Goal: Task Accomplishment & Management: Complete application form

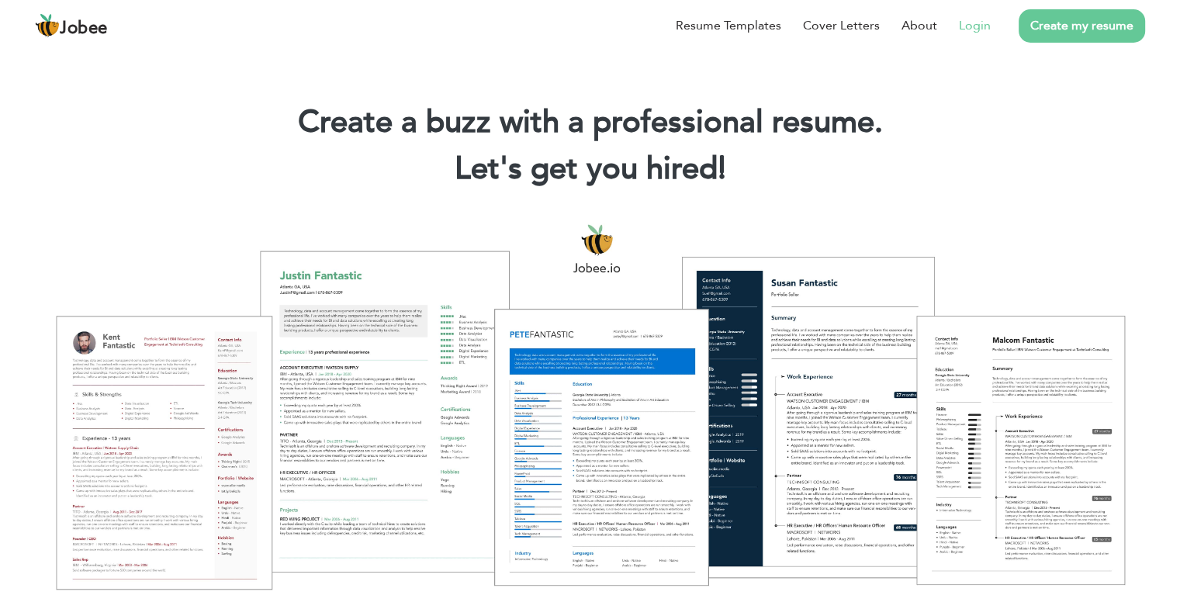
click at [981, 23] on link "Login" at bounding box center [975, 25] width 32 height 19
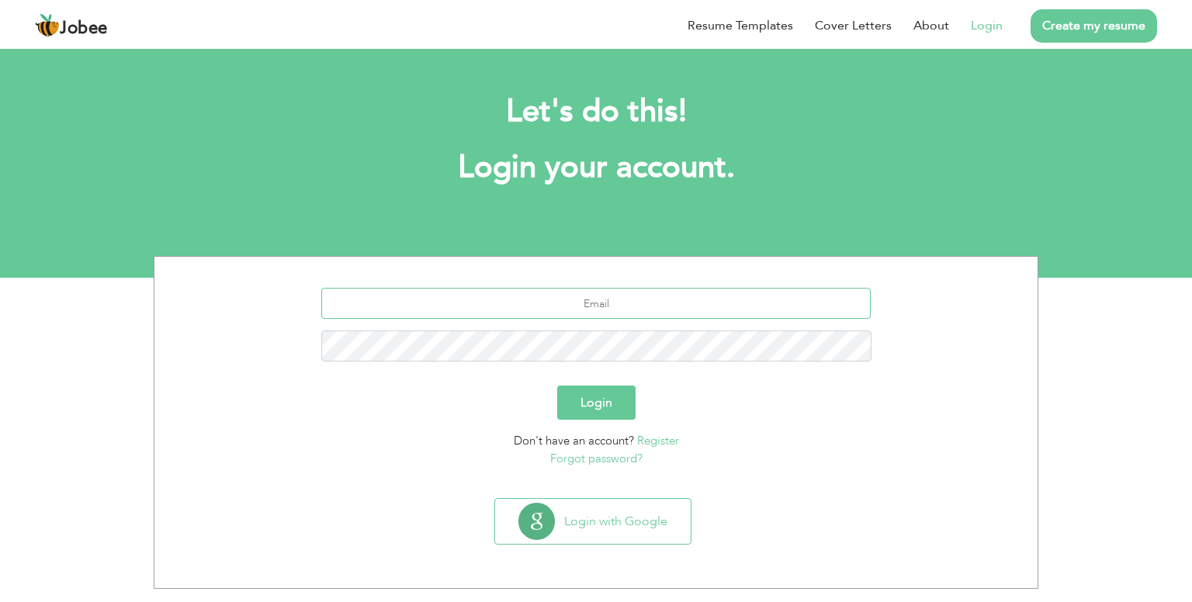
click at [592, 310] on input "text" at bounding box center [596, 303] width 550 height 31
type input "[EMAIL_ADDRESS][DOMAIN_NAME]"
click at [557, 386] on button "Login" at bounding box center [596, 403] width 78 height 34
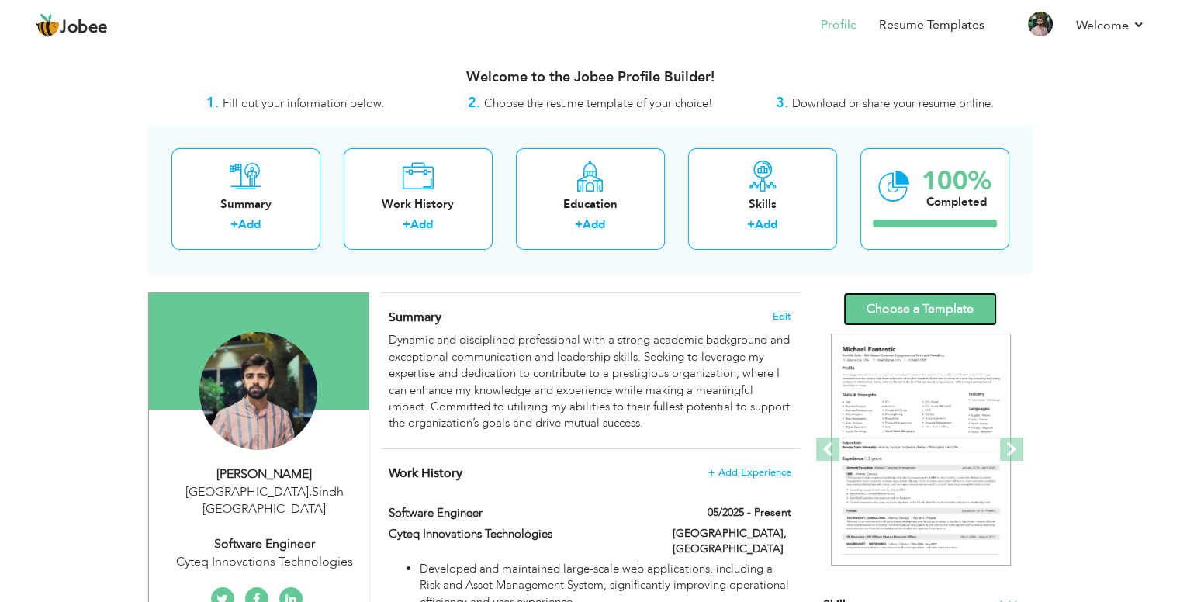
click at [909, 315] on link "Choose a Template" at bounding box center [920, 309] width 154 height 33
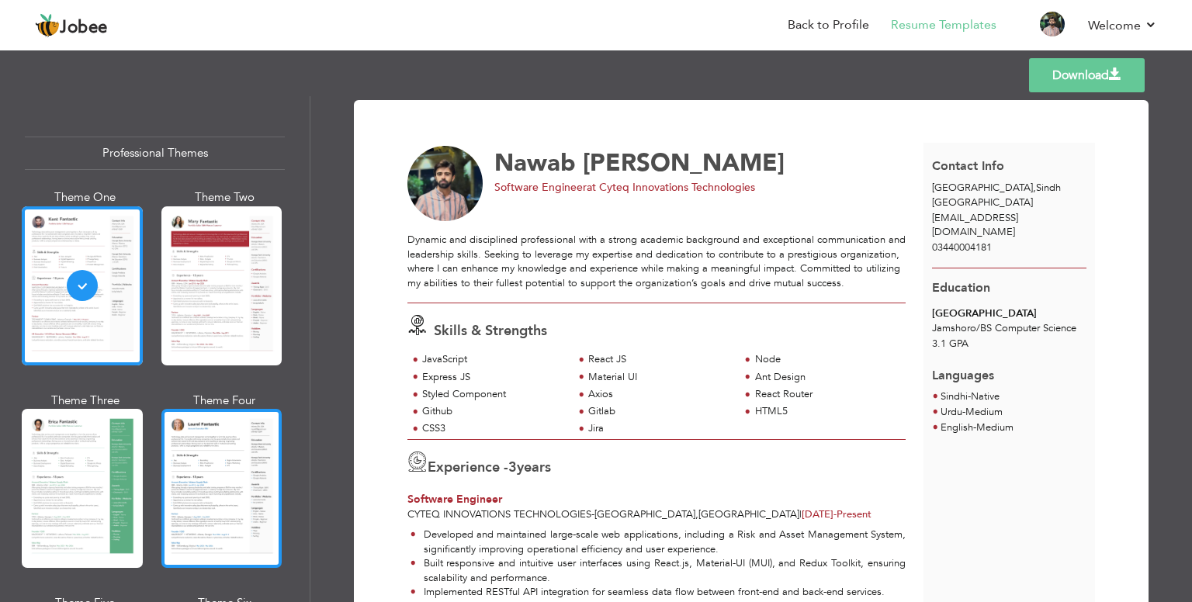
click at [220, 493] on div at bounding box center [221, 488] width 121 height 159
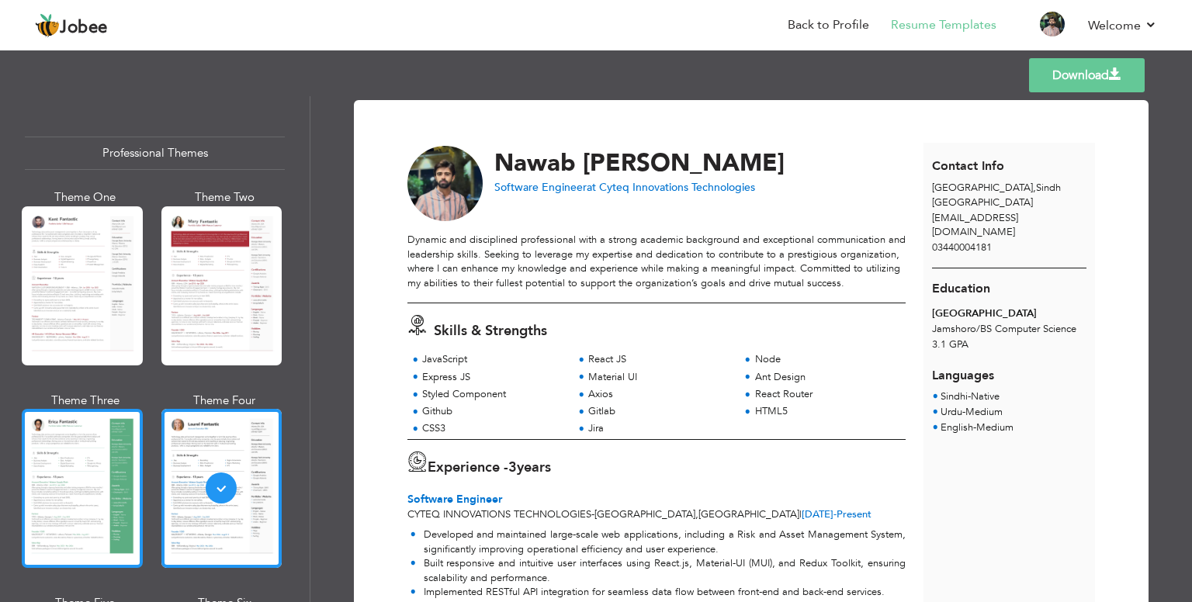
click at [92, 463] on div at bounding box center [82, 488] width 121 height 159
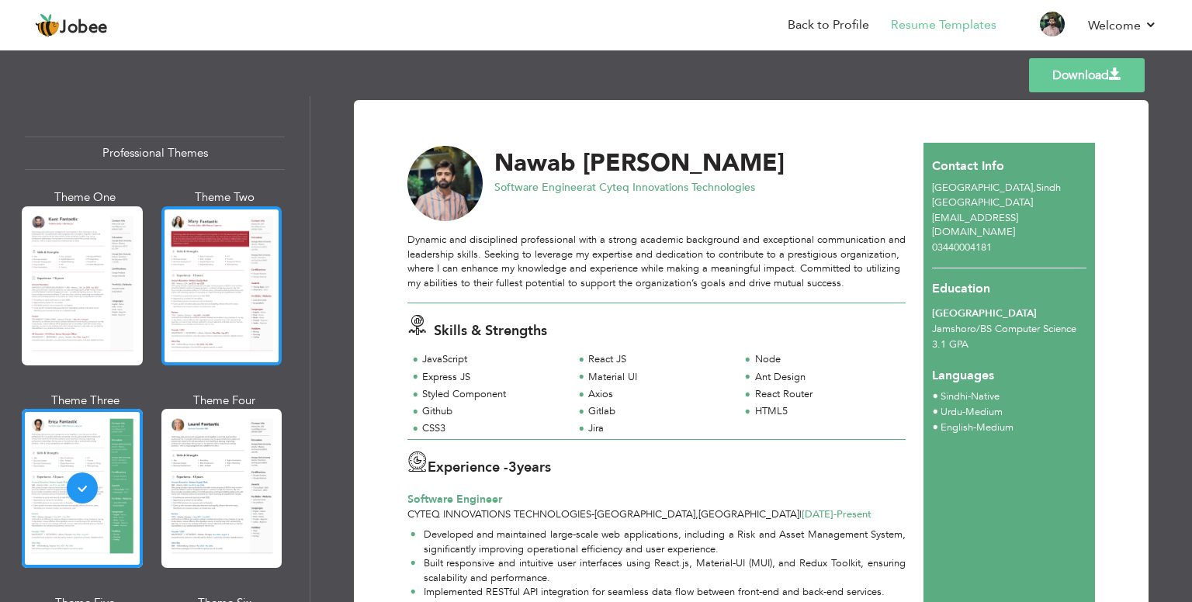
click at [213, 292] on div at bounding box center [221, 285] width 121 height 159
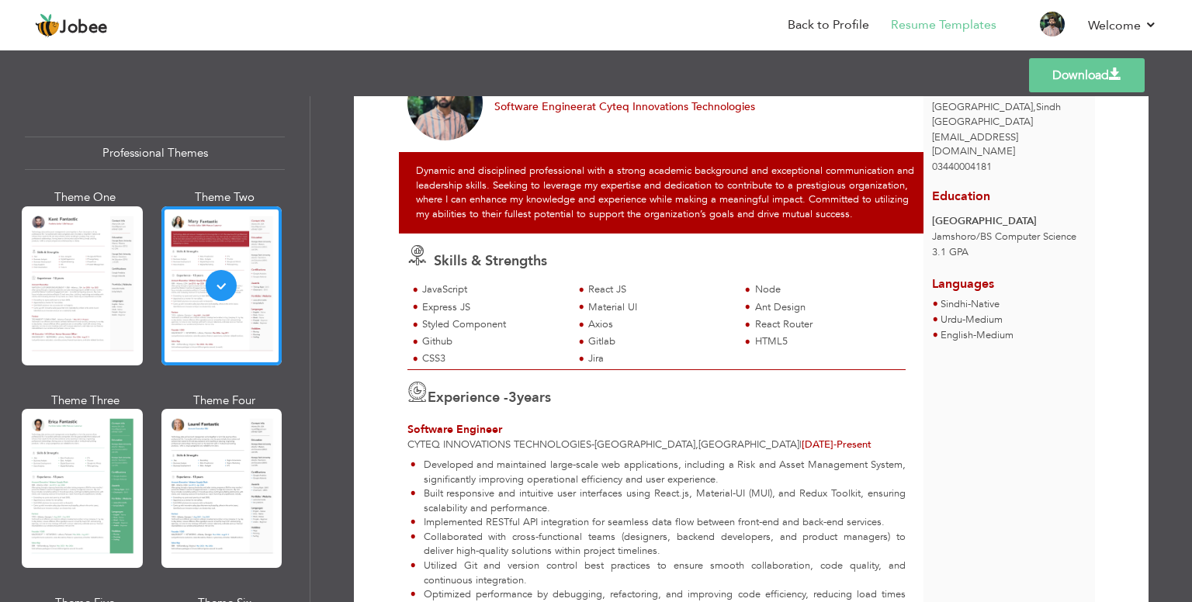
scroll to position [50, 0]
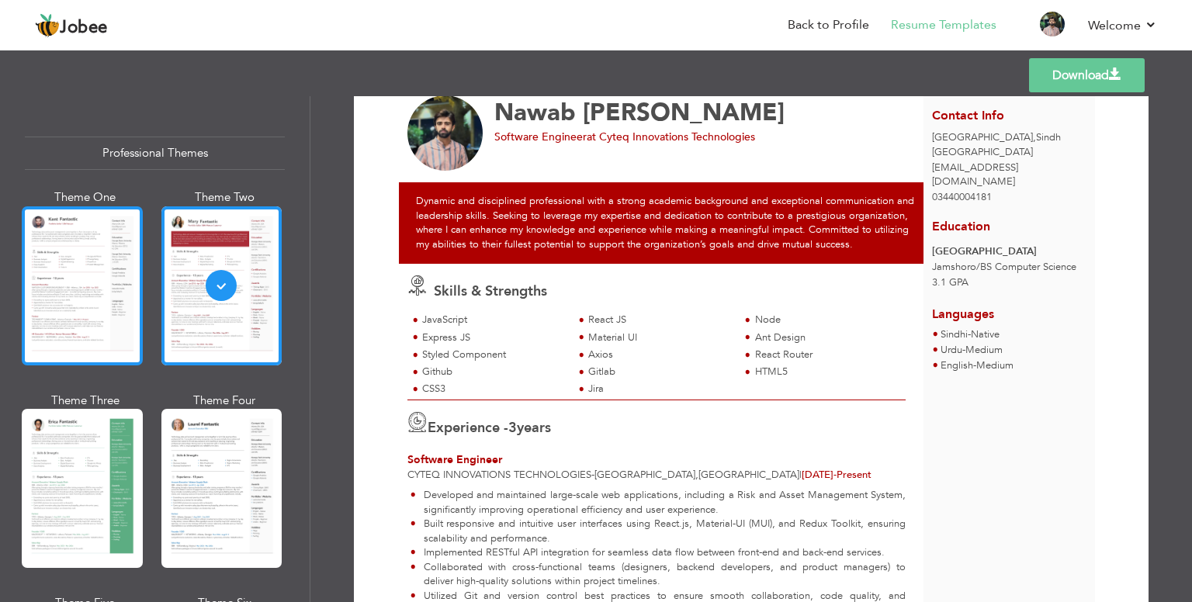
click at [92, 320] on div at bounding box center [82, 285] width 121 height 159
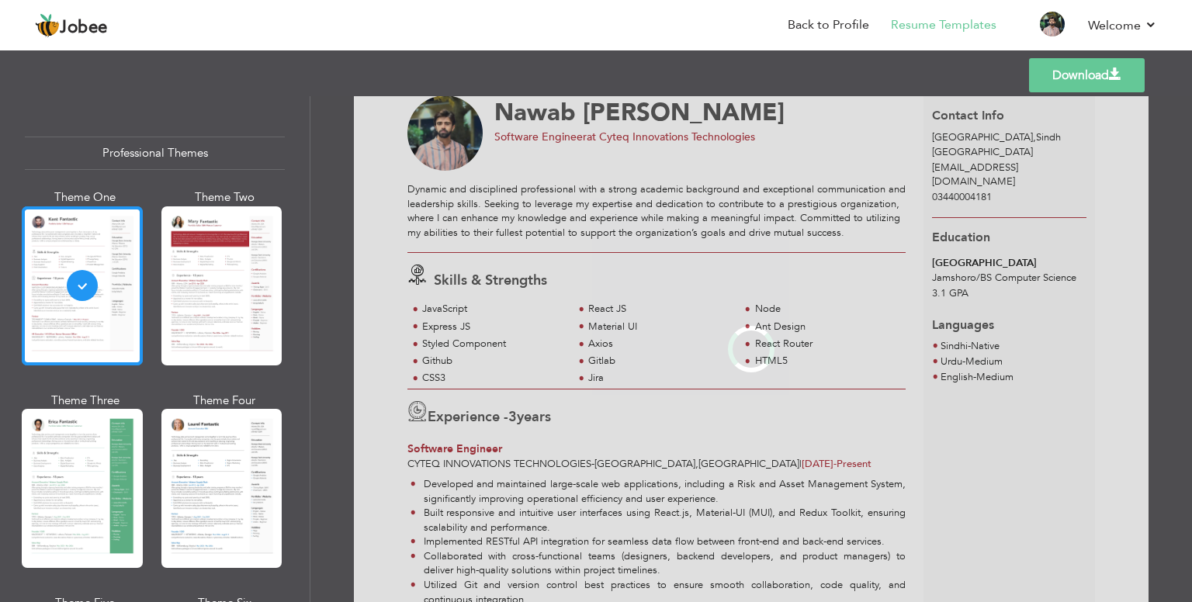
scroll to position [0, 0]
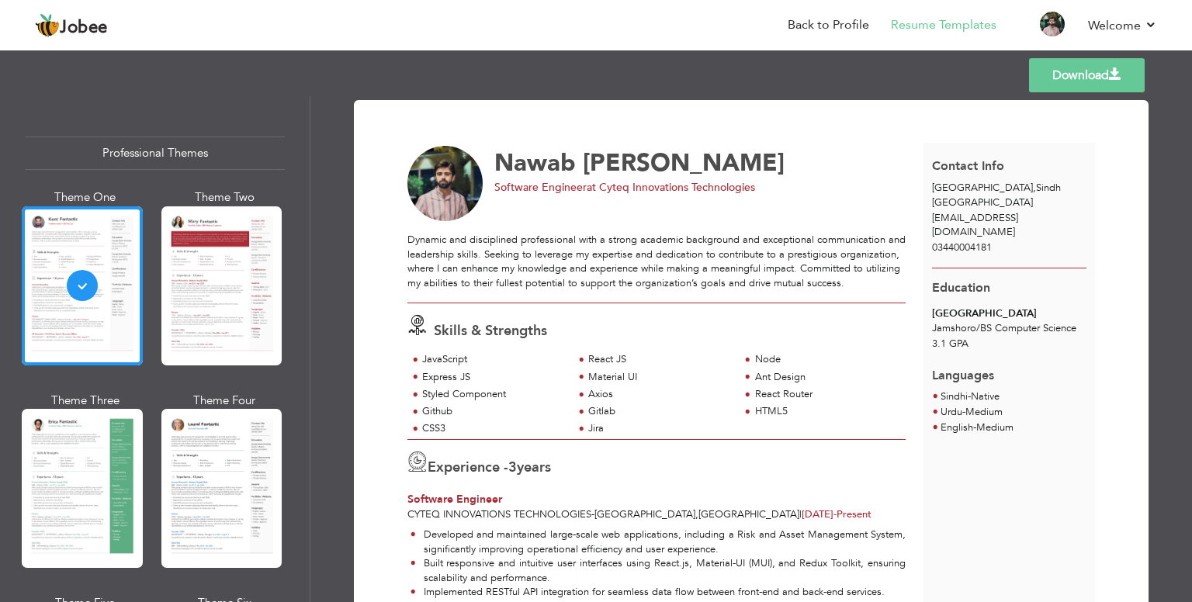
click at [1085, 70] on link "Download" at bounding box center [1087, 75] width 116 height 34
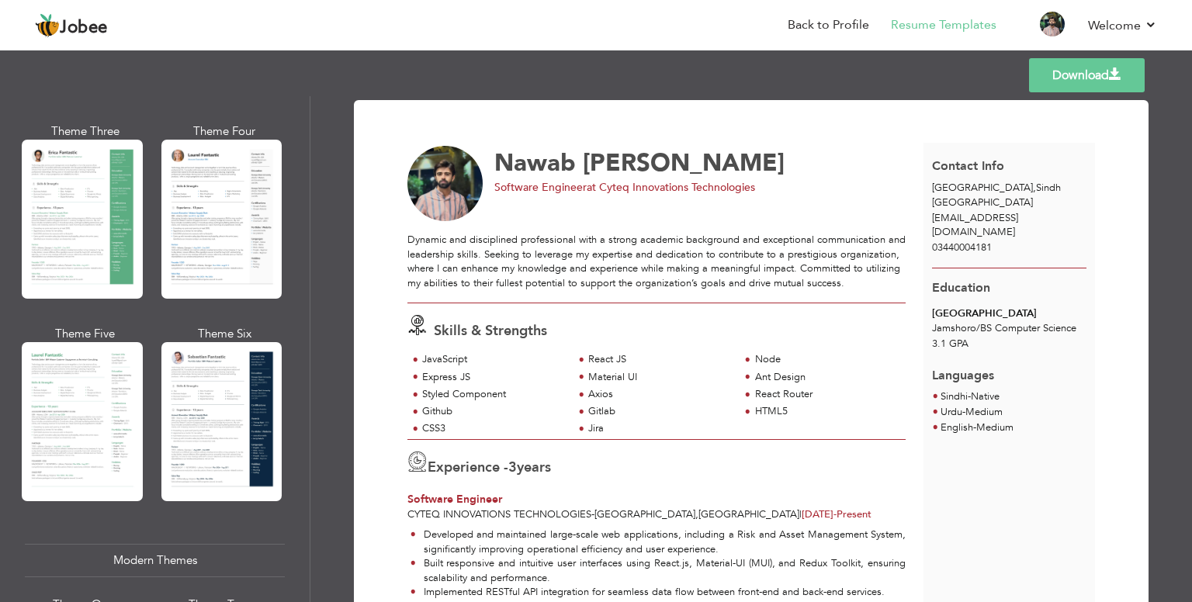
scroll to position [270, 0]
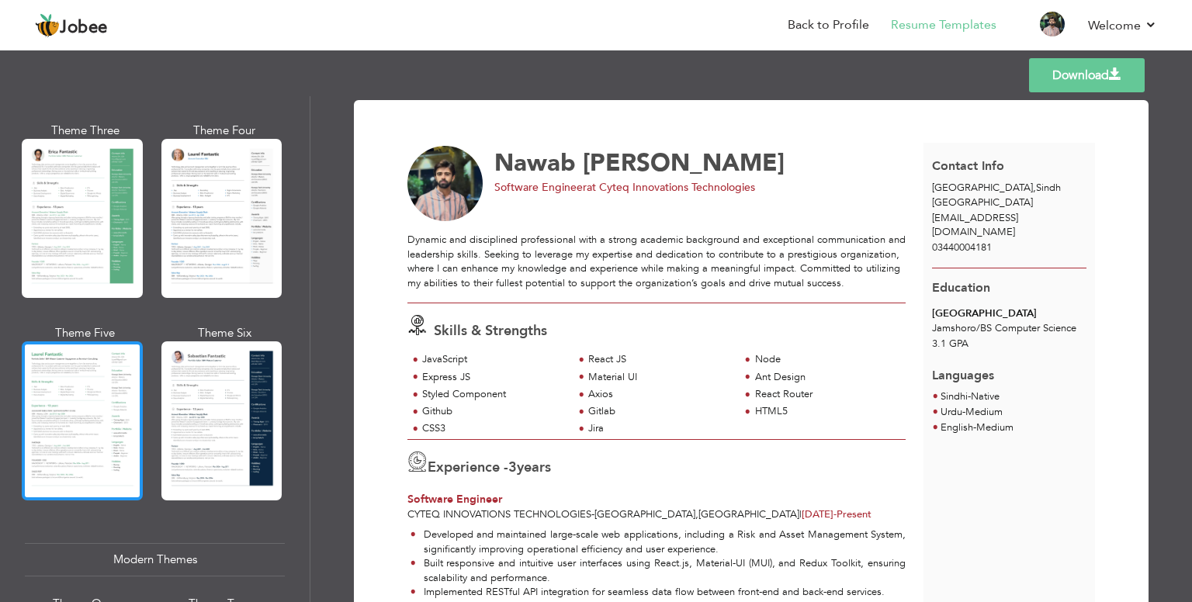
click at [71, 399] on div at bounding box center [82, 420] width 121 height 159
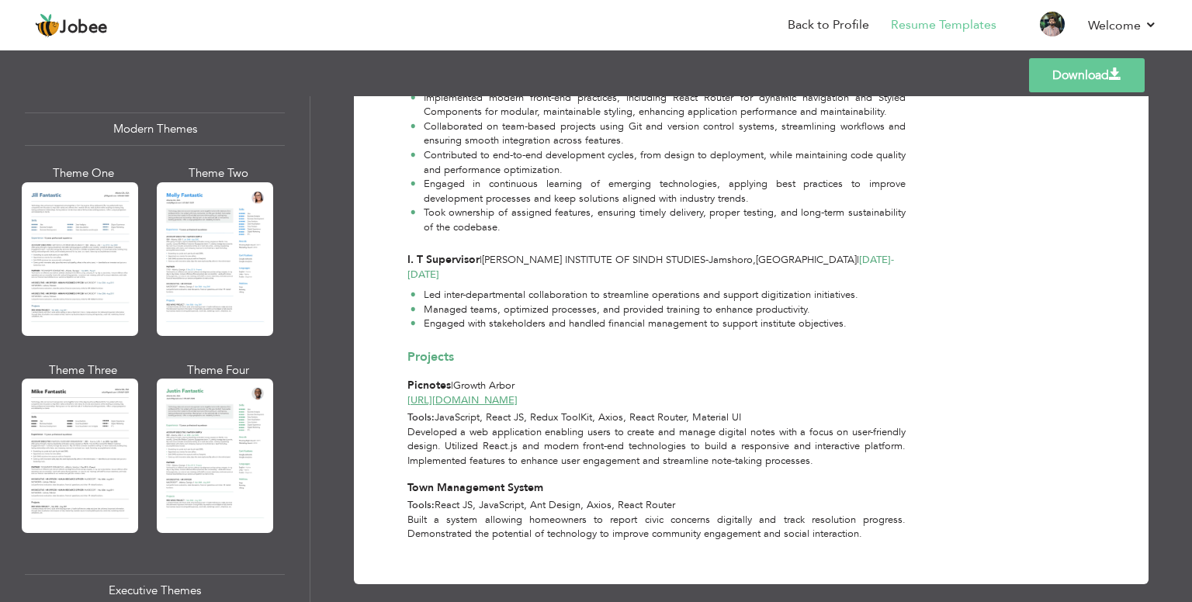
scroll to position [695, 0]
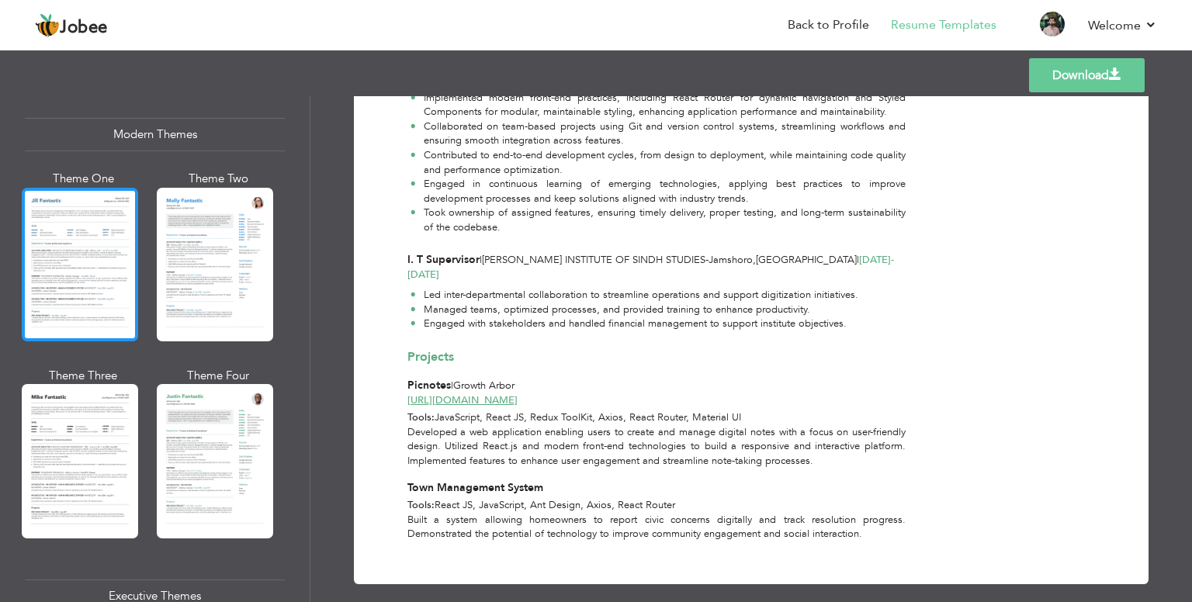
click at [93, 265] on div at bounding box center [80, 265] width 116 height 154
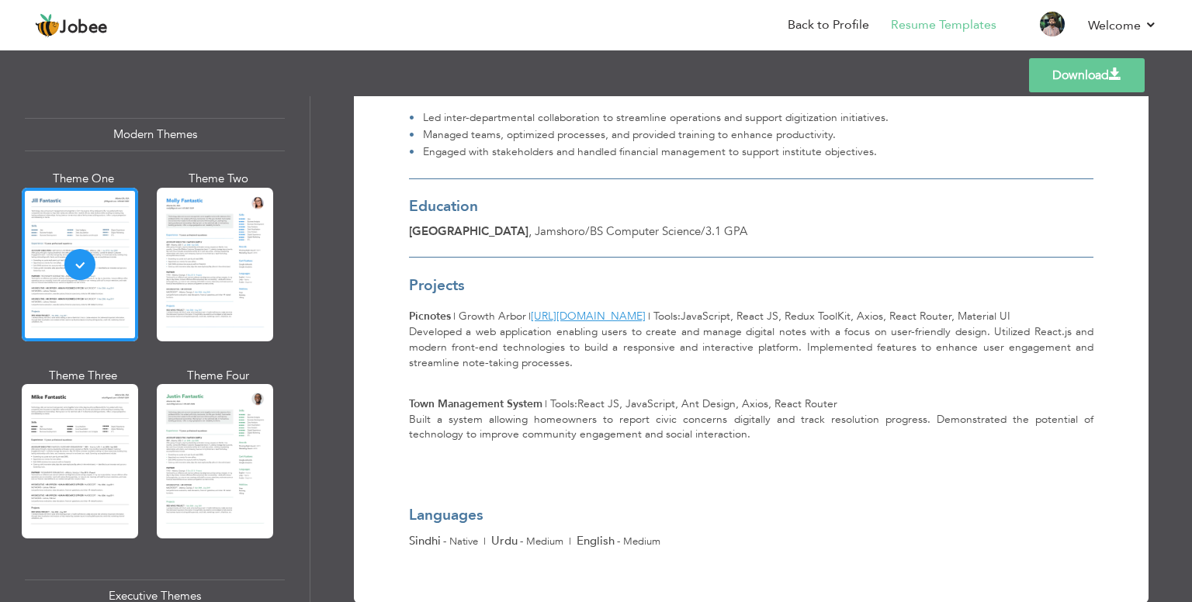
scroll to position [975, 0]
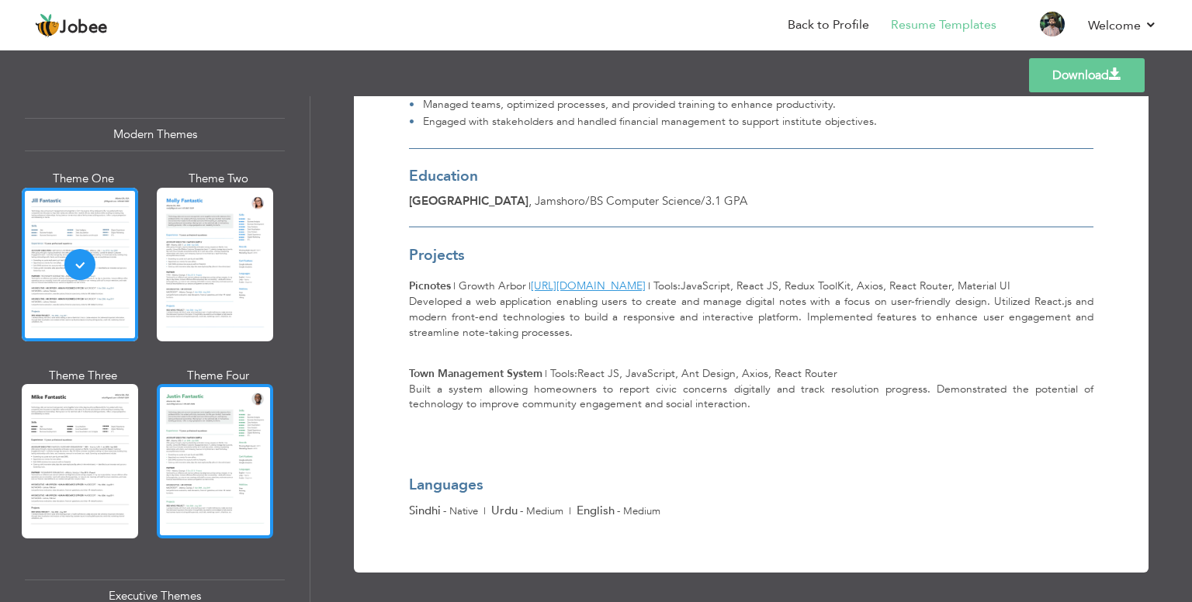
click at [224, 454] on div at bounding box center [215, 461] width 116 height 154
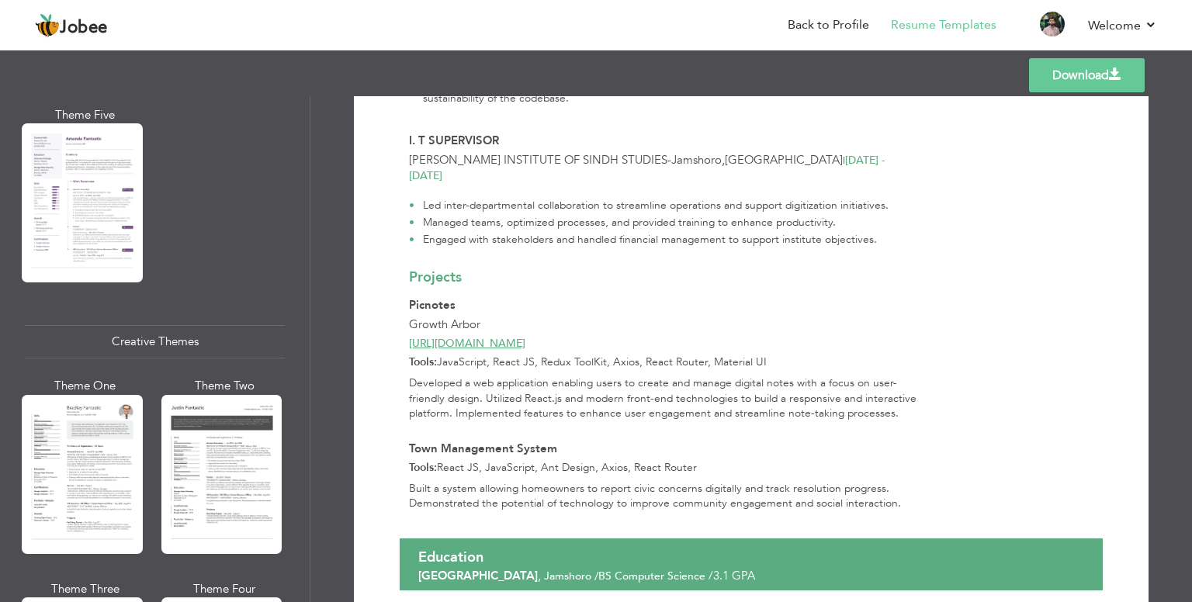
scroll to position [1628, 0]
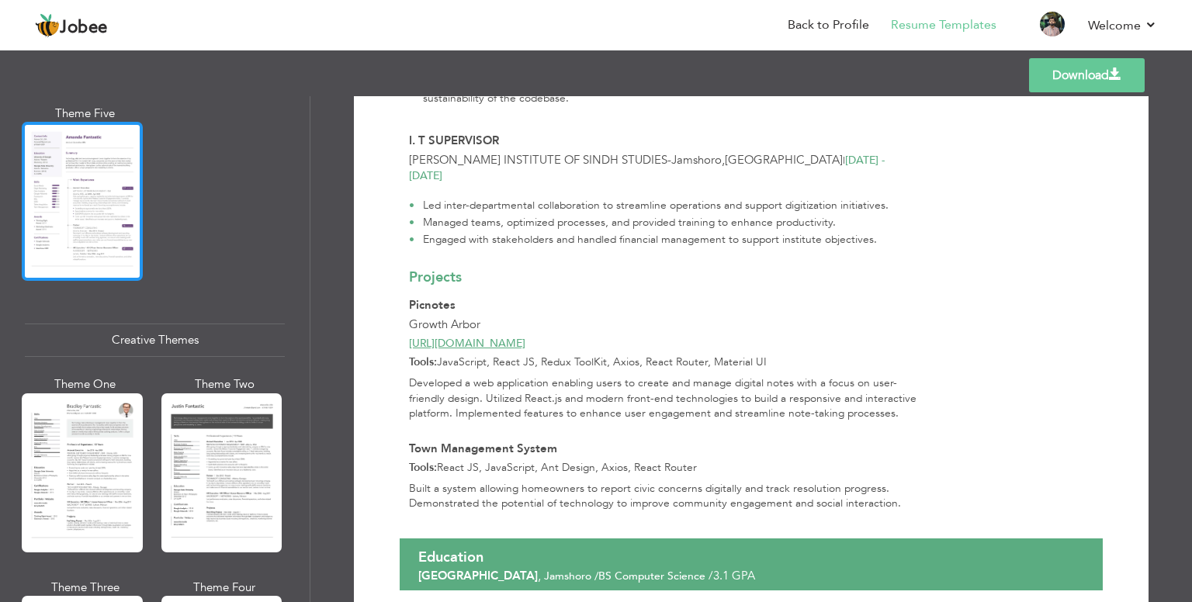
click at [95, 178] on div at bounding box center [82, 201] width 121 height 159
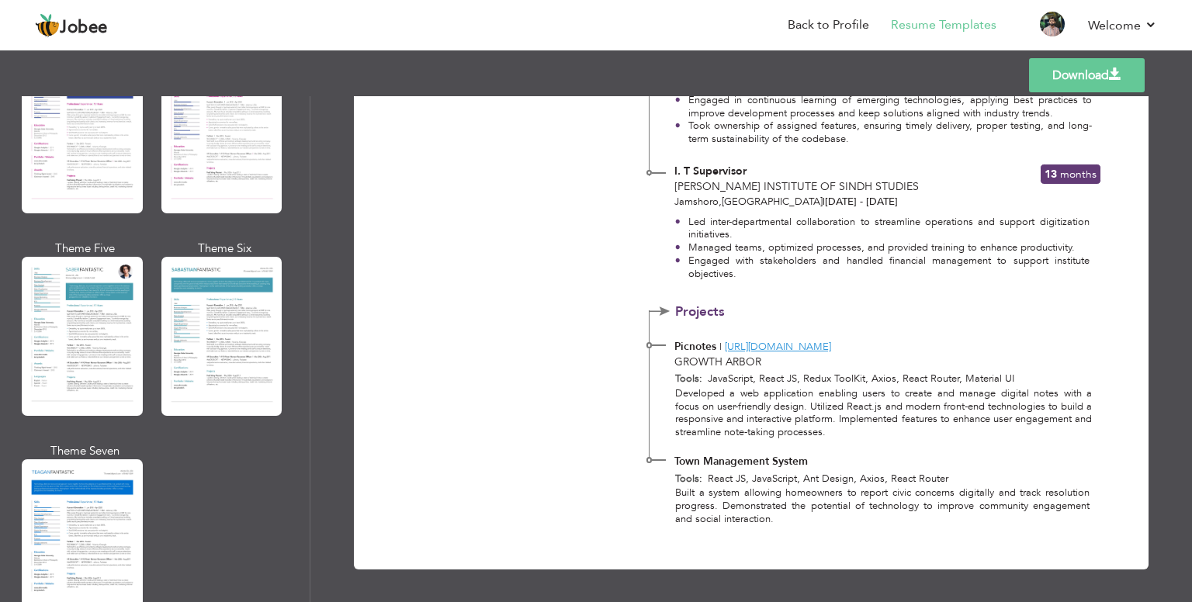
scroll to position [2171, 0]
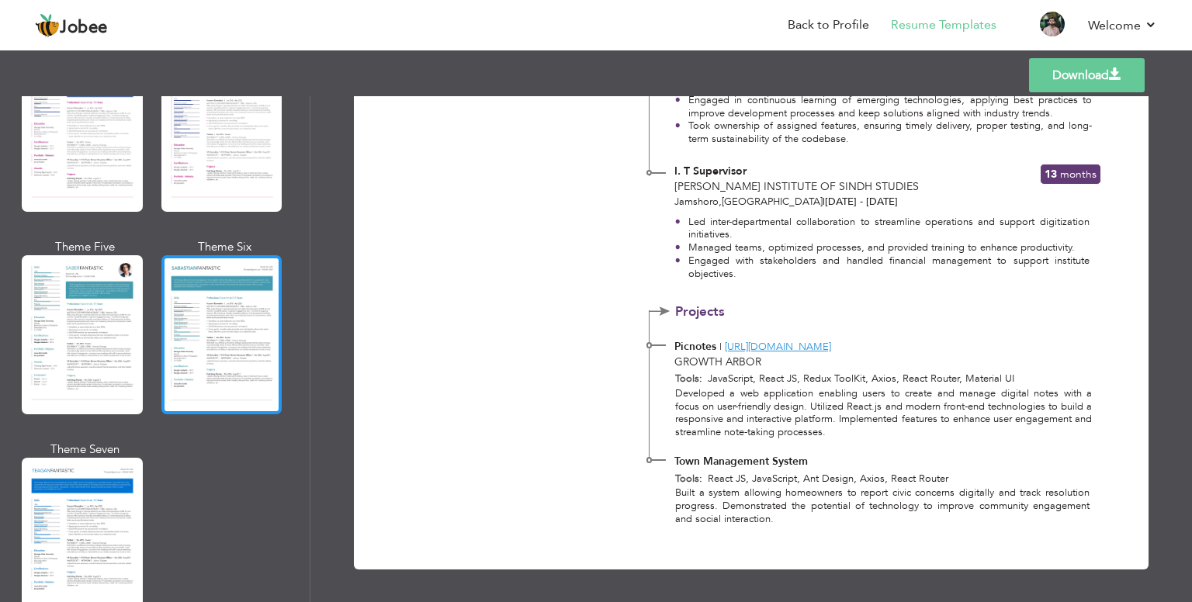
click at [245, 300] on div at bounding box center [221, 334] width 121 height 159
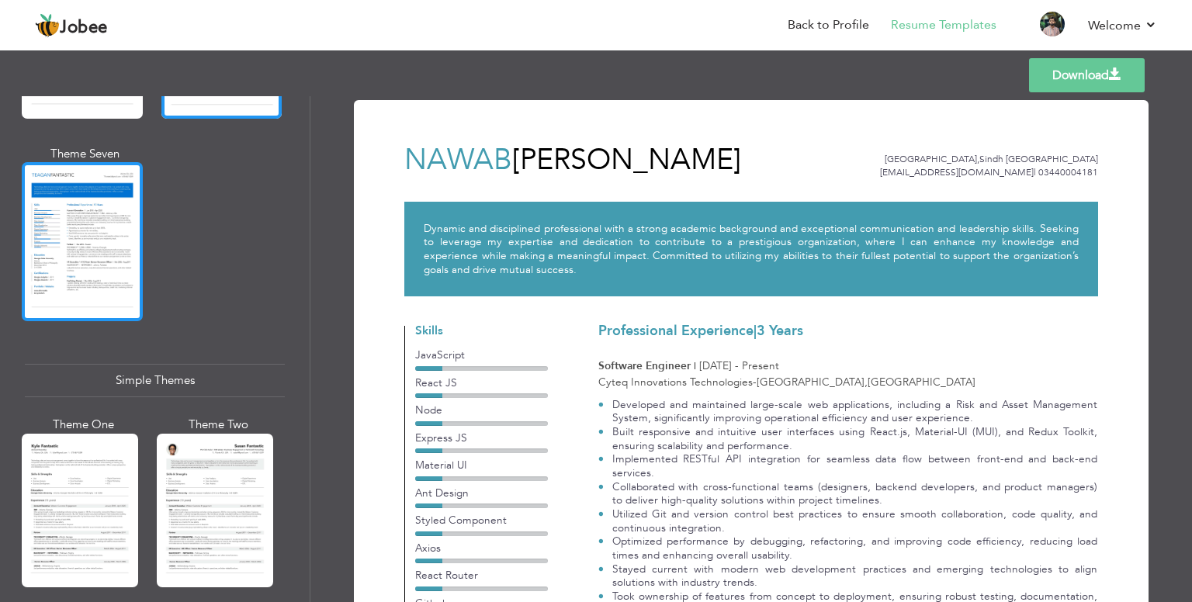
scroll to position [2660, 0]
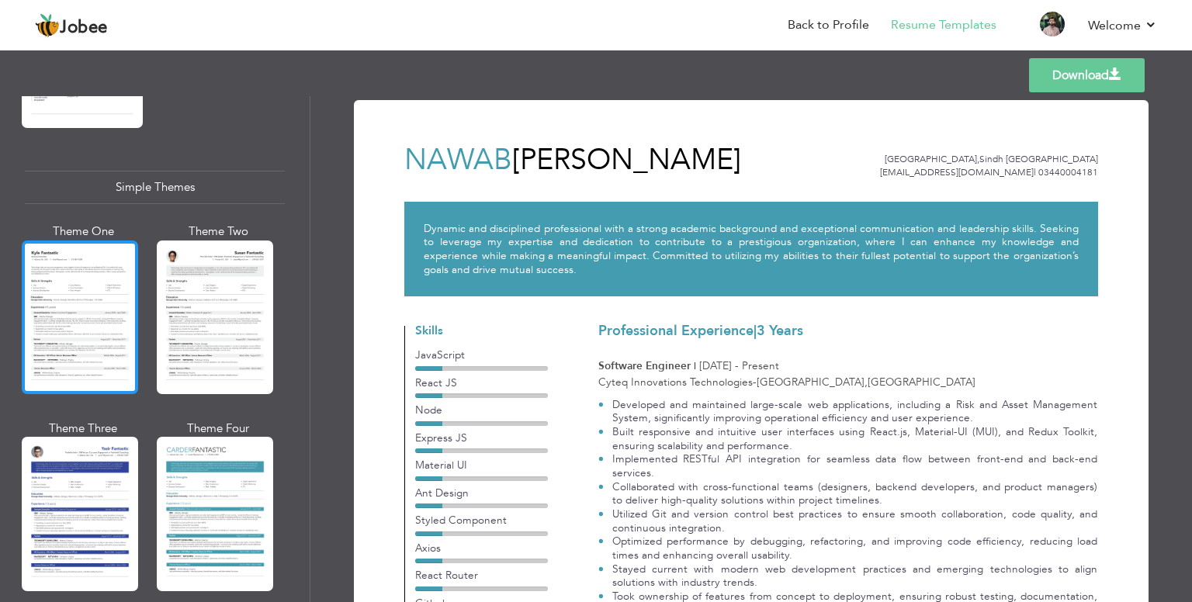
click at [78, 302] on div at bounding box center [80, 318] width 116 height 154
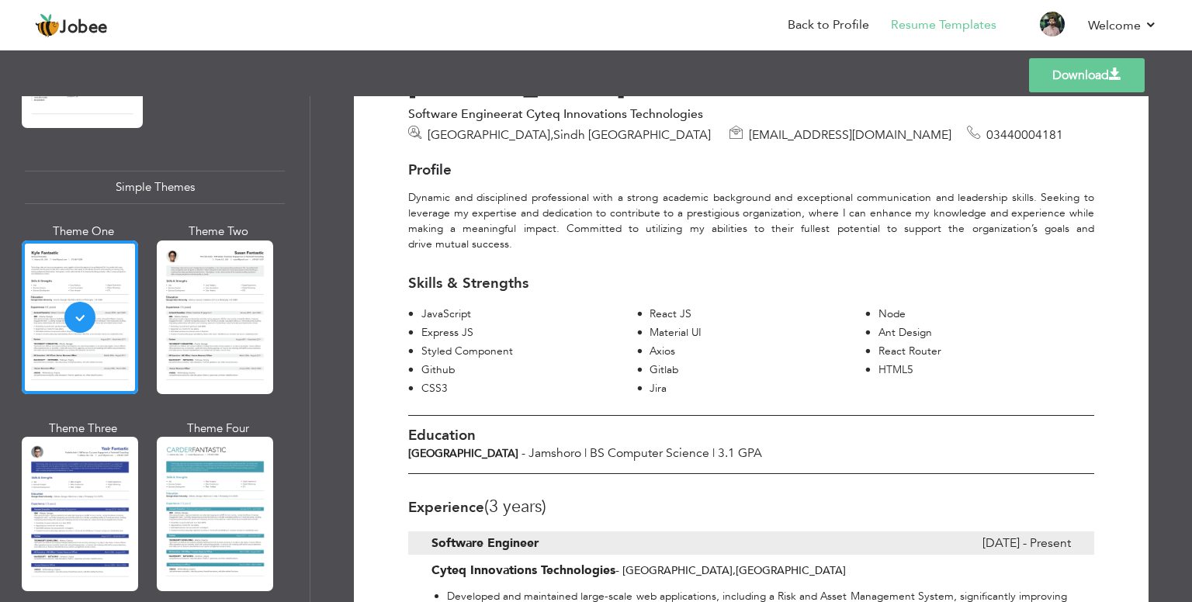
scroll to position [0, 0]
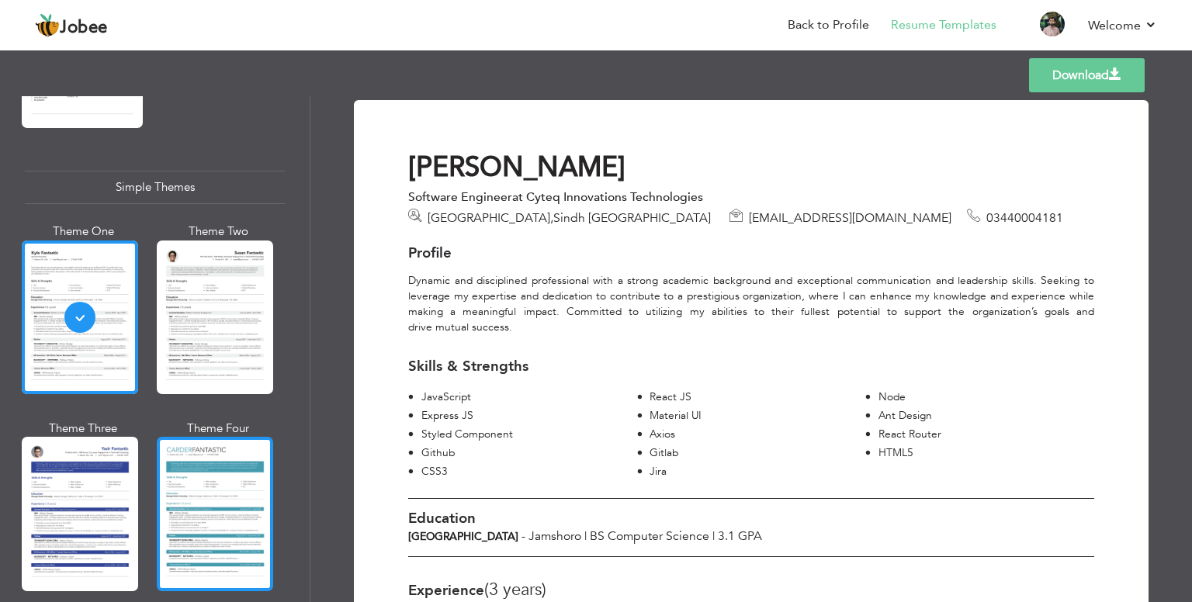
click at [196, 486] on div at bounding box center [215, 514] width 116 height 154
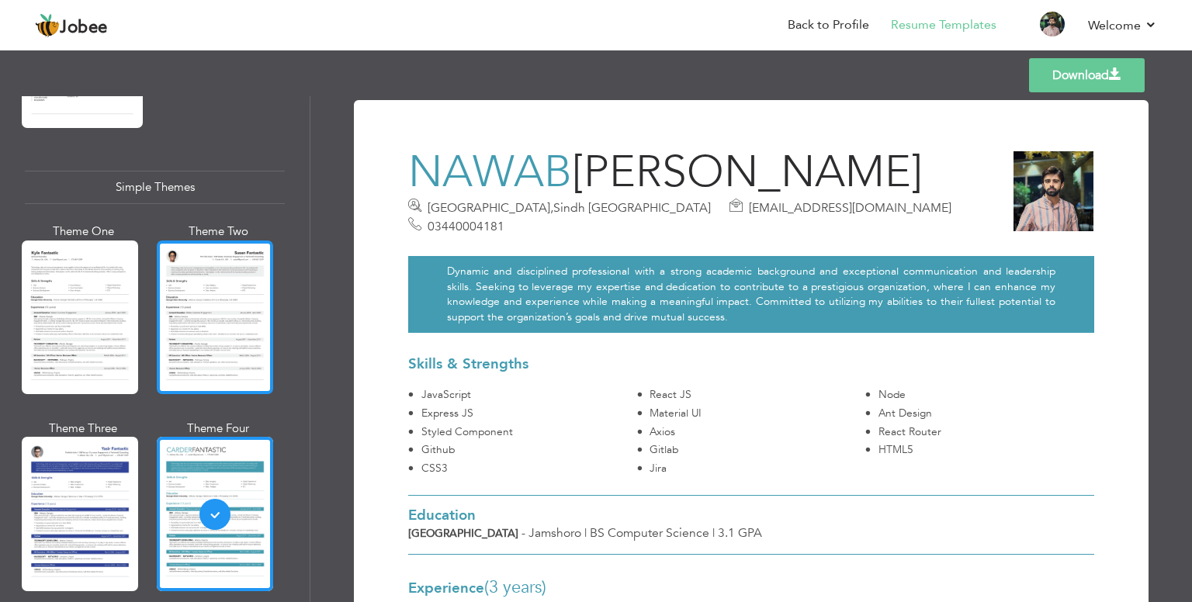
click at [194, 289] on div at bounding box center [215, 318] width 116 height 154
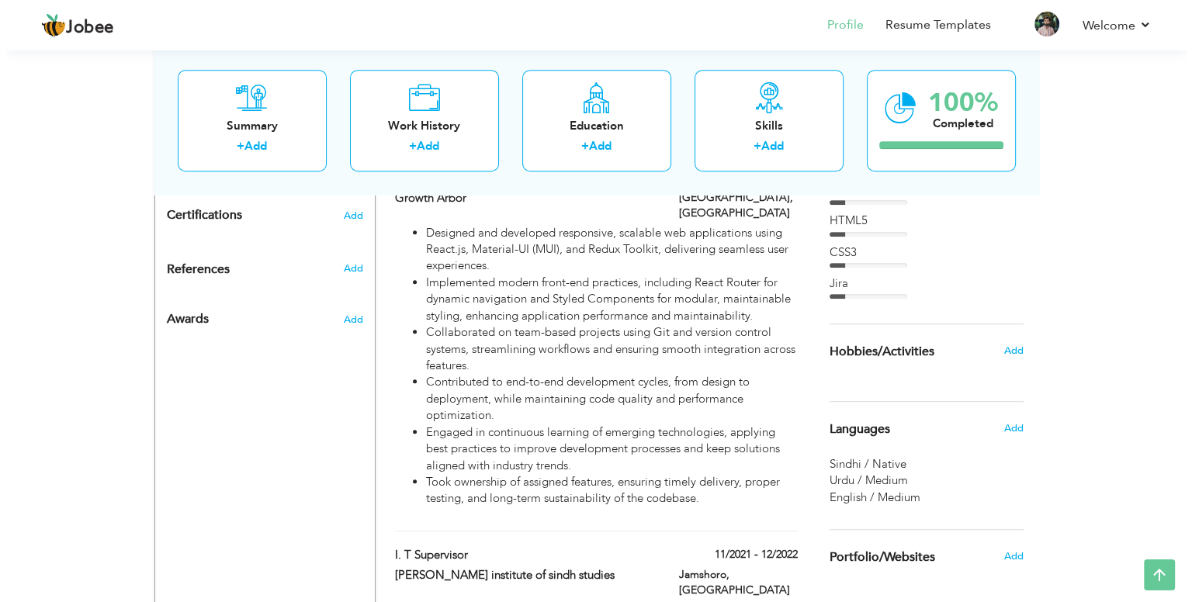
scroll to position [788, 0]
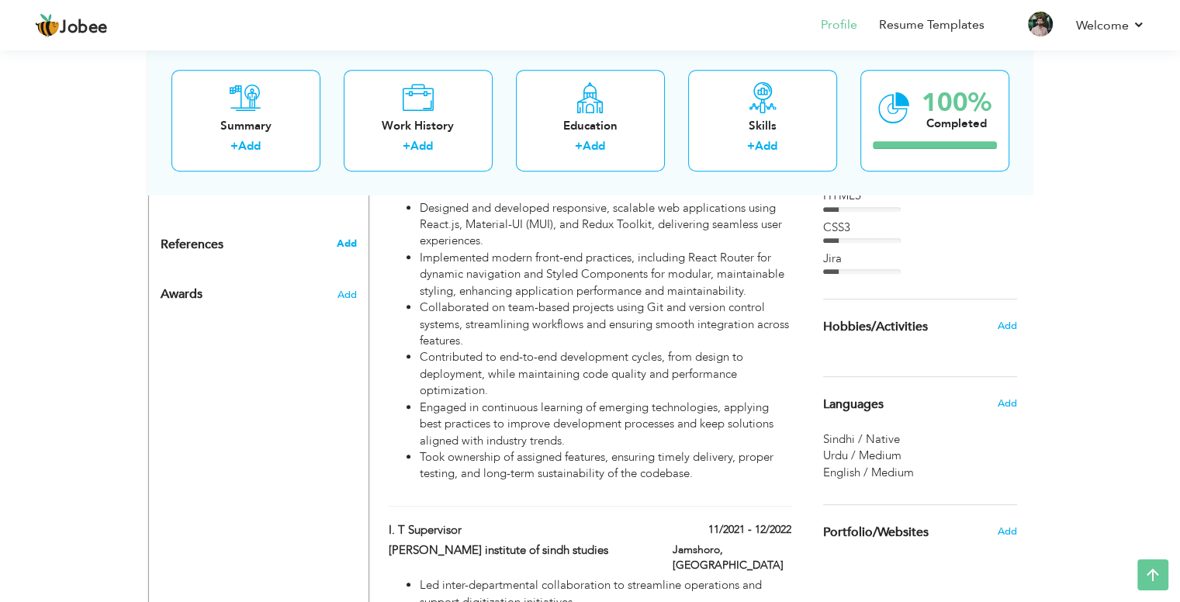
click at [348, 237] on span "Add" at bounding box center [346, 244] width 20 height 14
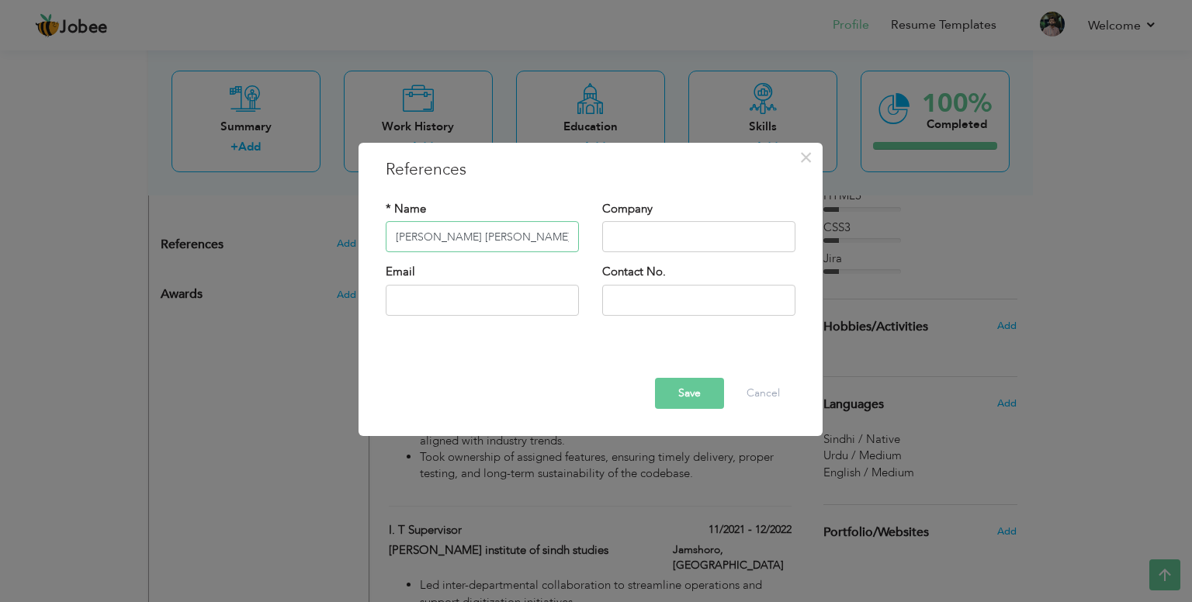
type input "Dr. Shah Murad Chandio"
type input "[GEOGRAPHIC_DATA]"
click at [450, 305] on input "text" at bounding box center [482, 300] width 193 height 31
paste input "[EMAIL_ADDRESS][DOMAIN_NAME]"
type input "[EMAIL_ADDRESS][DOMAIN_NAME]"
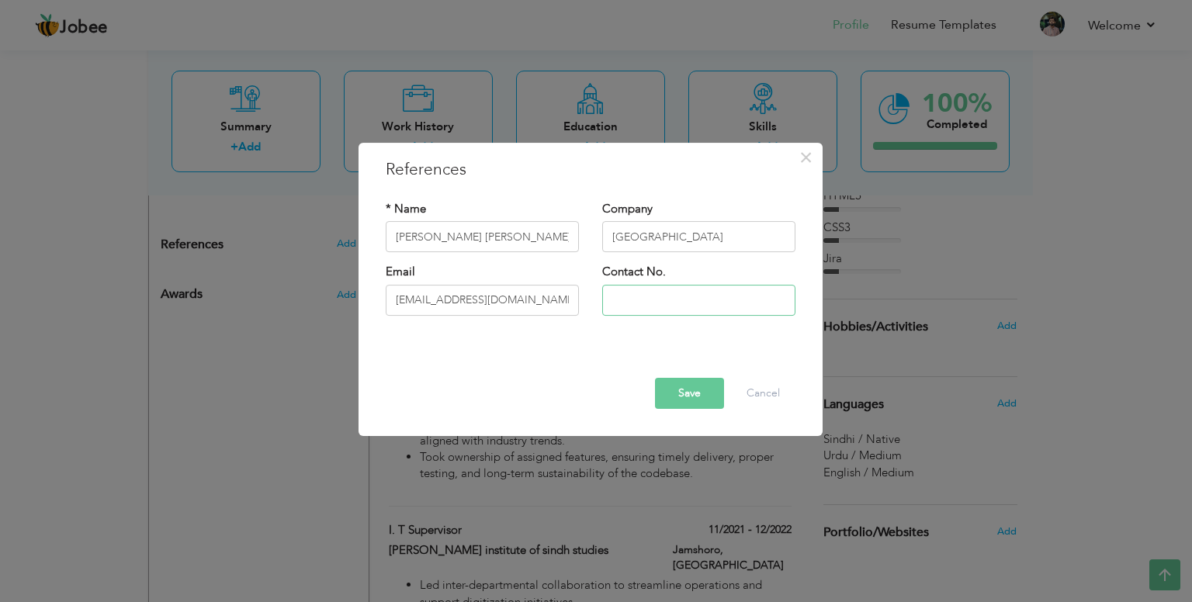
click at [673, 305] on input "text" at bounding box center [698, 300] width 193 height 31
paste input "[PHONE_NUMBER]"
type input "[PHONE_NUMBER]"
click at [680, 398] on button "Save" at bounding box center [689, 393] width 69 height 31
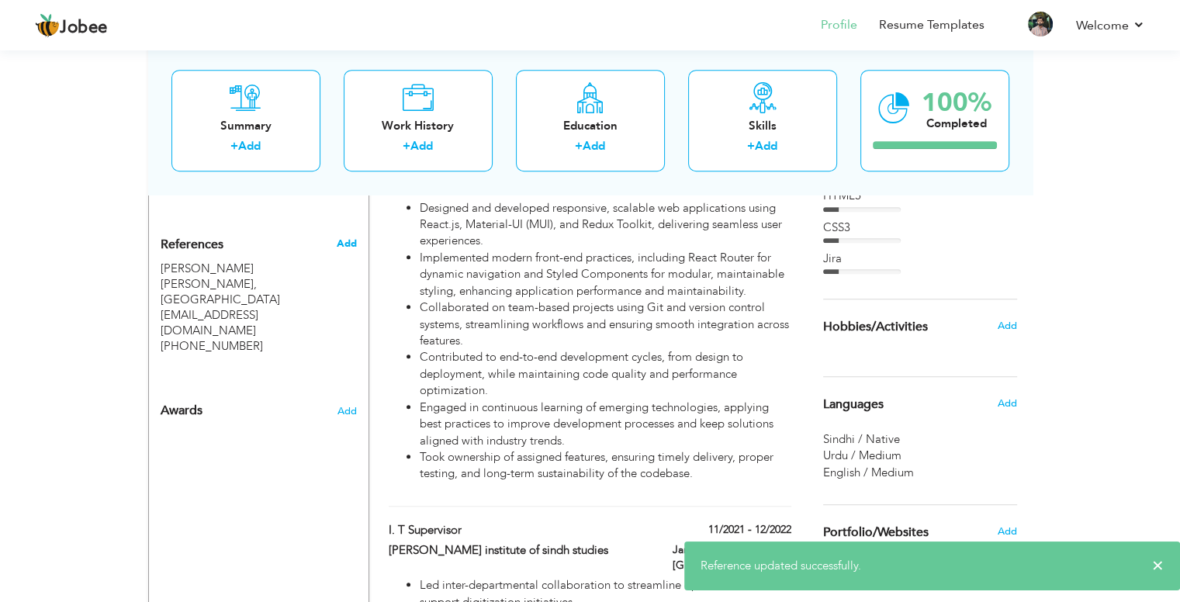
click at [351, 237] on span "Add" at bounding box center [346, 244] width 20 height 14
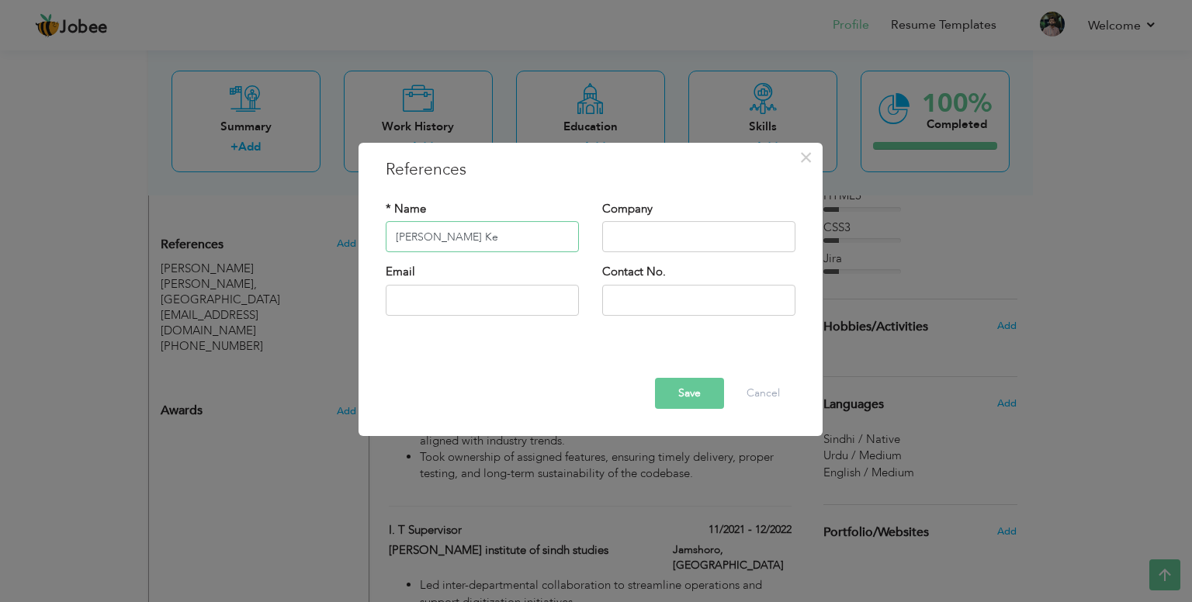
click at [445, 241] on input "Dr. Imtaz Ke" at bounding box center [482, 237] width 193 height 31
paste input "Imtiaz Ali Korejo"
type input "Dr. [PERSON_NAME] [PERSON_NAME]"
click at [633, 237] on input "text" at bounding box center [698, 237] width 193 height 31
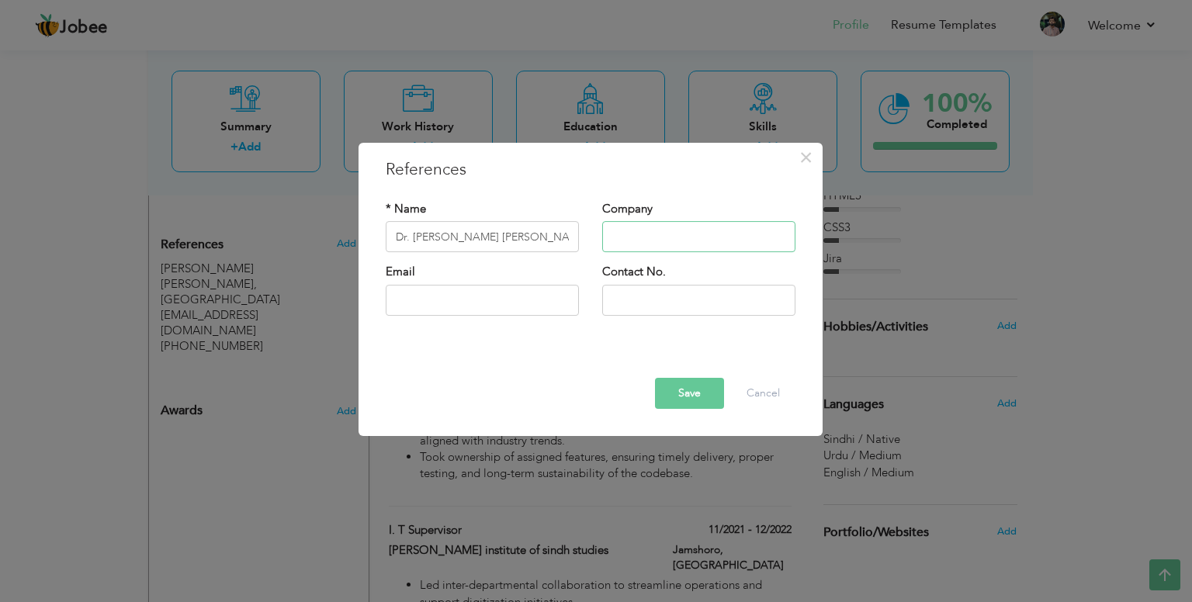
type input "[GEOGRAPHIC_DATA]"
click at [471, 293] on input "text" at bounding box center [482, 300] width 193 height 31
click at [418, 301] on input "text" at bounding box center [482, 300] width 193 height 31
paste input "[EMAIL_ADDRESS][DOMAIN_NAME]"
type input "[EMAIL_ADDRESS][DOMAIN_NAME]"
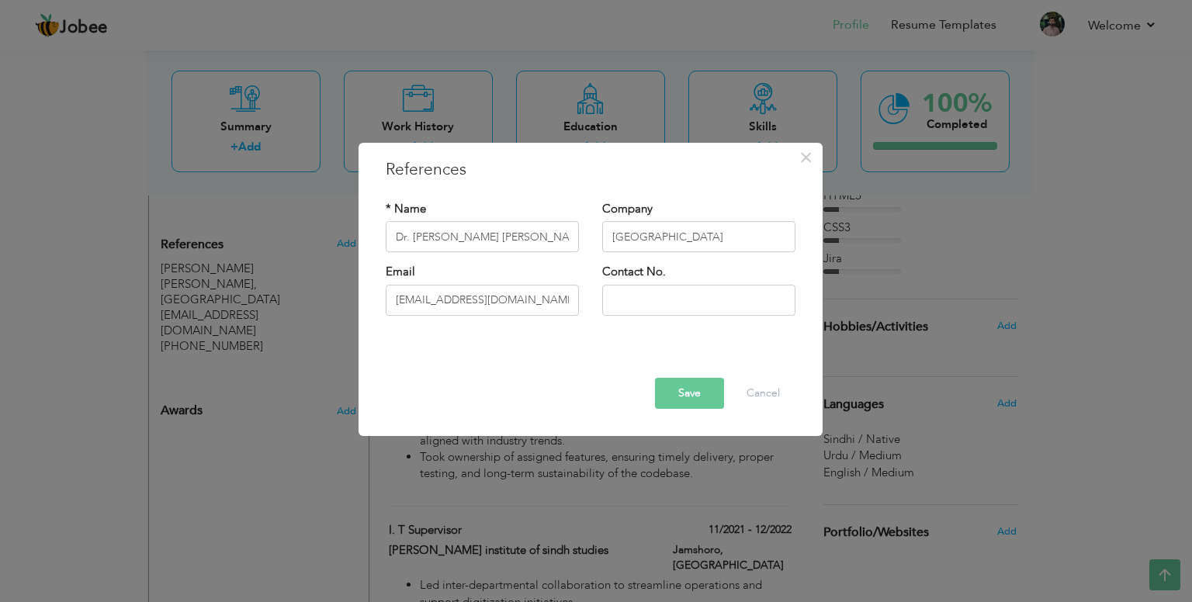
click at [684, 400] on button "Save" at bounding box center [689, 393] width 69 height 31
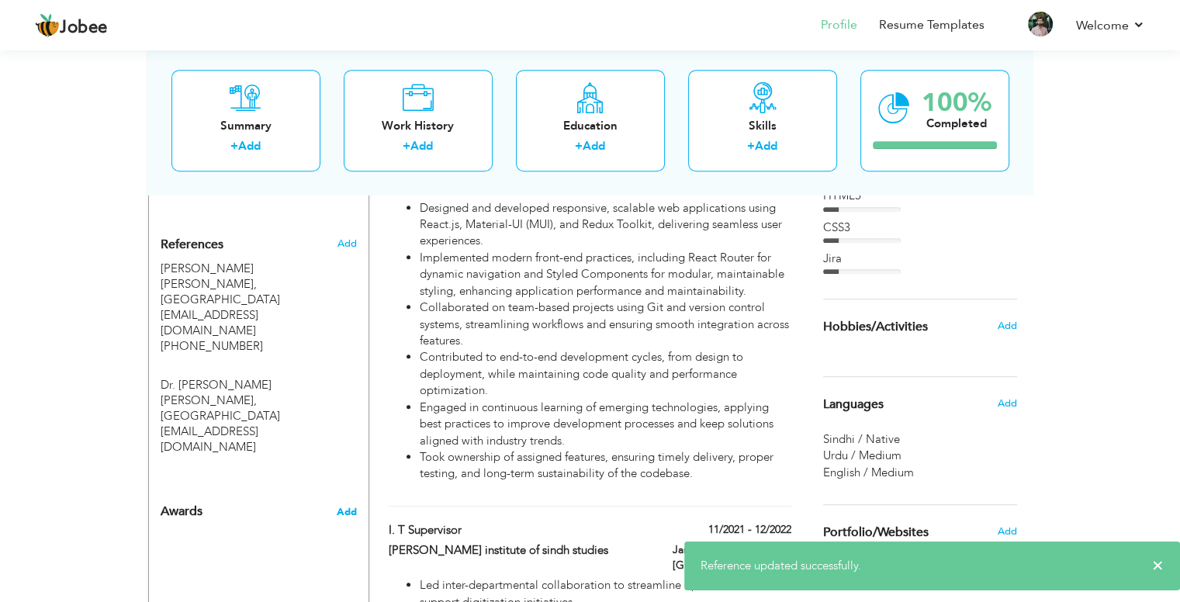
click at [347, 505] on span "Add" at bounding box center [346, 512] width 20 height 14
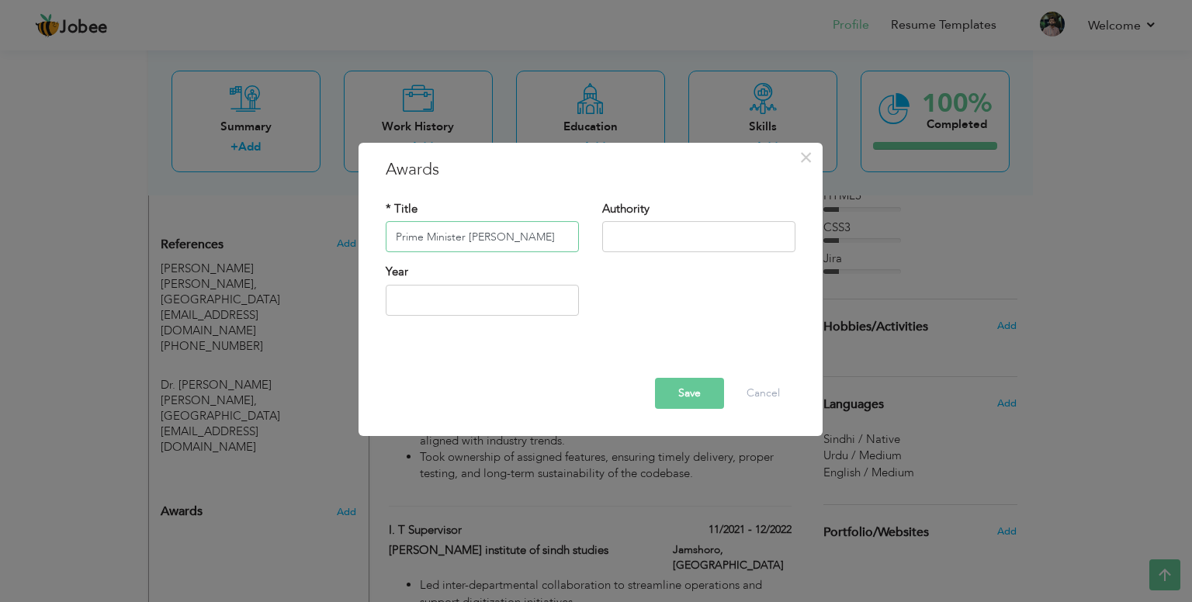
type input "Prime Minister [PERSON_NAME]"
click at [633, 234] on input "text" at bounding box center [698, 237] width 193 height 31
type input "[GEOGRAPHIC_DATA]"
click at [497, 314] on input "2025" at bounding box center [482, 300] width 193 height 31
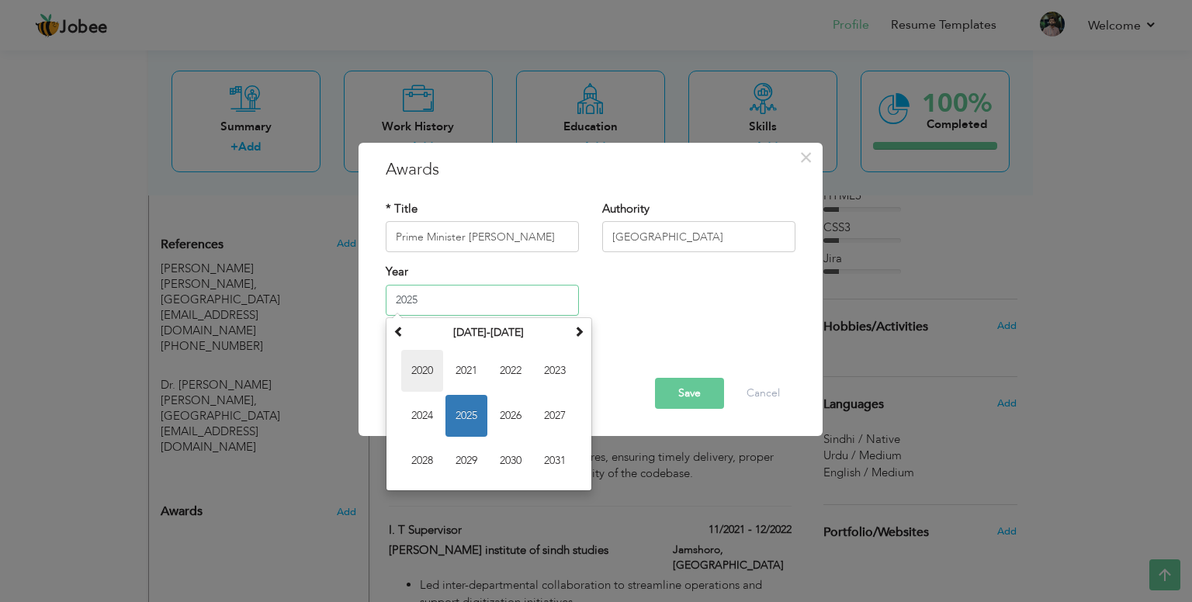
click at [423, 369] on span "2020" at bounding box center [422, 371] width 42 height 42
type input "2020"
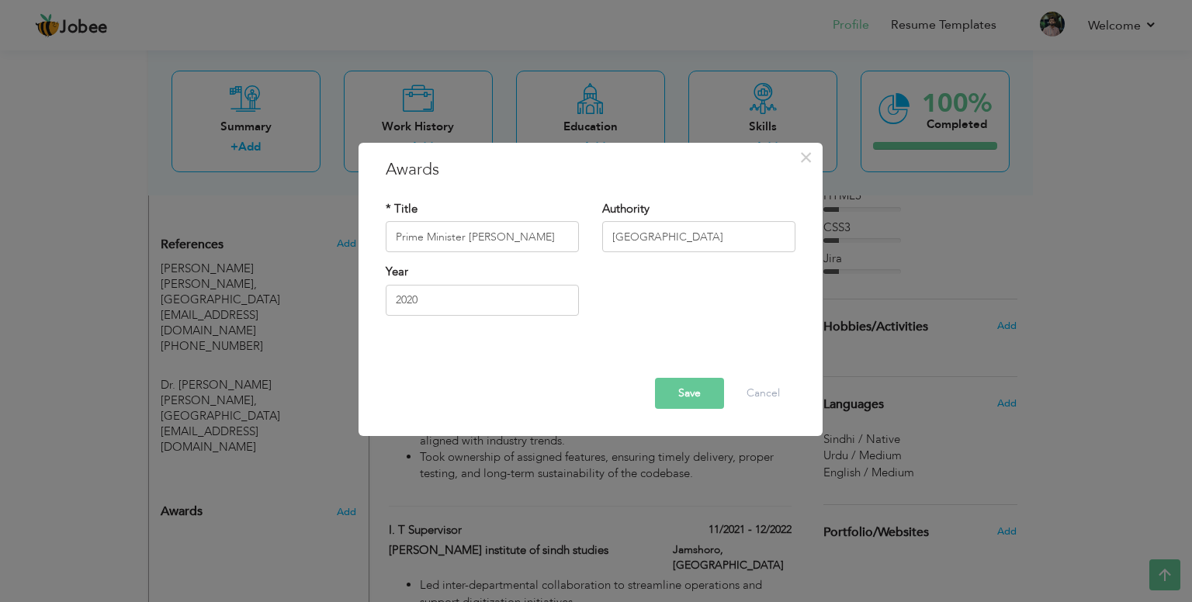
click at [677, 391] on button "Save" at bounding box center [689, 393] width 69 height 31
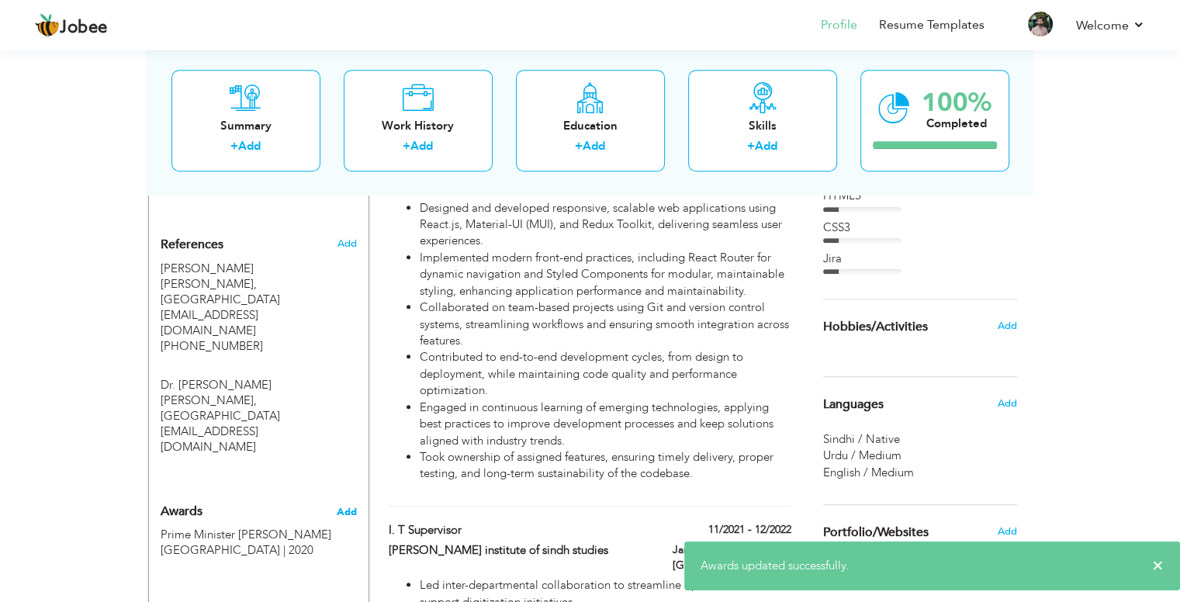
click at [345, 505] on span "Add" at bounding box center [346, 512] width 20 height 14
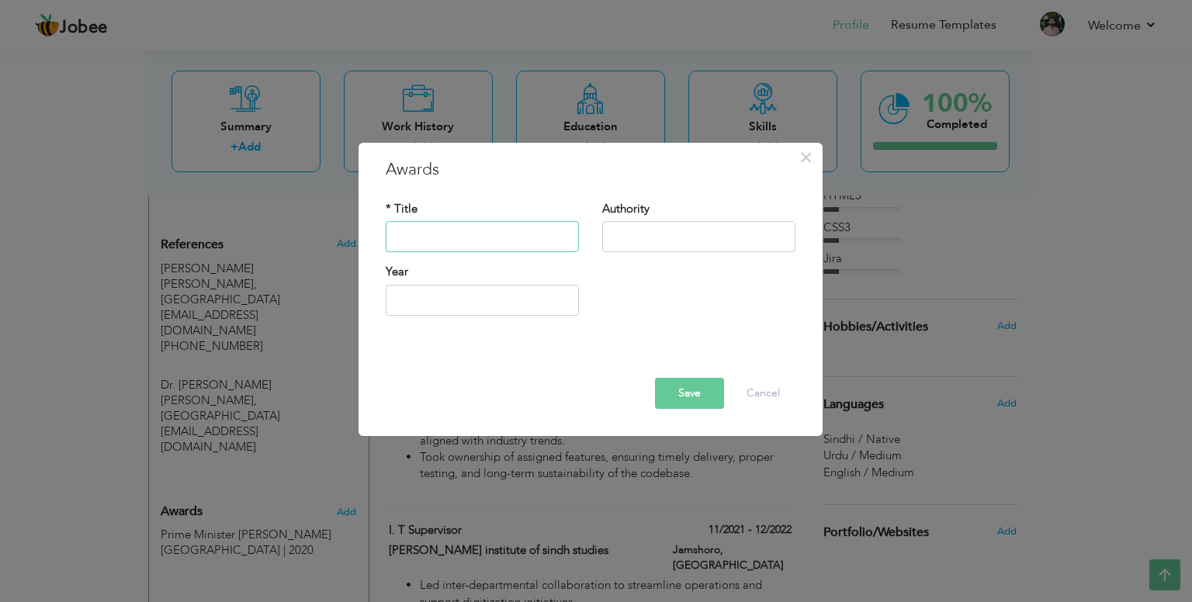
paste input "ehsaas undergraduate scholarship program"
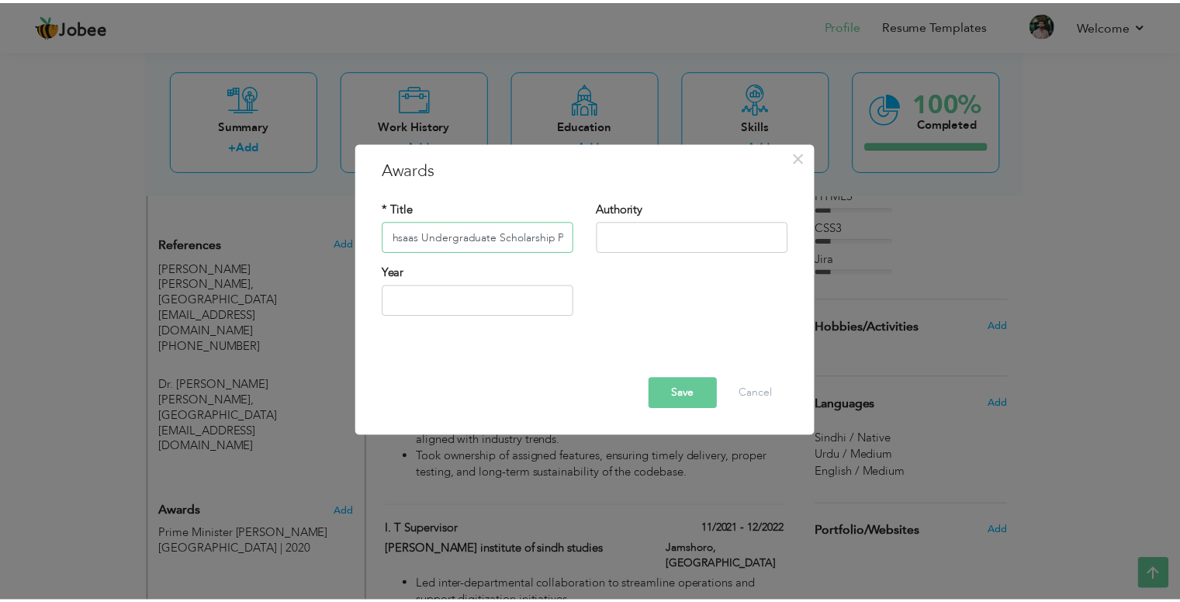
scroll to position [0, 0]
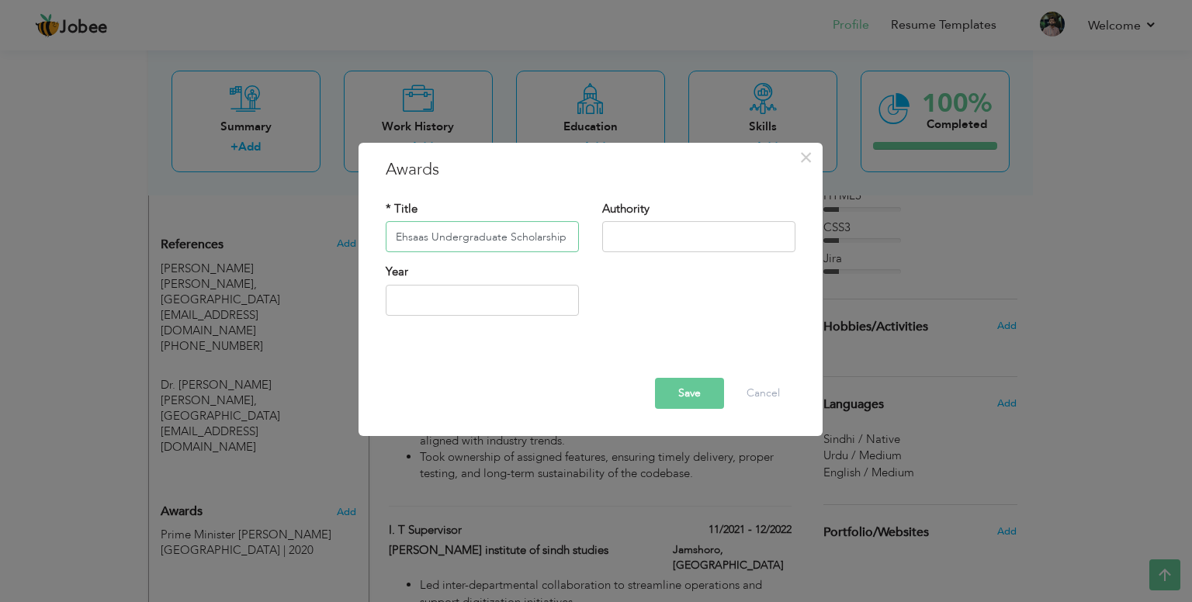
type input "Ehsaas Undergraduate Scholarship Program"
click at [625, 240] on input "text" at bounding box center [698, 237] width 193 height 31
type input "[GEOGRAPHIC_DATA]"
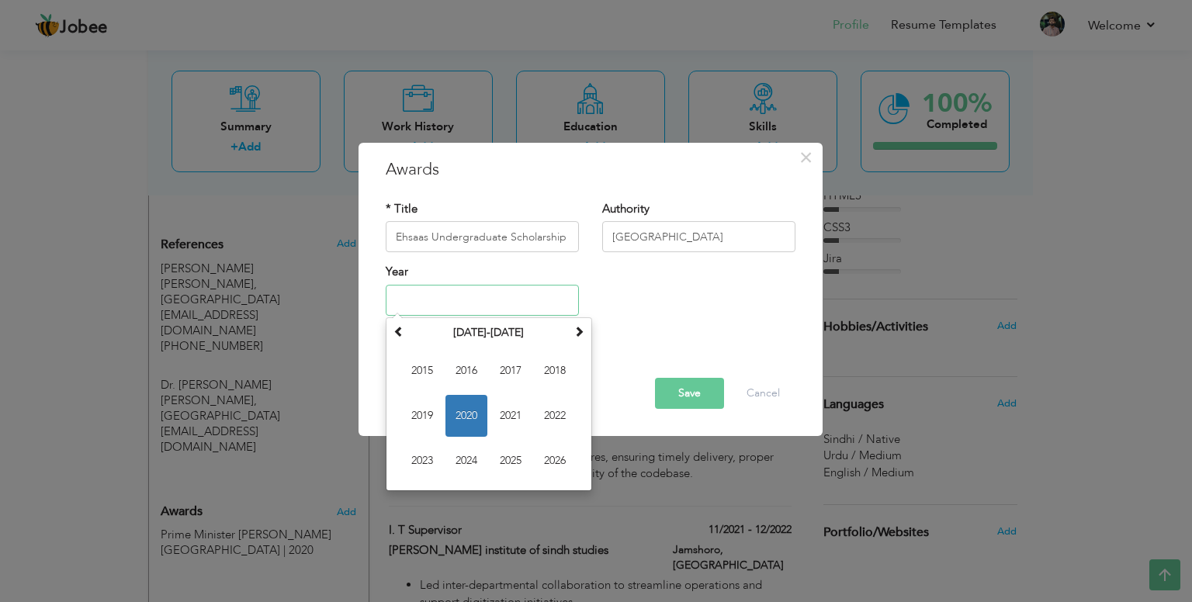
click at [440, 305] on input "text" at bounding box center [482, 300] width 193 height 31
click at [416, 428] on span "2019" at bounding box center [422, 416] width 42 height 42
type input "2019"
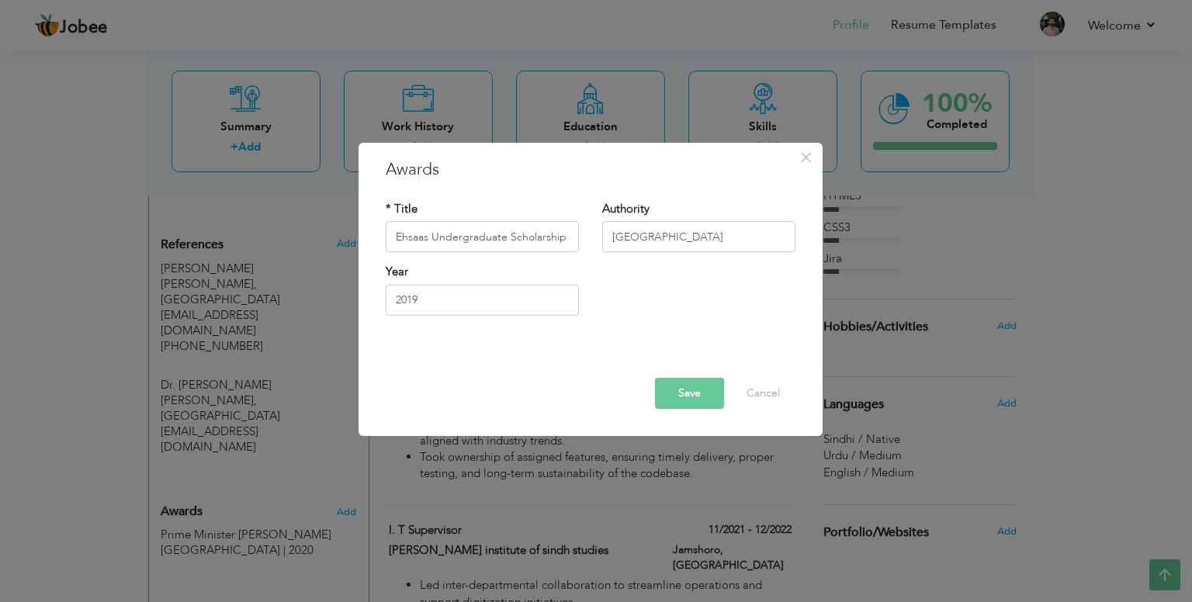
click at [672, 397] on button "Save" at bounding box center [689, 393] width 69 height 31
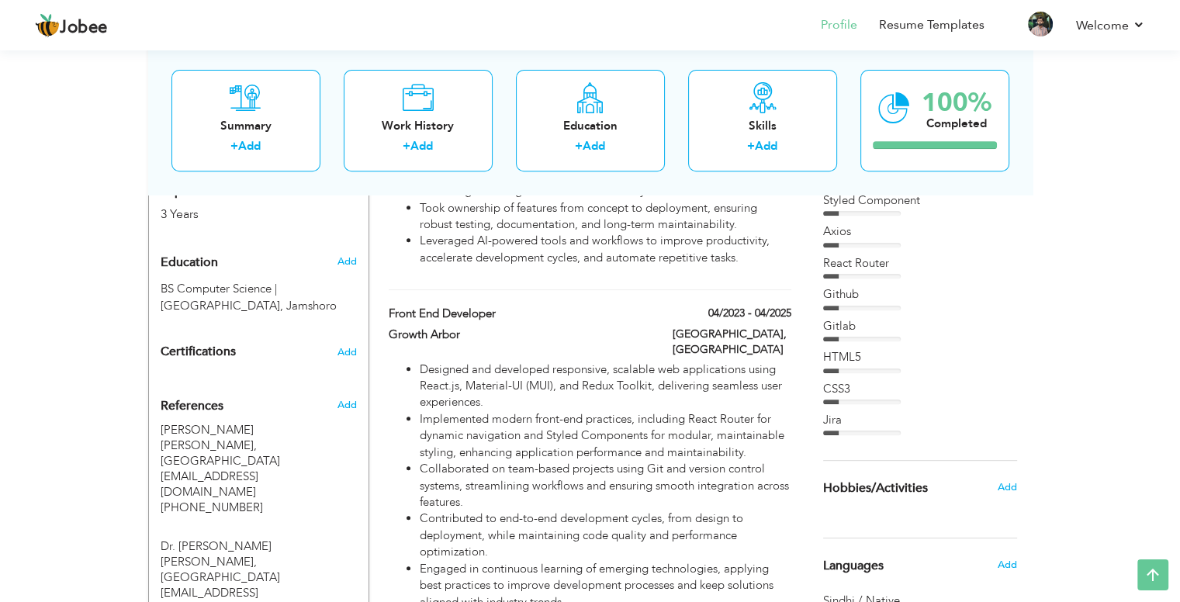
scroll to position [615, 0]
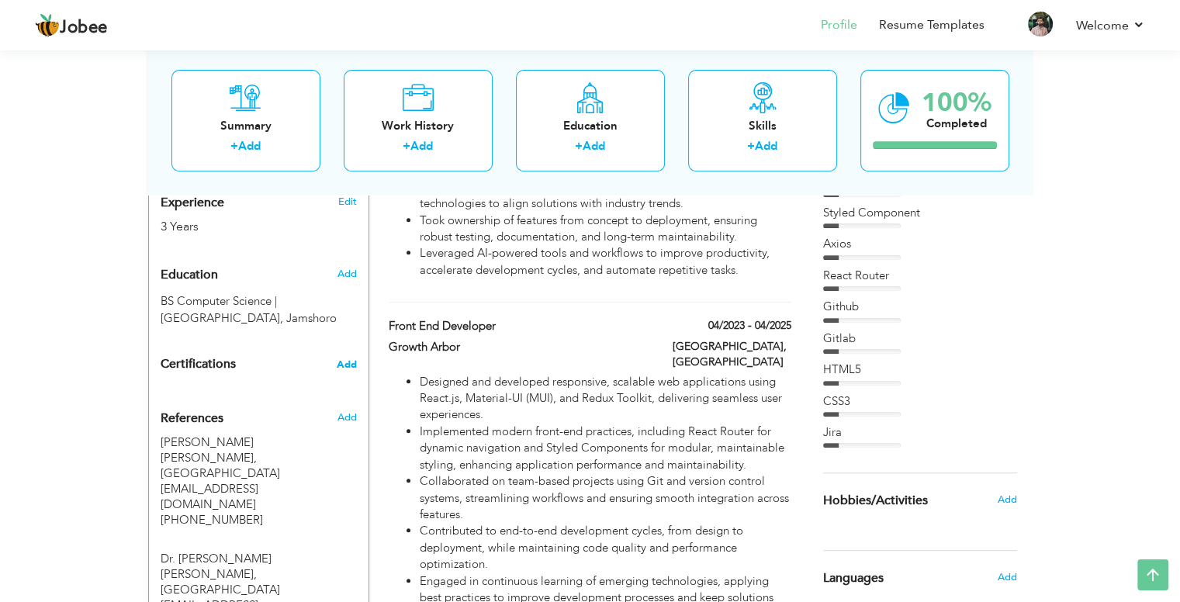
click at [349, 359] on span "Add" at bounding box center [347, 364] width 20 height 11
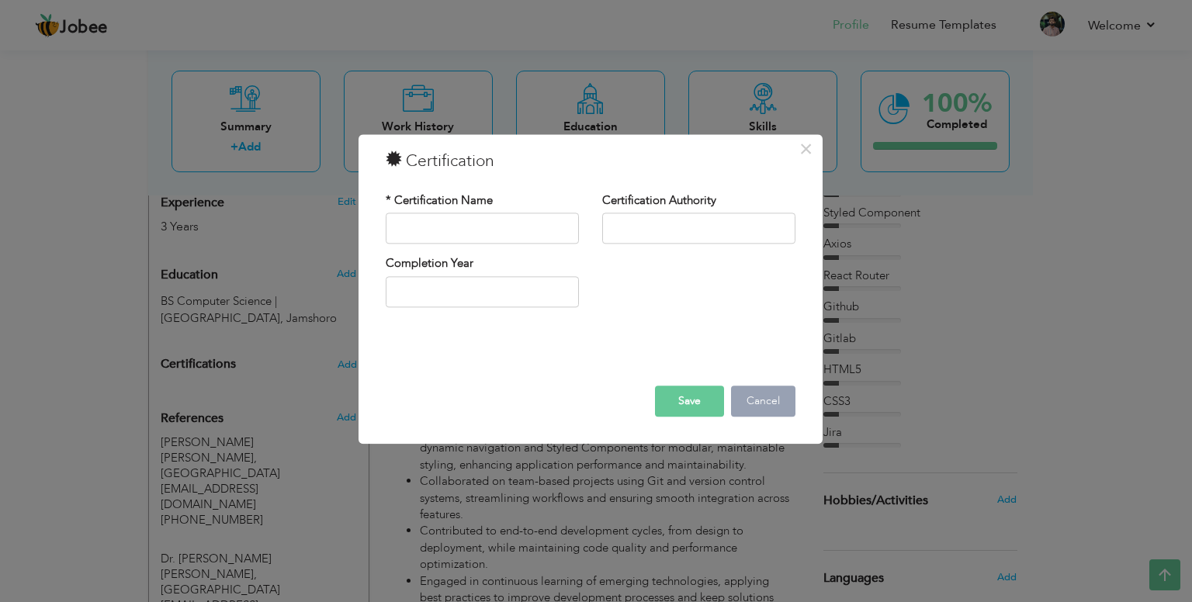
click at [762, 398] on button "Cancel" at bounding box center [763, 401] width 64 height 31
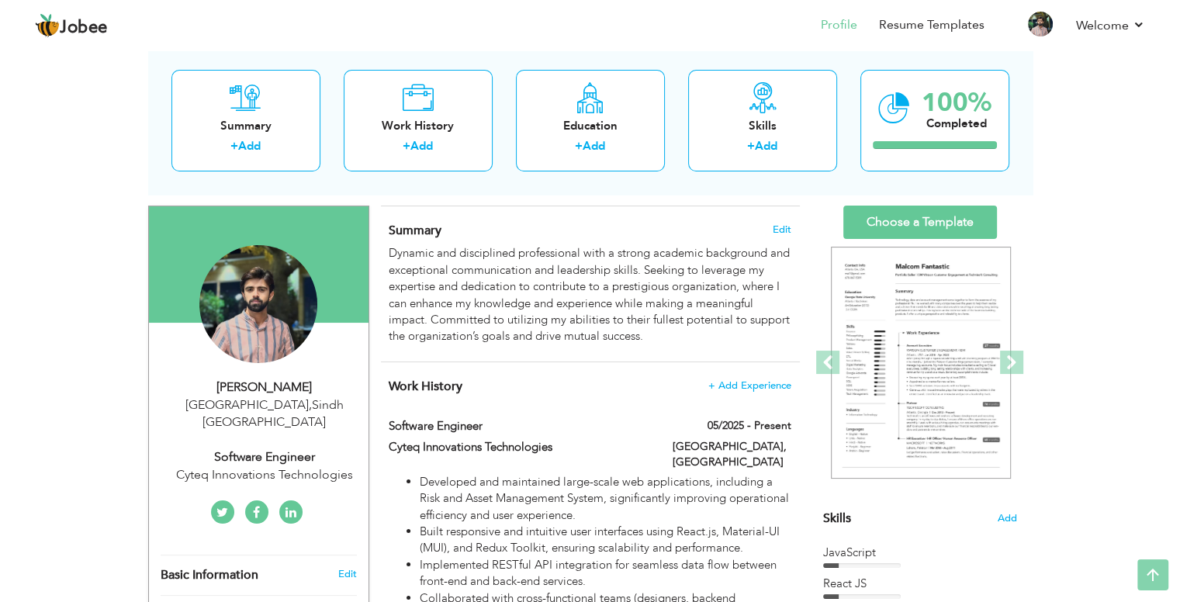
scroll to position [0, 0]
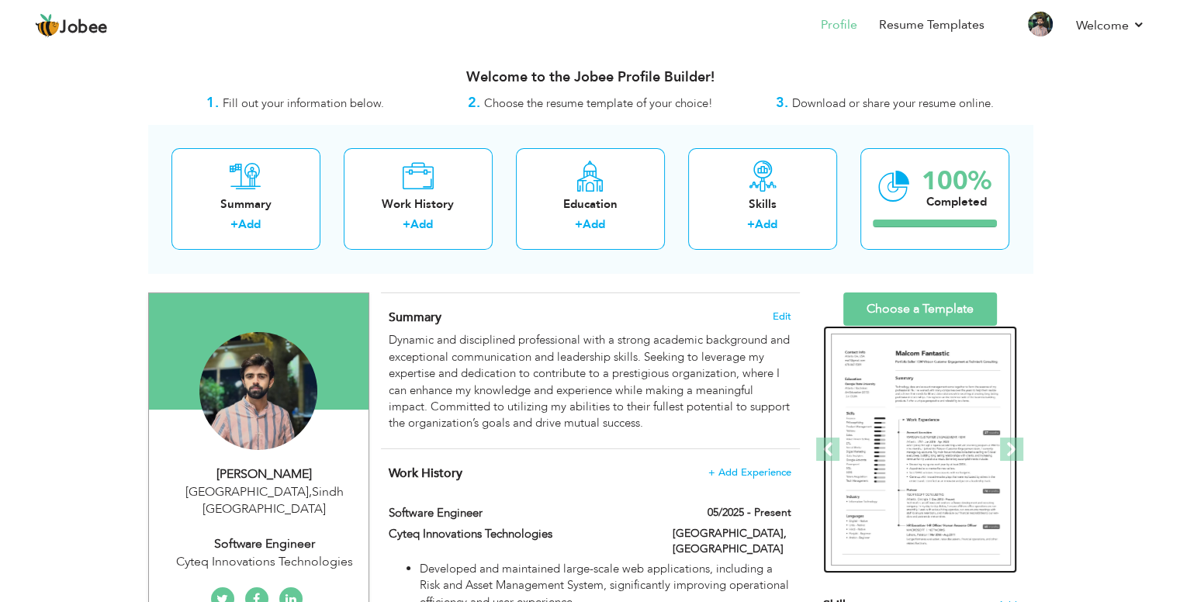
click at [898, 431] on img at bounding box center [921, 450] width 180 height 233
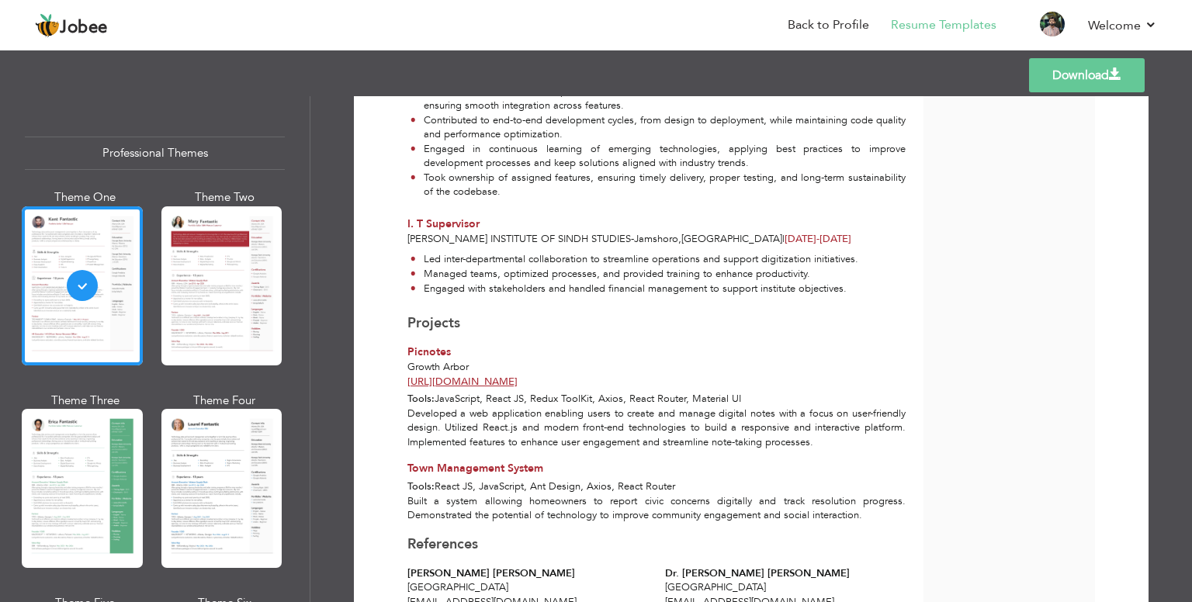
scroll to position [800, 0]
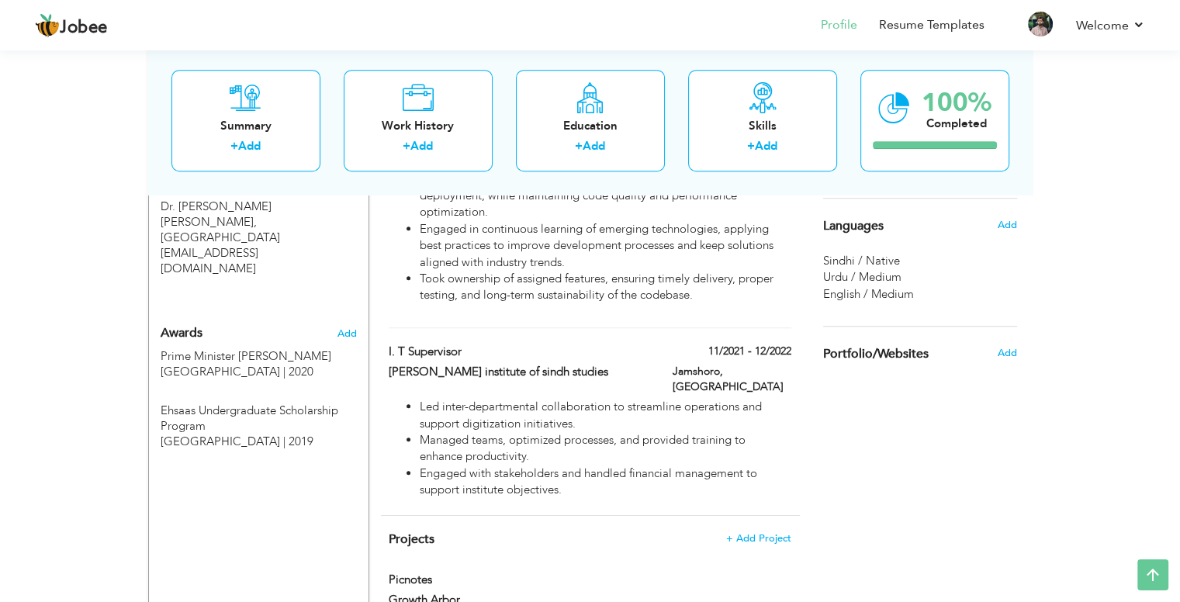
scroll to position [968, 0]
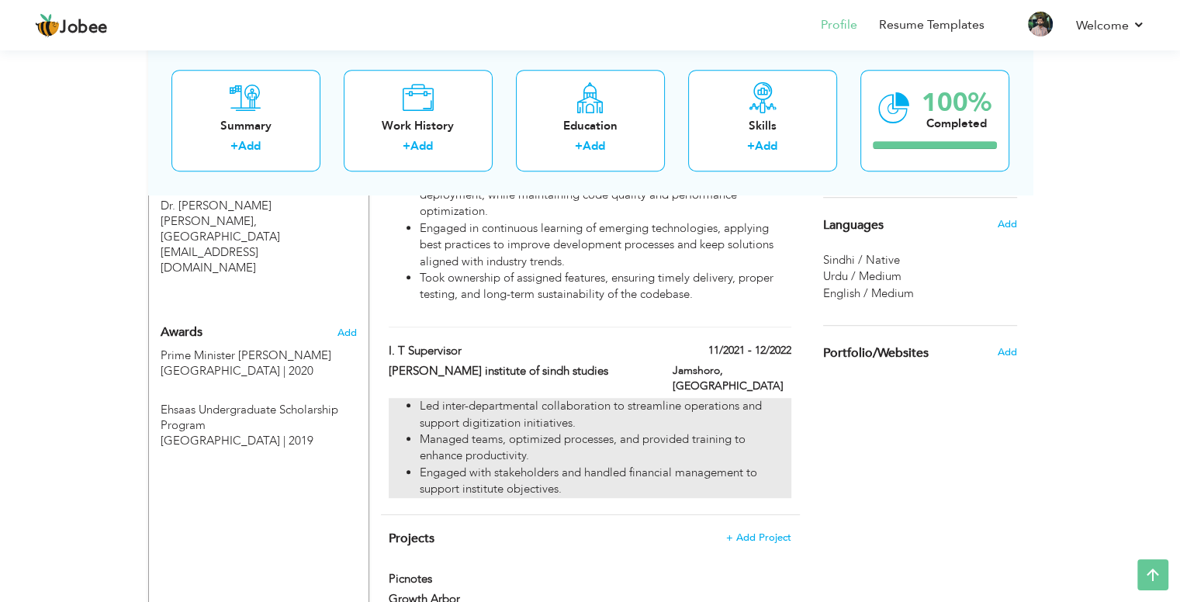
click at [581, 398] on li "Led inter-departmental collaboration to streamline operations and support digit…" at bounding box center [605, 414] width 371 height 33
type input "I. T Supervisor"
type input "[PERSON_NAME] institute of sindh studies"
type input "11/2021"
type input "12/2022"
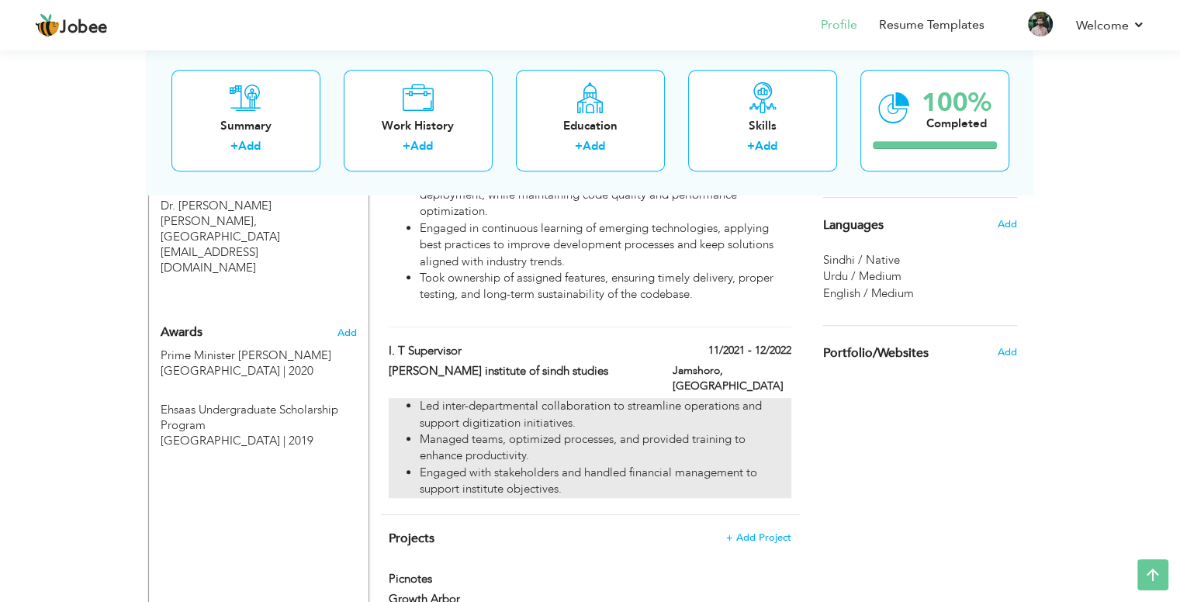
type input "[GEOGRAPHIC_DATA]"
type input "Jamshoro"
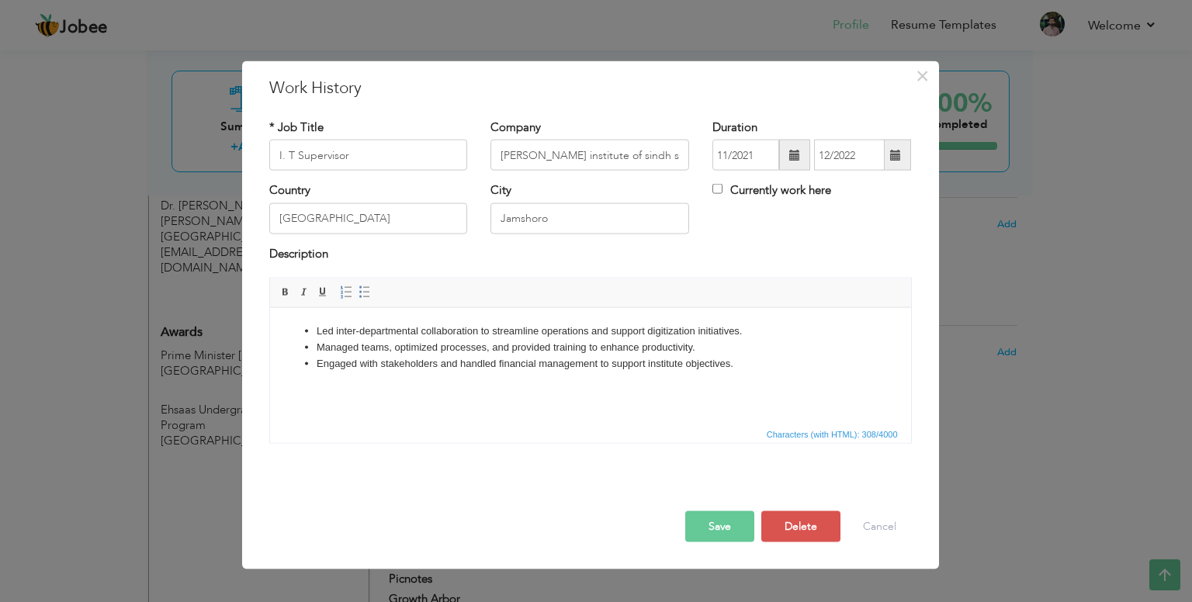
click at [788, 160] on span at bounding box center [794, 155] width 31 height 31
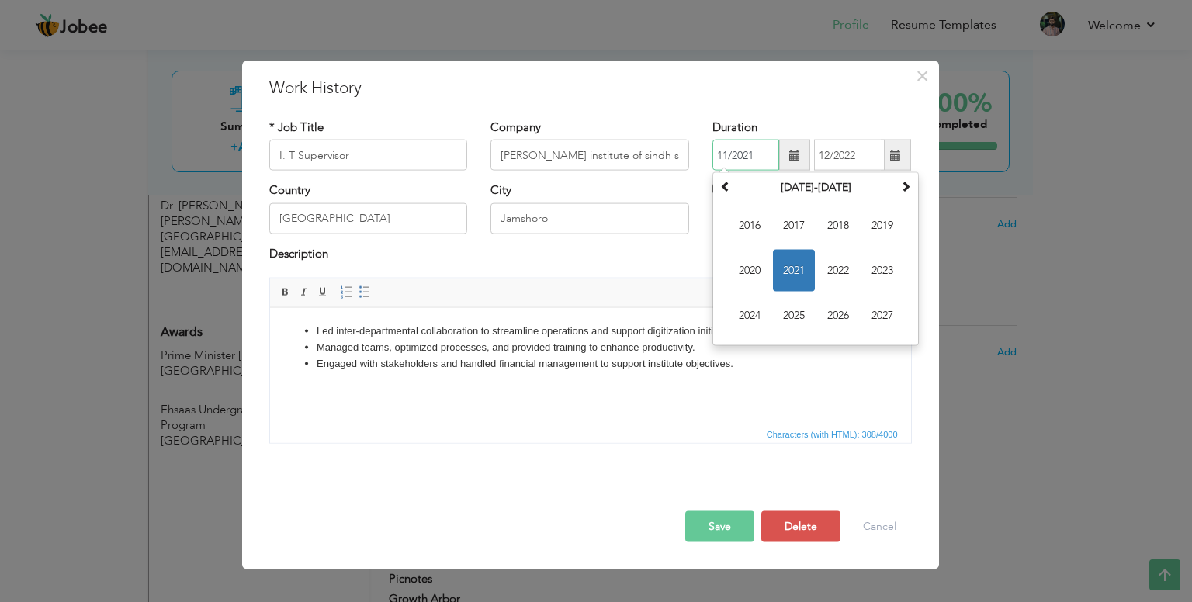
click at [793, 271] on span "2021" at bounding box center [794, 271] width 42 height 42
click at [871, 231] on span "Apr" at bounding box center [882, 226] width 42 height 42
type input "04/2021"
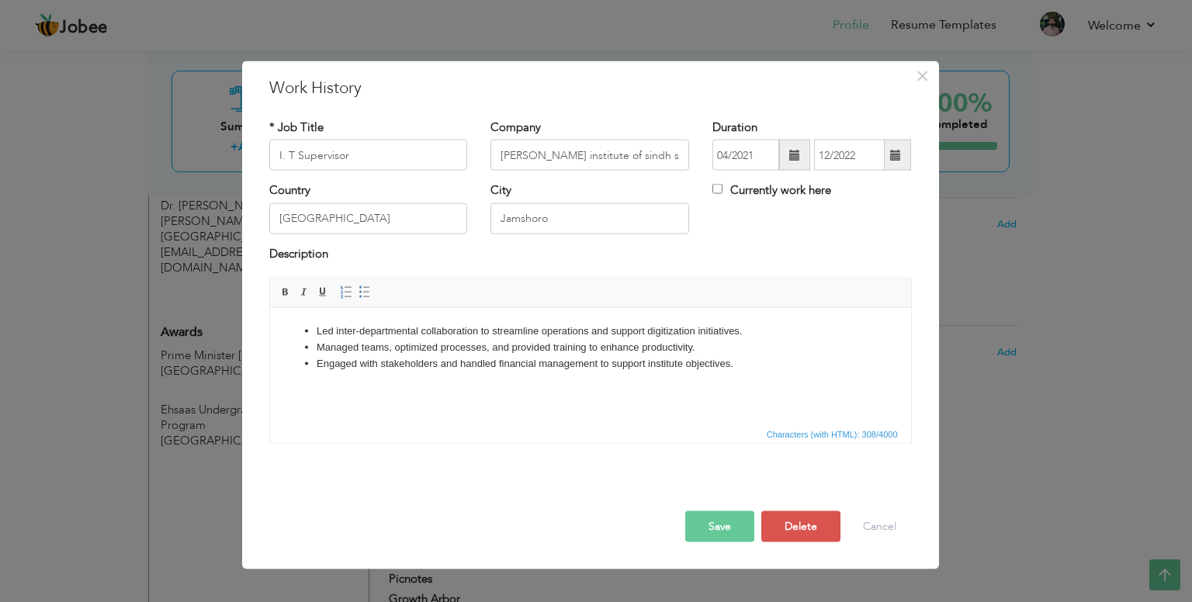
click at [708, 535] on button "Save" at bounding box center [719, 526] width 69 height 31
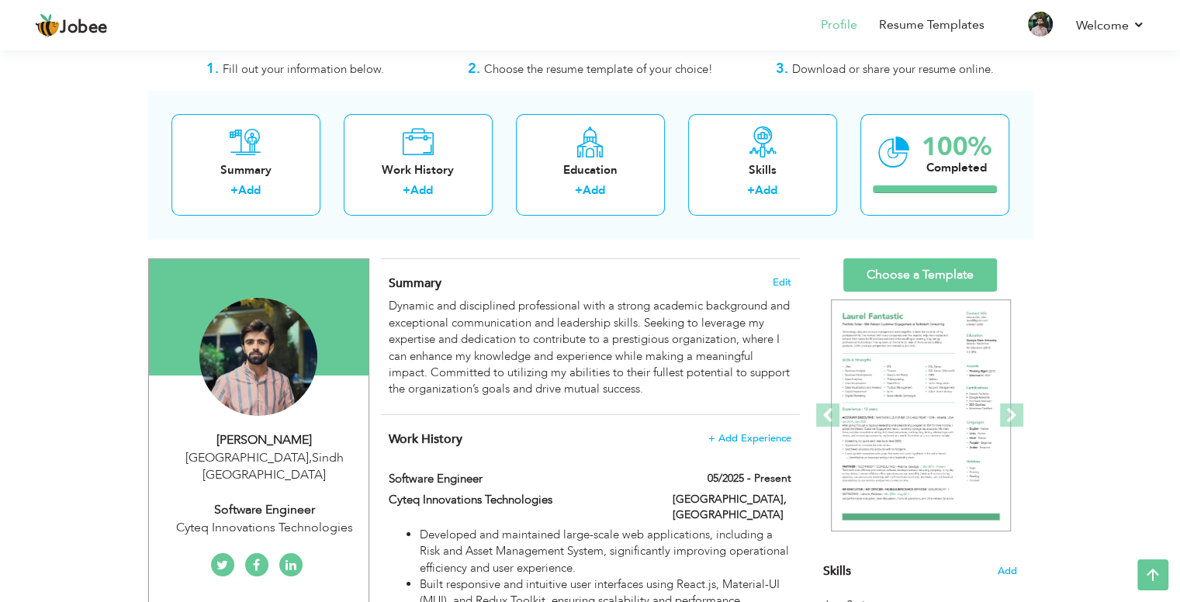
scroll to position [0, 0]
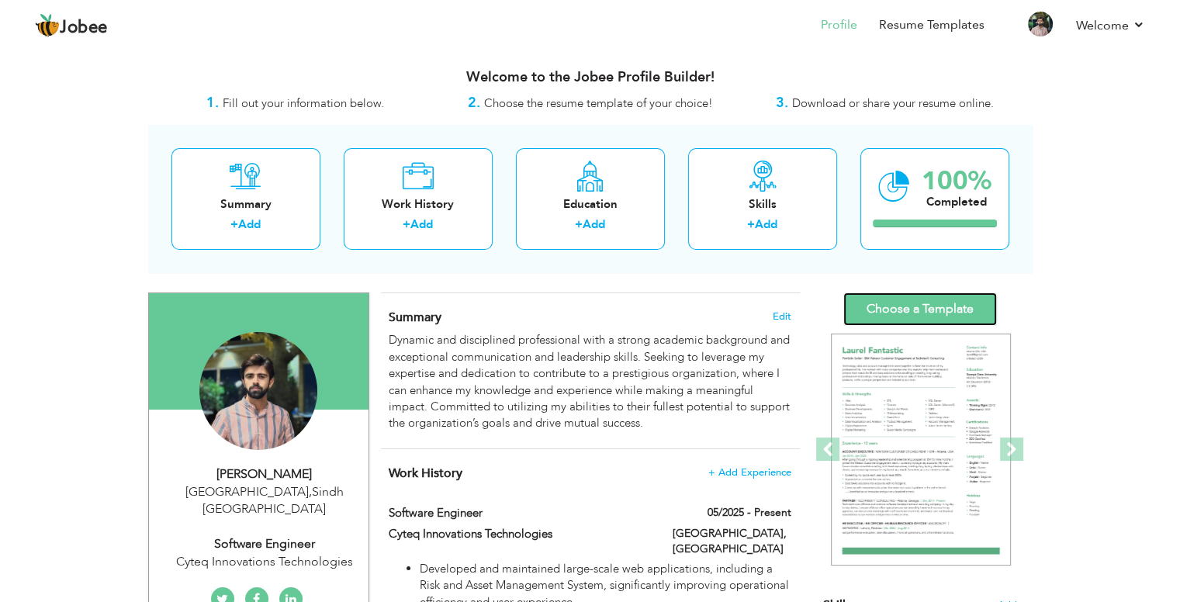
click at [926, 300] on link "Choose a Template" at bounding box center [920, 309] width 154 height 33
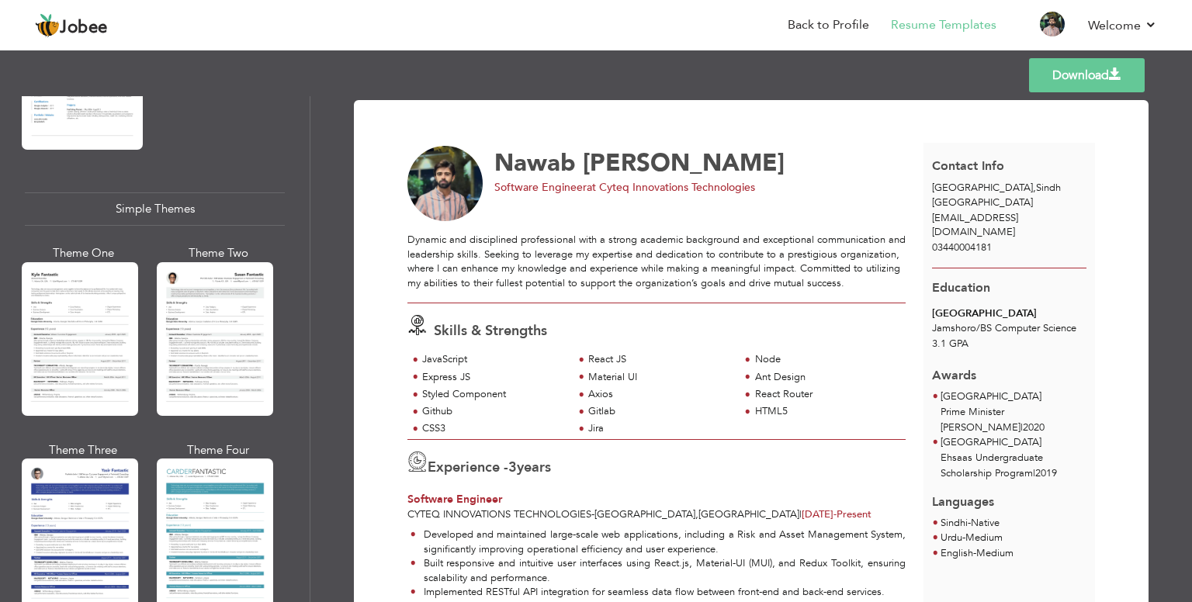
scroll to position [2660, 0]
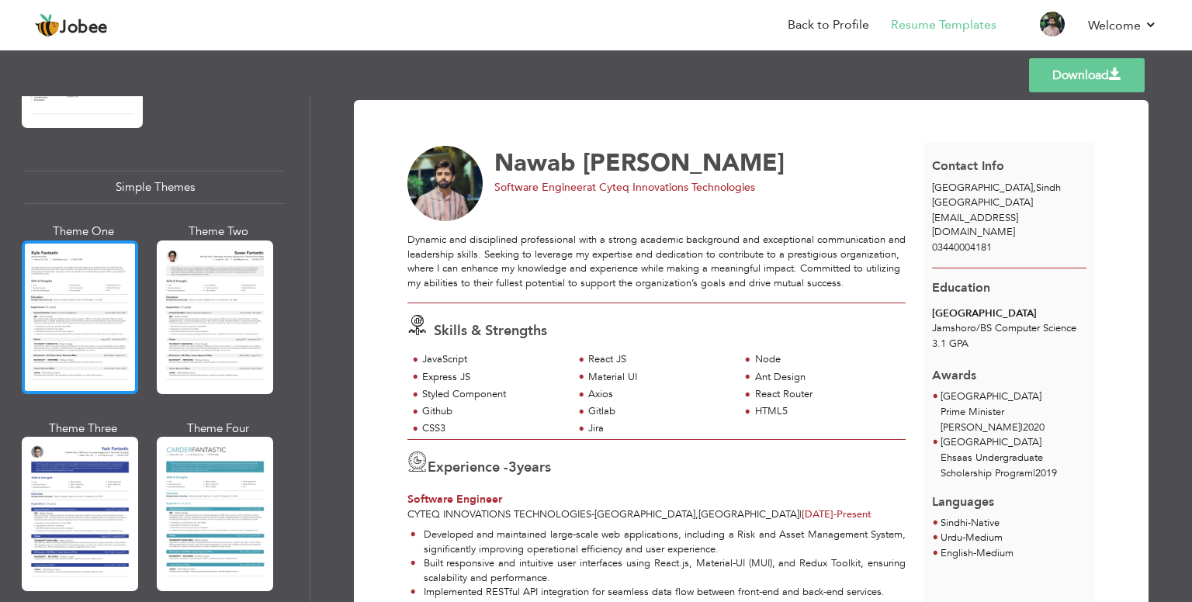
click at [74, 292] on div at bounding box center [80, 318] width 116 height 154
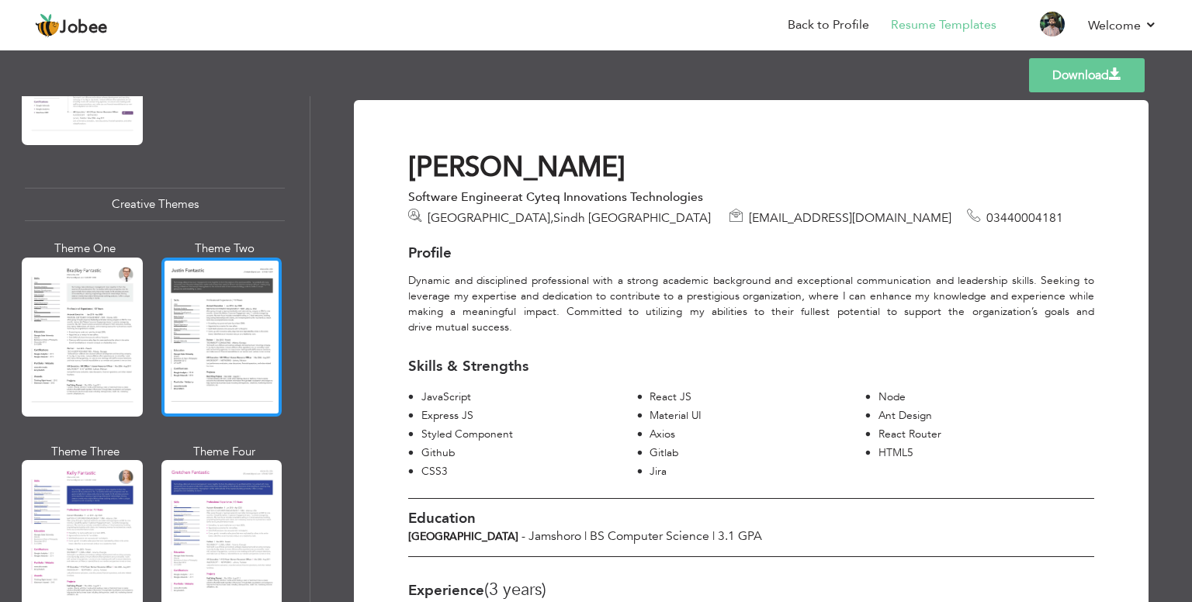
scroll to position [1763, 0]
click at [224, 326] on div at bounding box center [221, 337] width 121 height 159
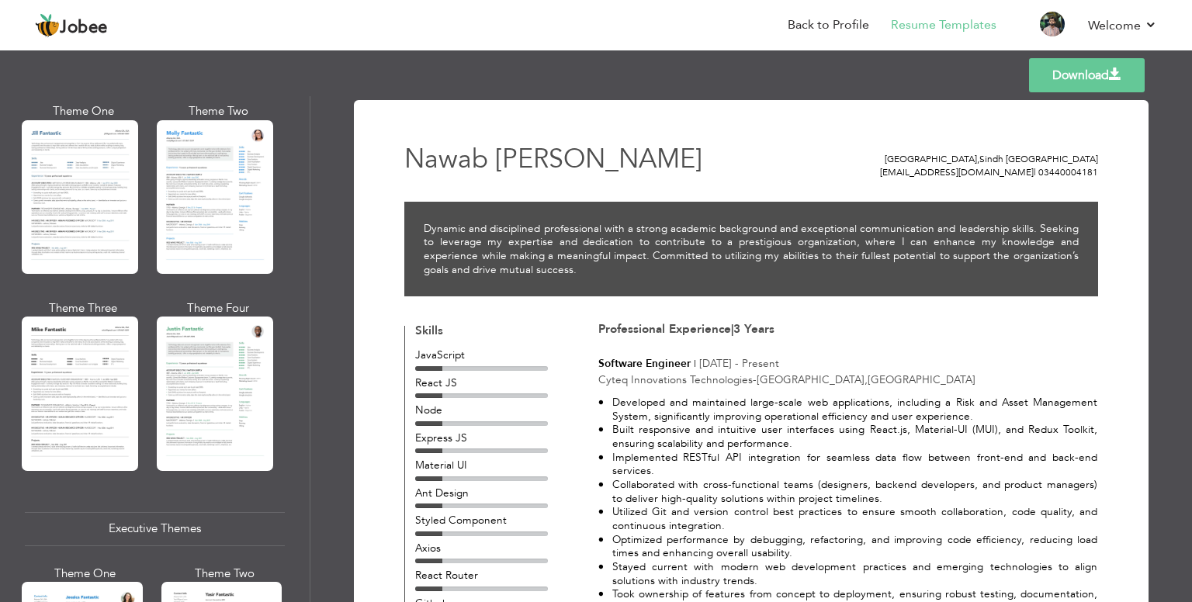
scroll to position [726, 0]
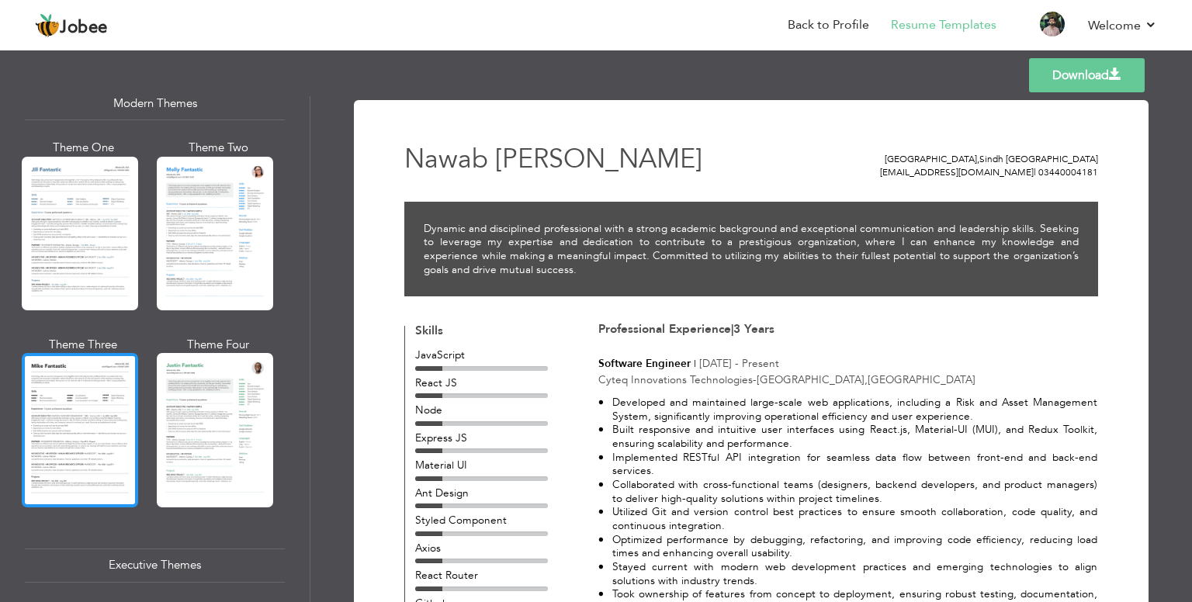
click at [68, 415] on div at bounding box center [80, 430] width 116 height 154
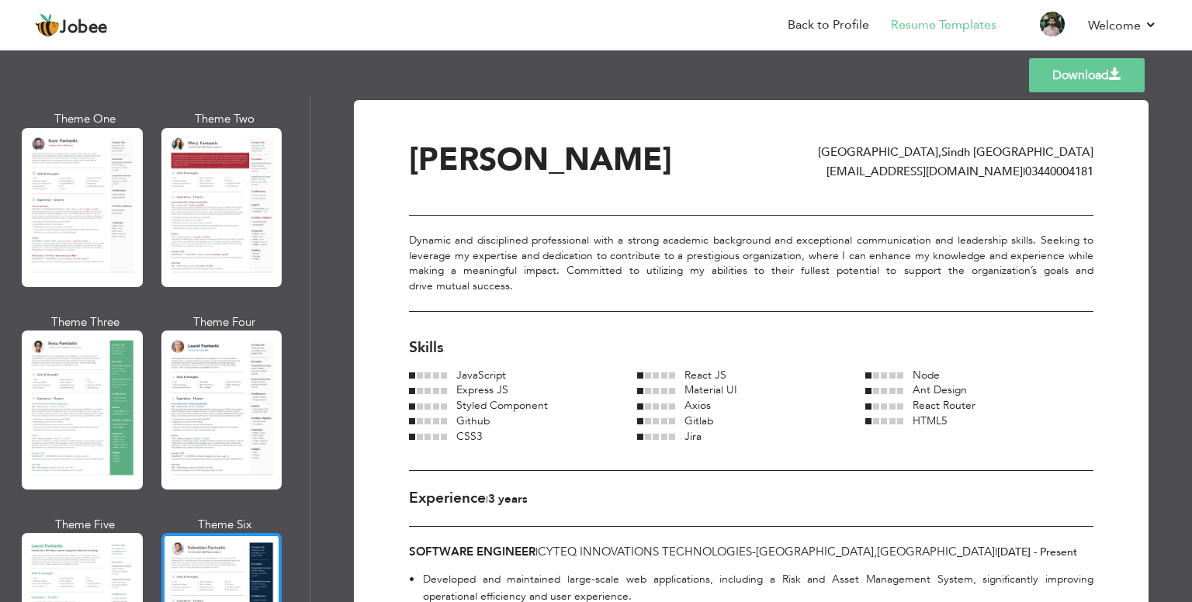
scroll to position [0, 0]
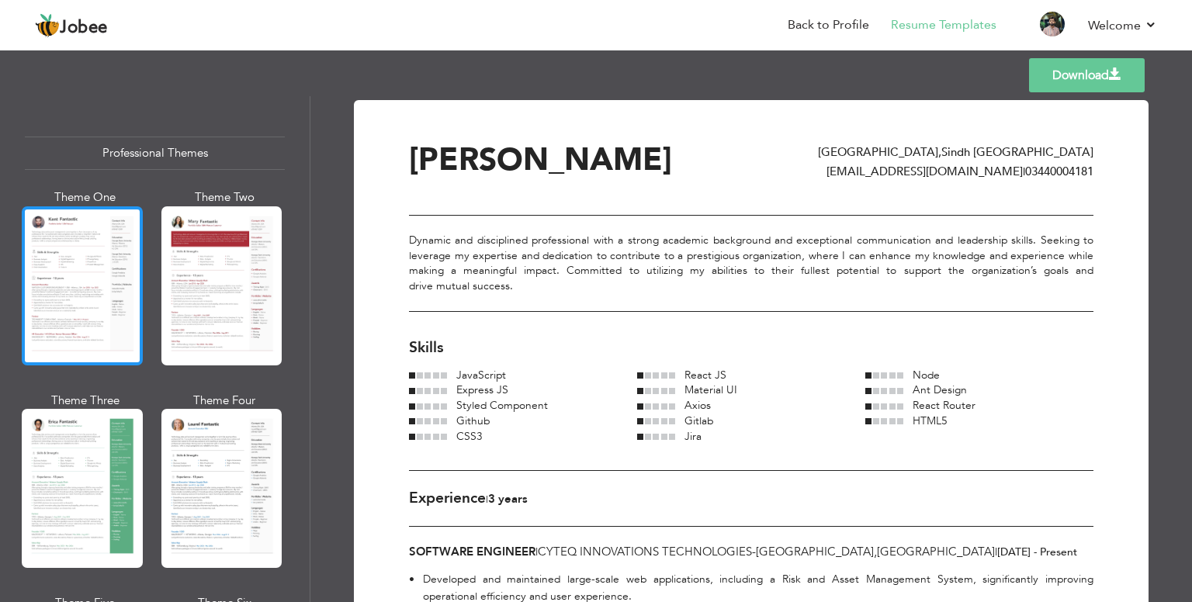
click at [71, 261] on div at bounding box center [82, 285] width 121 height 159
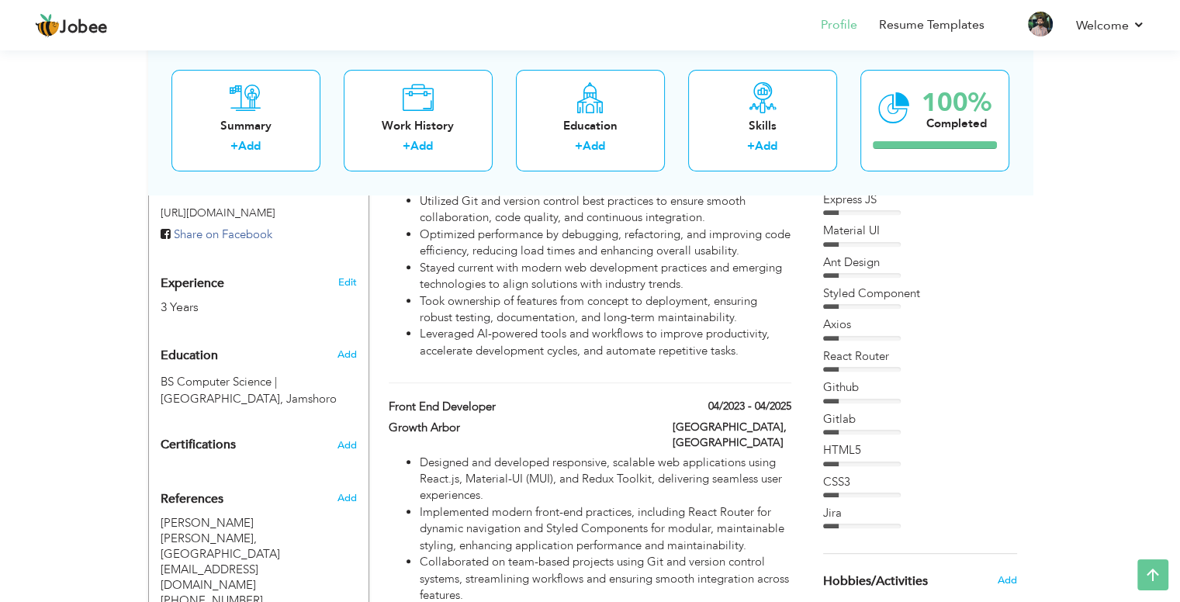
scroll to position [534, 0]
click at [345, 348] on span "Add" at bounding box center [346, 355] width 20 height 14
radio input "true"
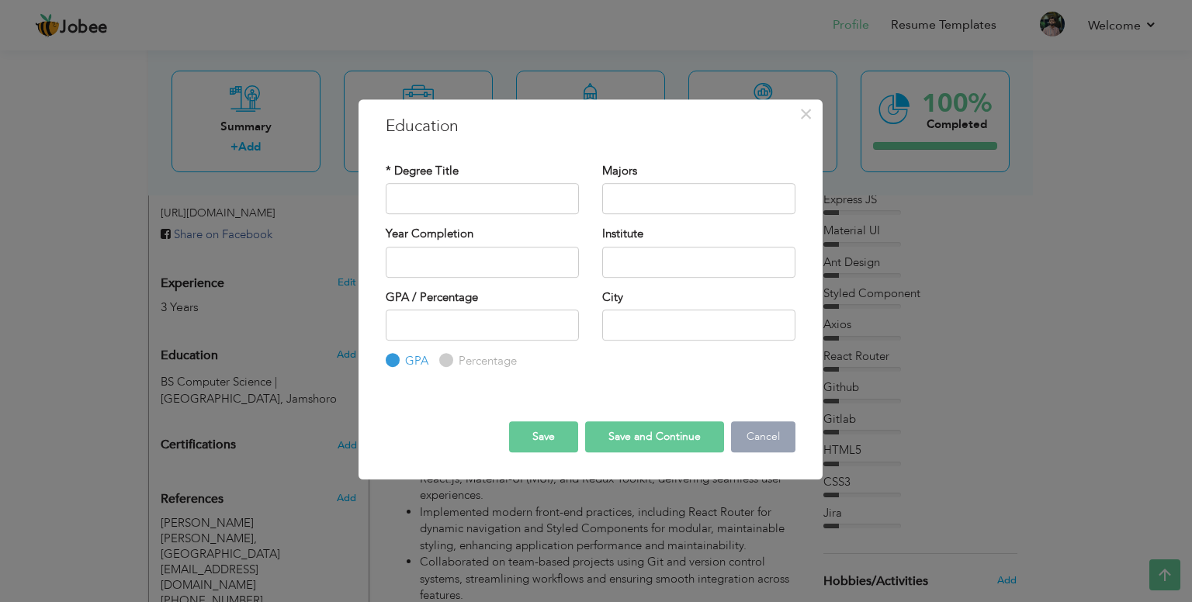
click at [782, 438] on button "Cancel" at bounding box center [763, 436] width 64 height 31
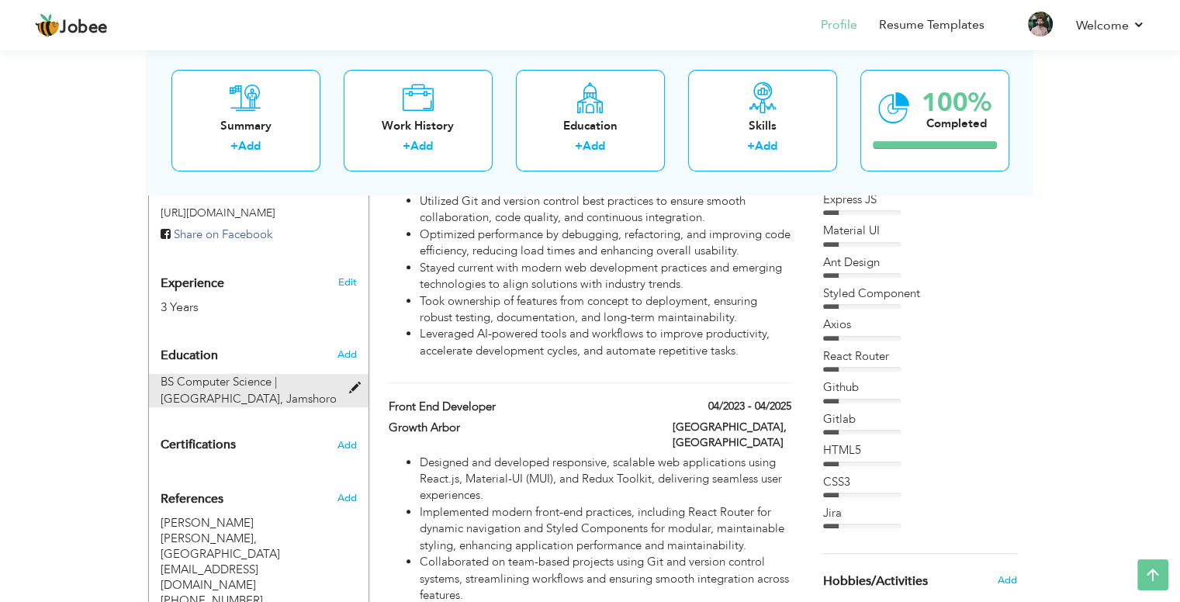
click at [358, 383] on span at bounding box center [357, 389] width 19 height 12
type input "BS Computer Science"
type input "[GEOGRAPHIC_DATA]"
type input "3.09"
type input "Jamshoro"
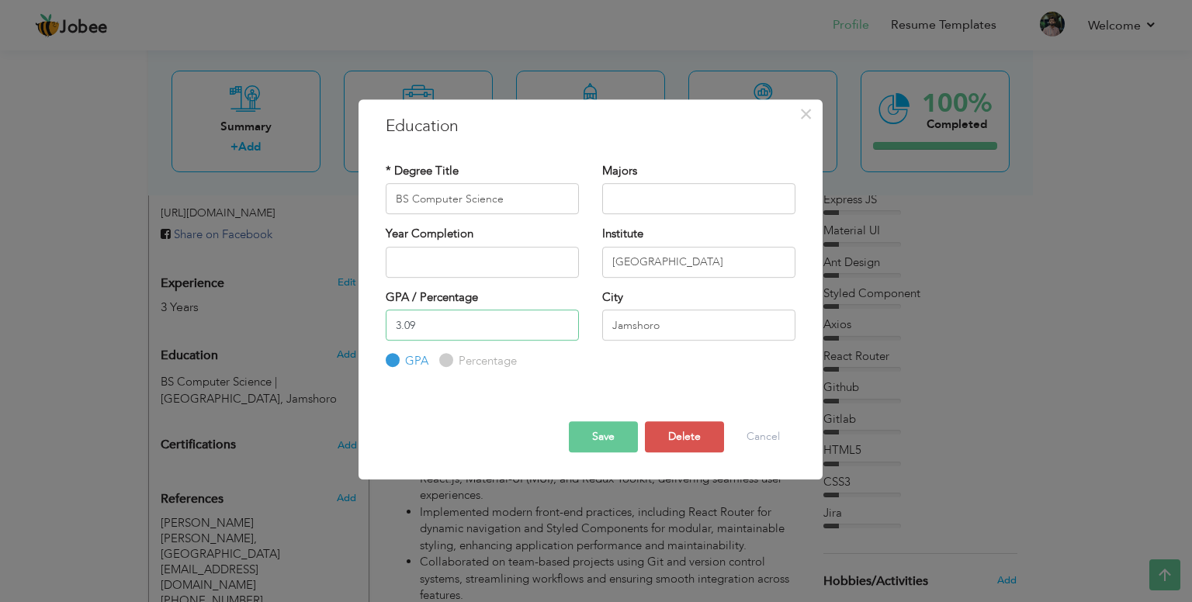
click at [433, 327] on input "3.09" at bounding box center [482, 325] width 193 height 31
click at [615, 429] on button "Save" at bounding box center [603, 436] width 69 height 31
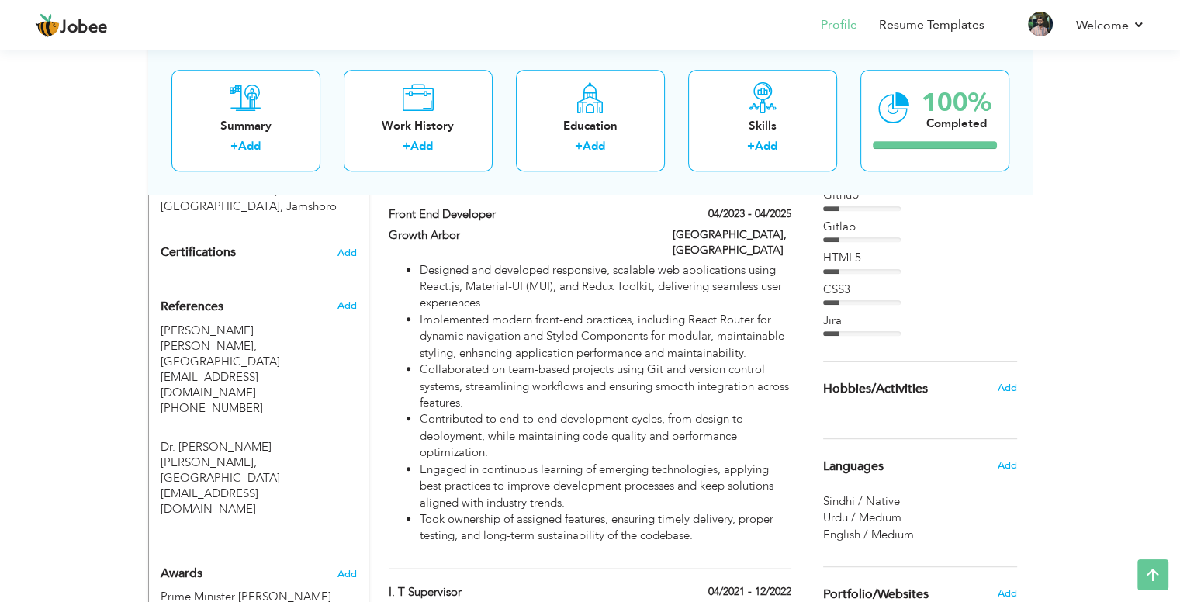
scroll to position [729, 0]
click at [345, 245] on span "Add" at bounding box center [347, 250] width 20 height 11
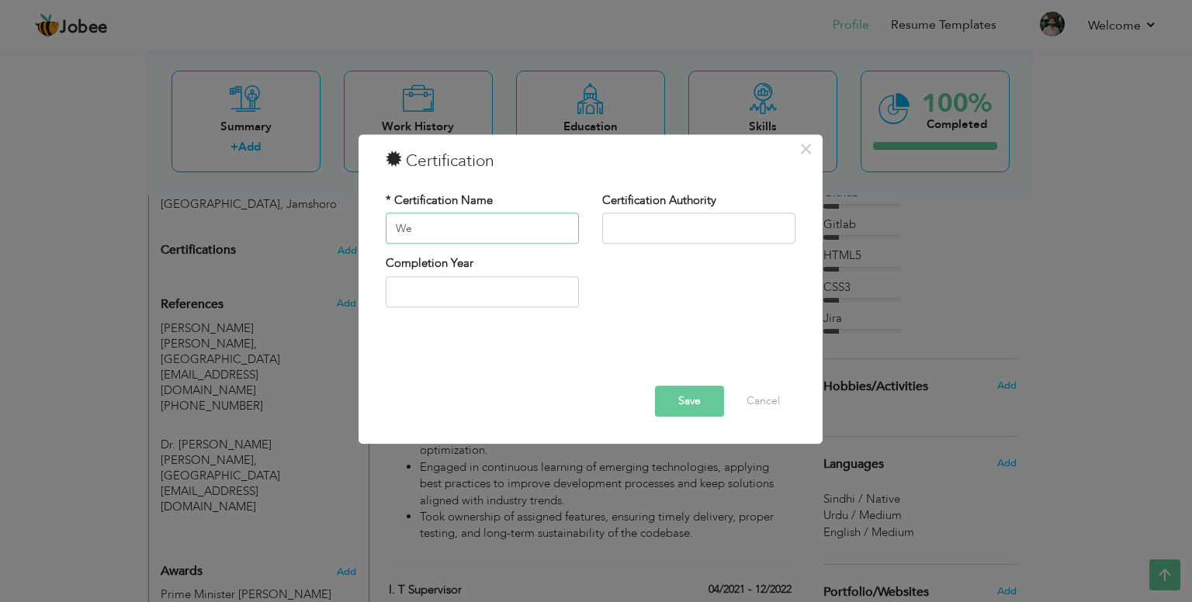
type input "W"
click at [802, 159] on span "×" at bounding box center [805, 149] width 13 height 28
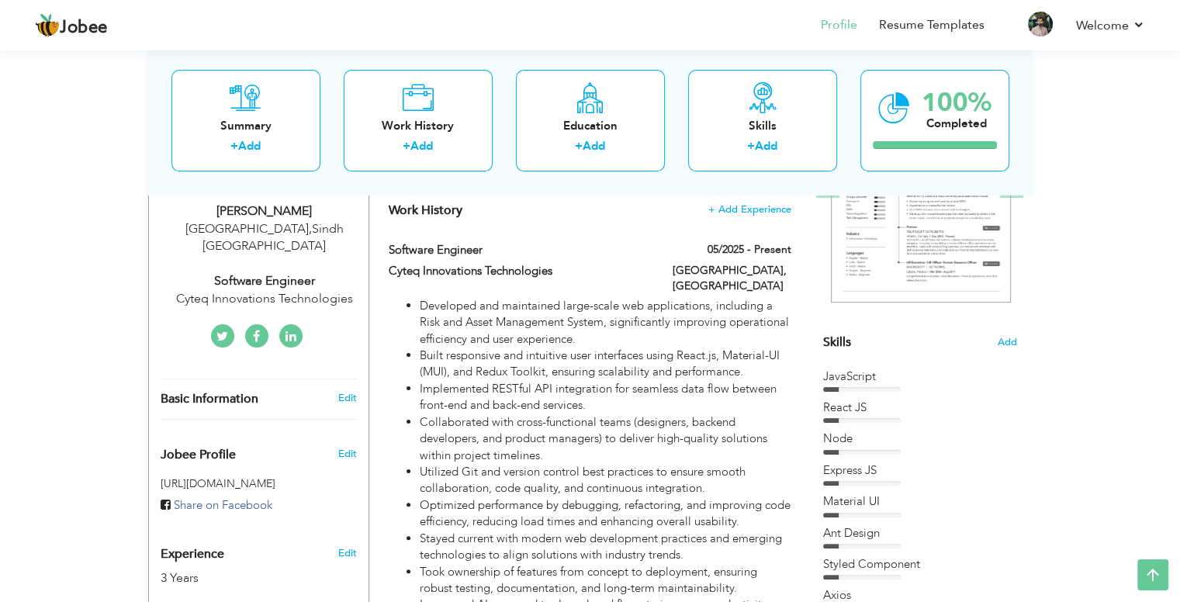
scroll to position [0, 0]
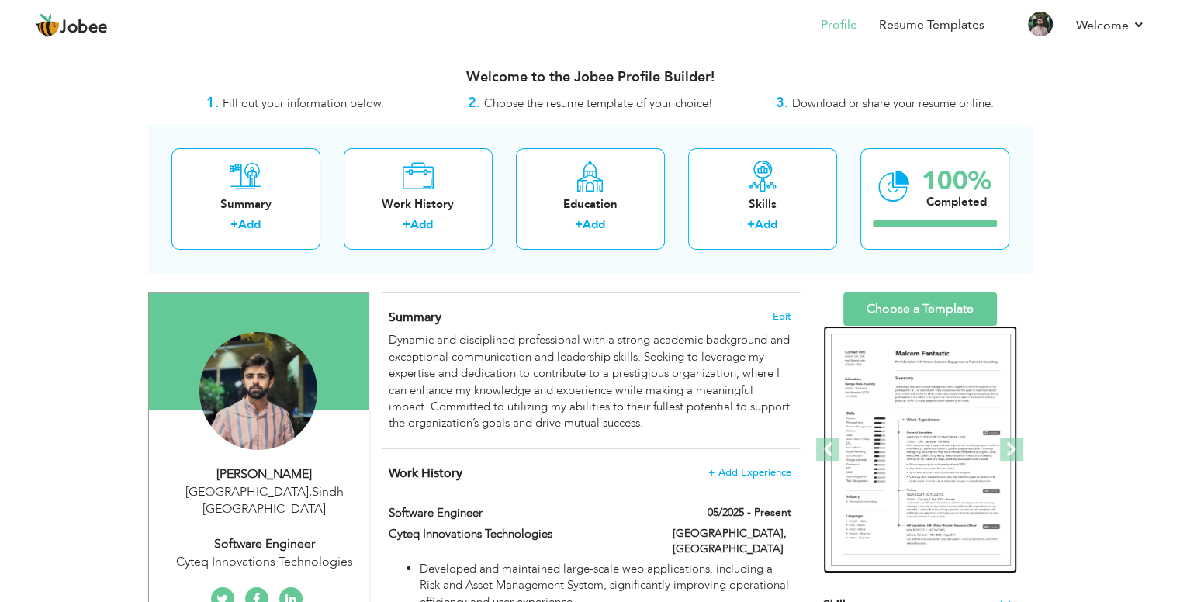
click at [912, 456] on img at bounding box center [921, 450] width 180 height 233
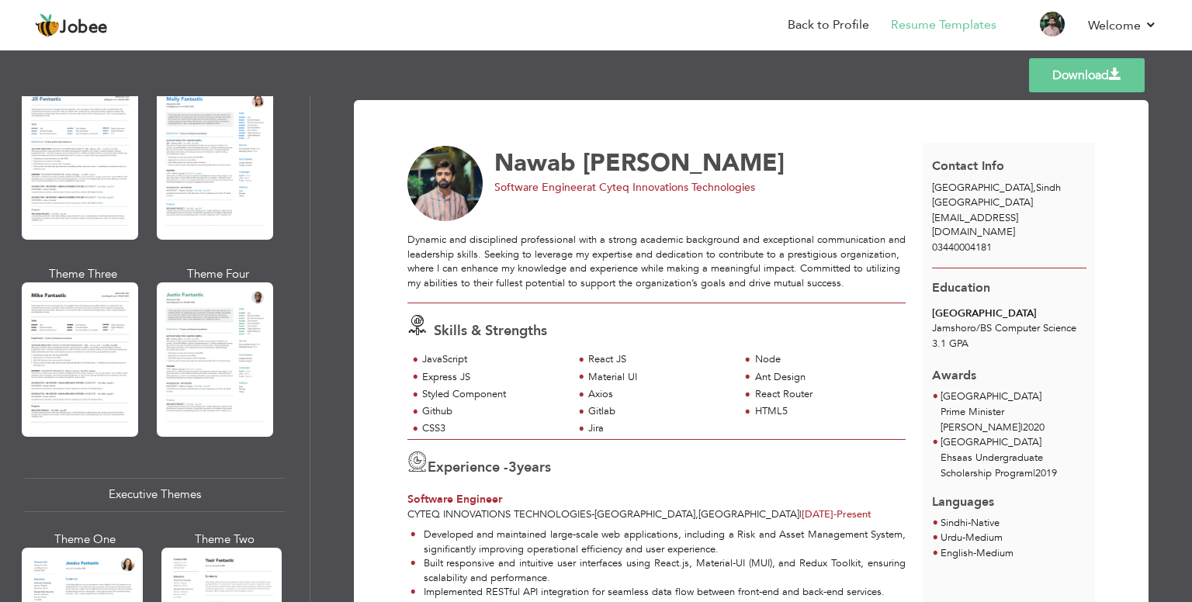
scroll to position [796, 0]
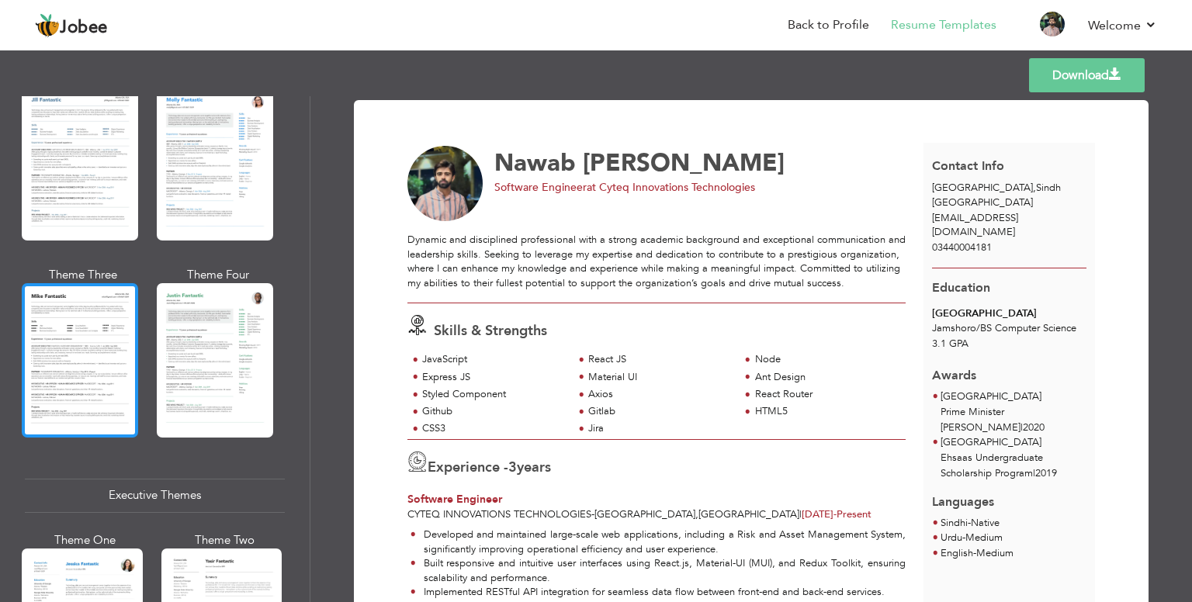
click at [102, 320] on div at bounding box center [80, 360] width 116 height 154
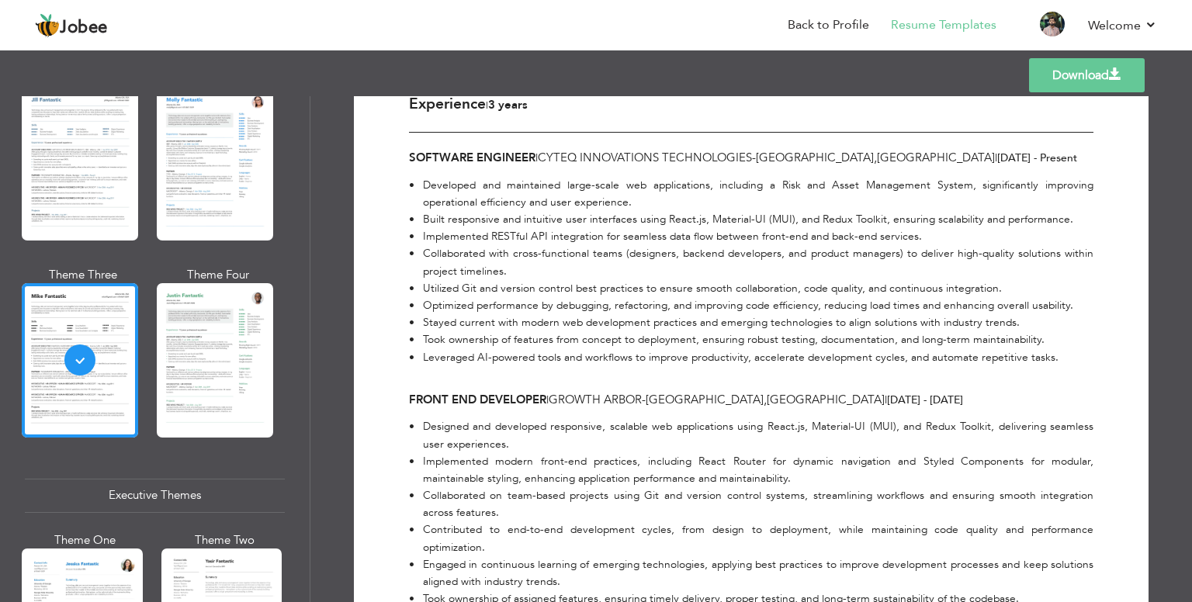
scroll to position [396, 0]
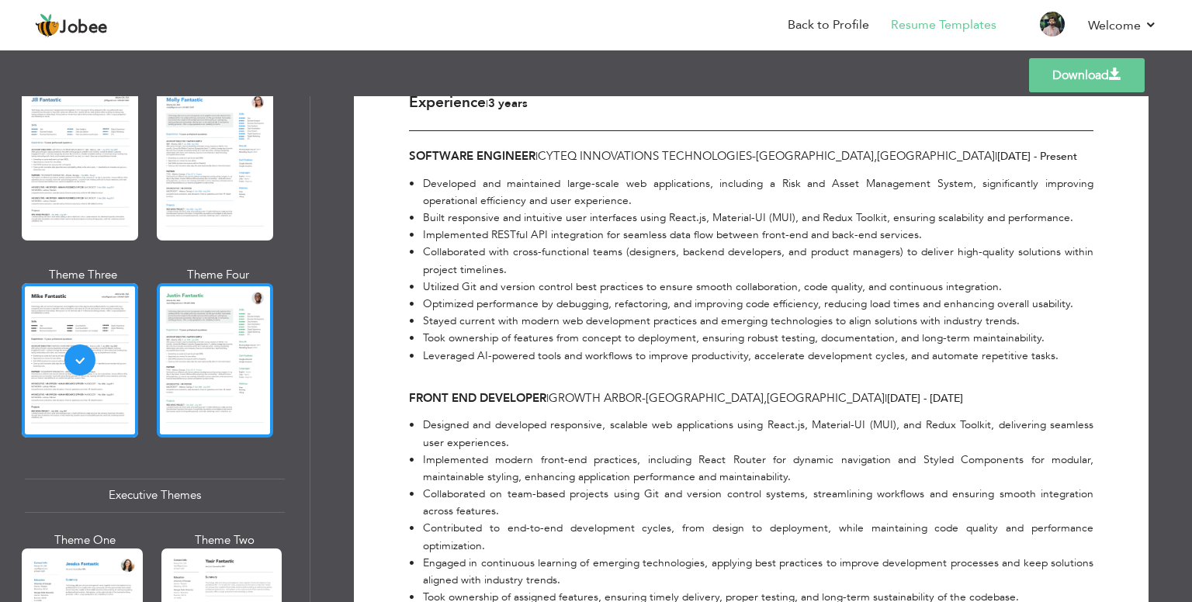
click at [241, 373] on div at bounding box center [215, 360] width 116 height 154
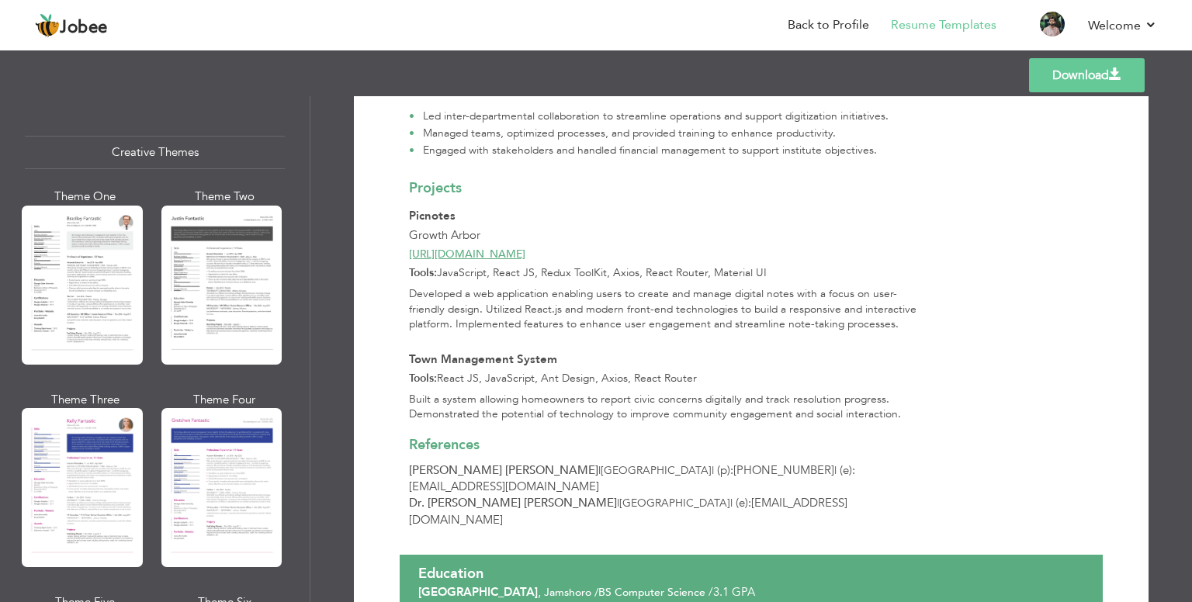
scroll to position [1816, 0]
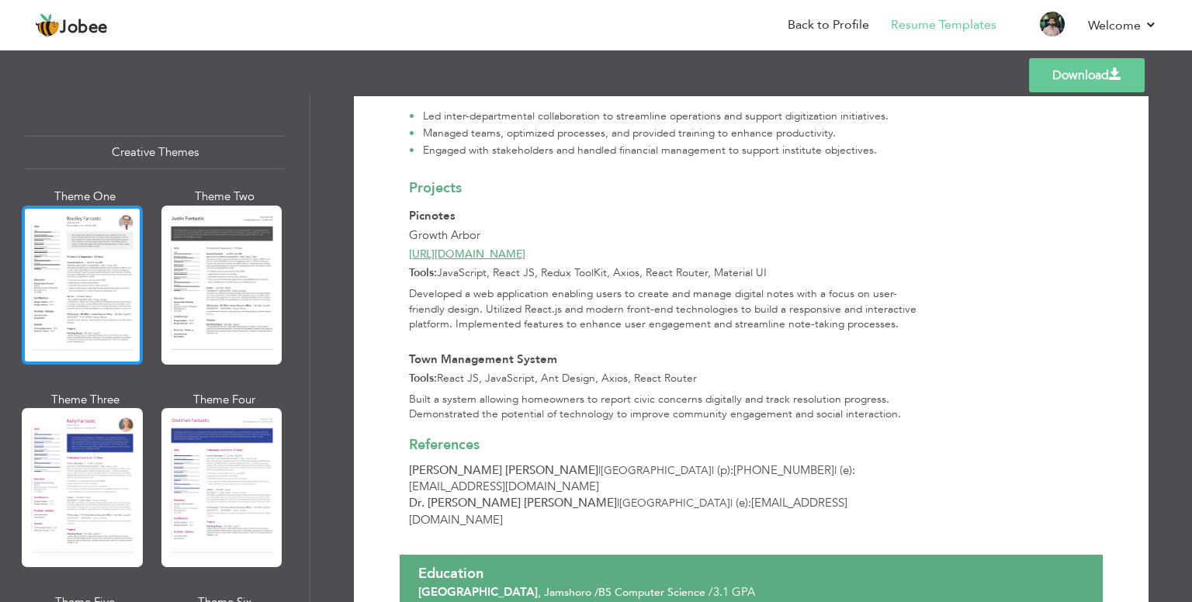
click at [62, 261] on div at bounding box center [82, 285] width 121 height 159
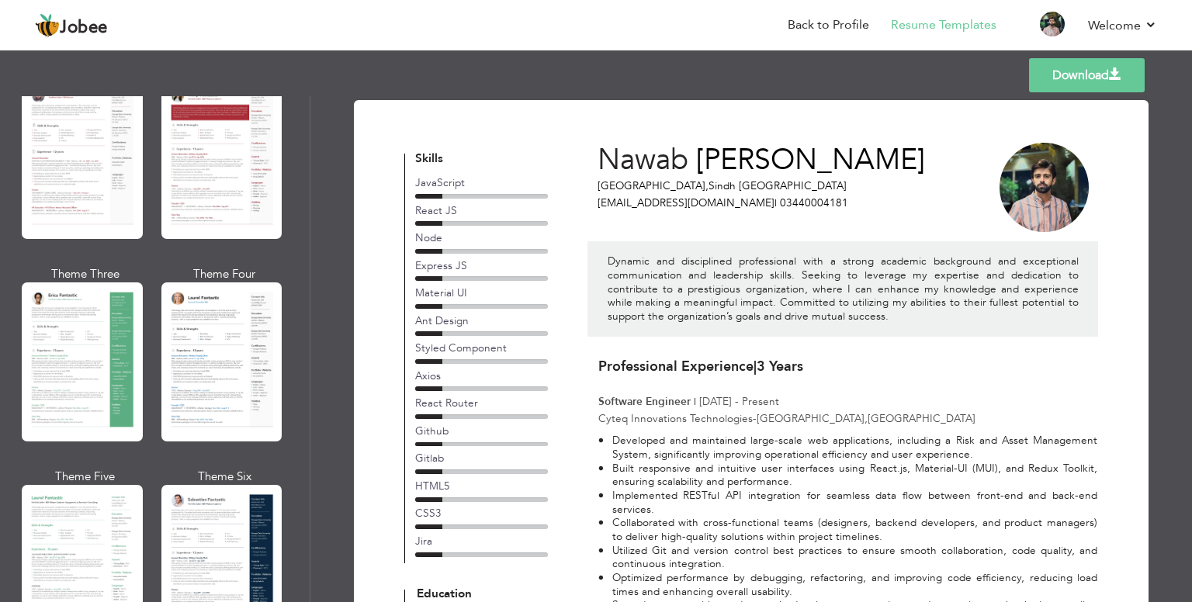
scroll to position [19, 0]
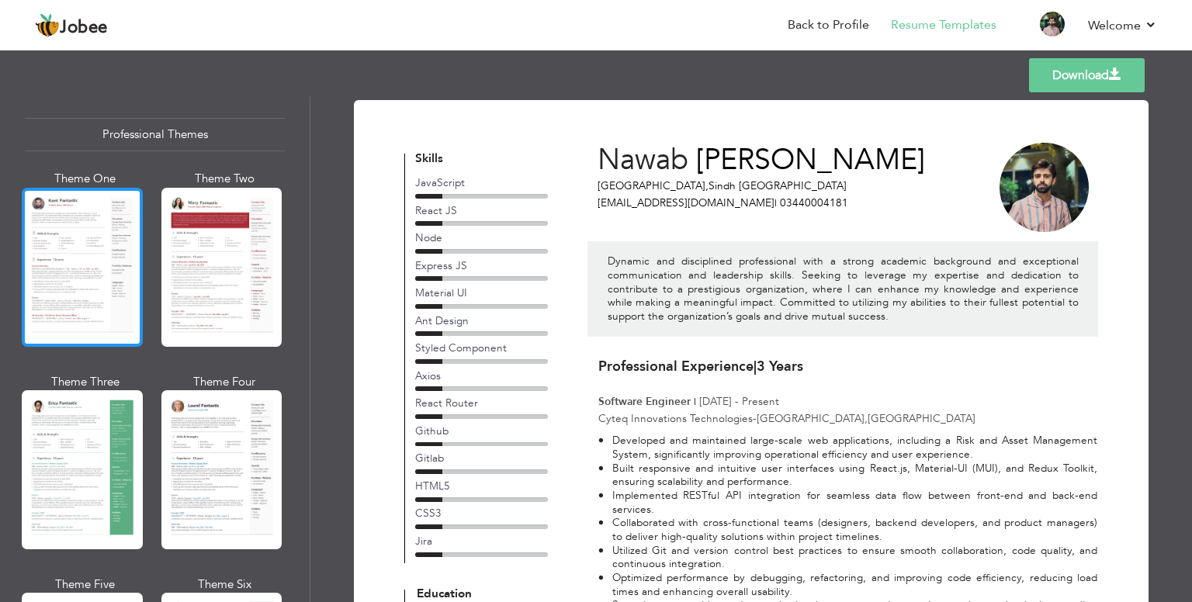
click at [101, 289] on div at bounding box center [82, 267] width 121 height 159
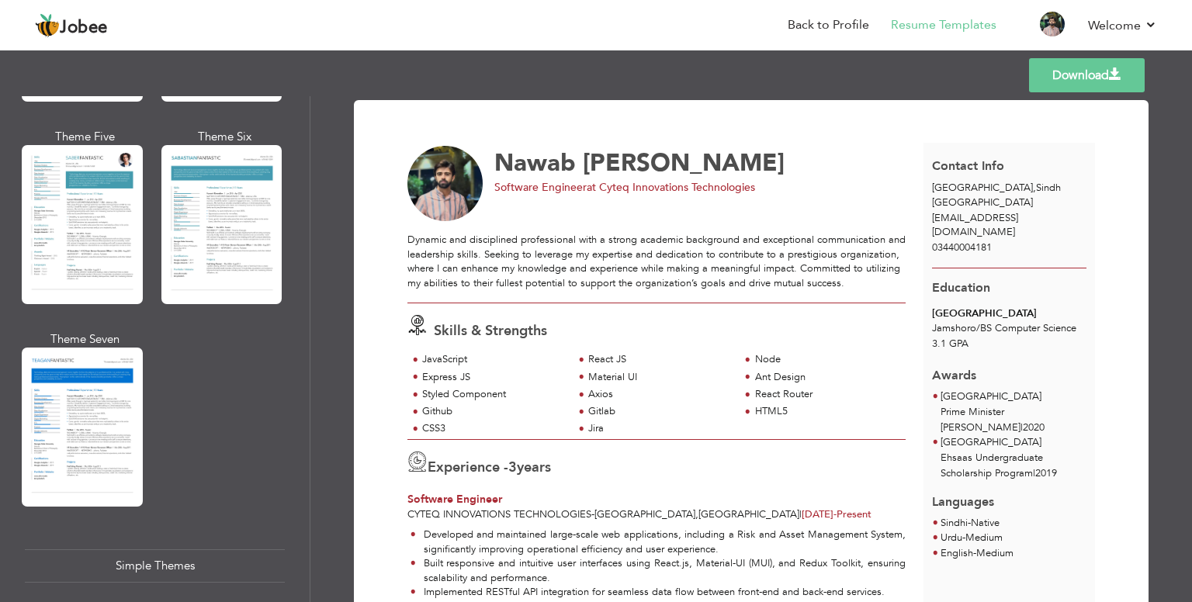
scroll to position [2660, 0]
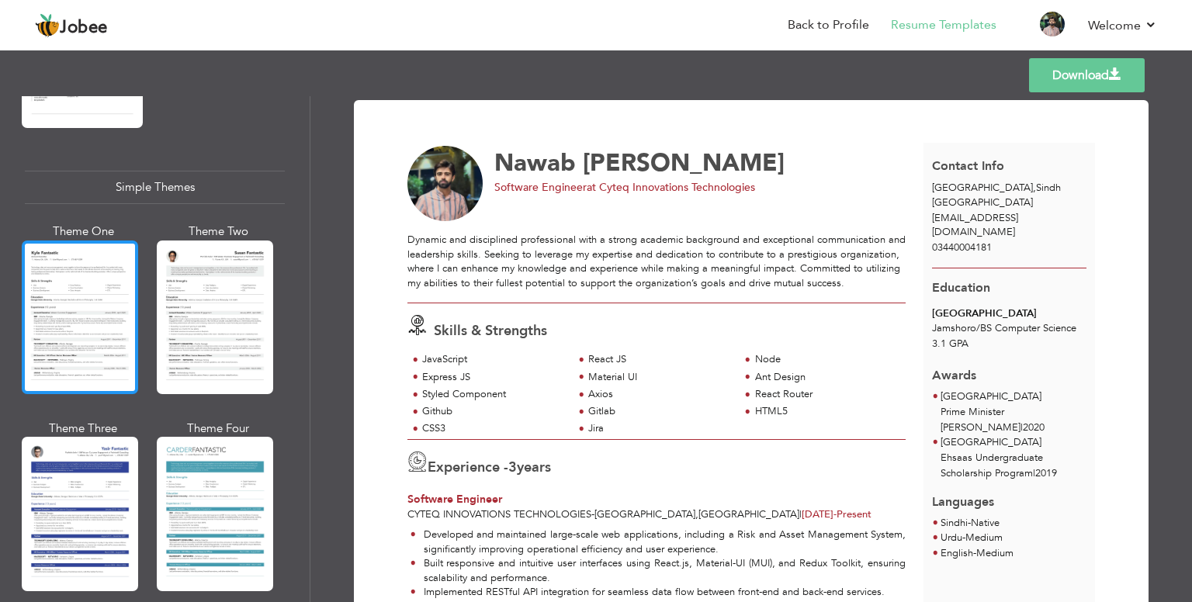
click at [36, 324] on div at bounding box center [80, 318] width 116 height 154
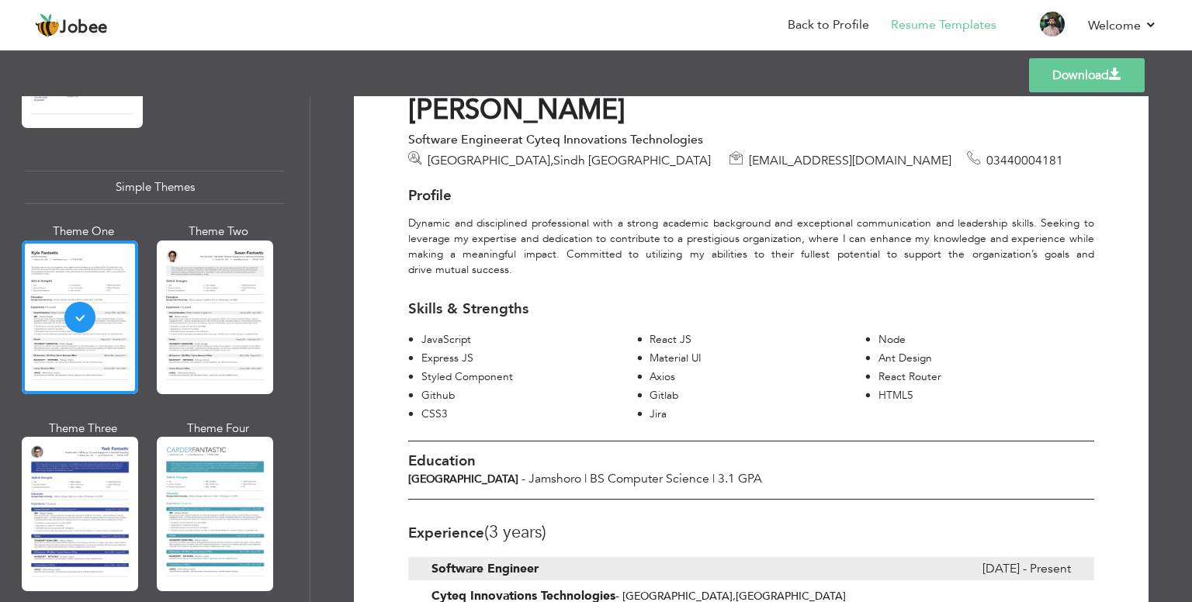
scroll to position [0, 0]
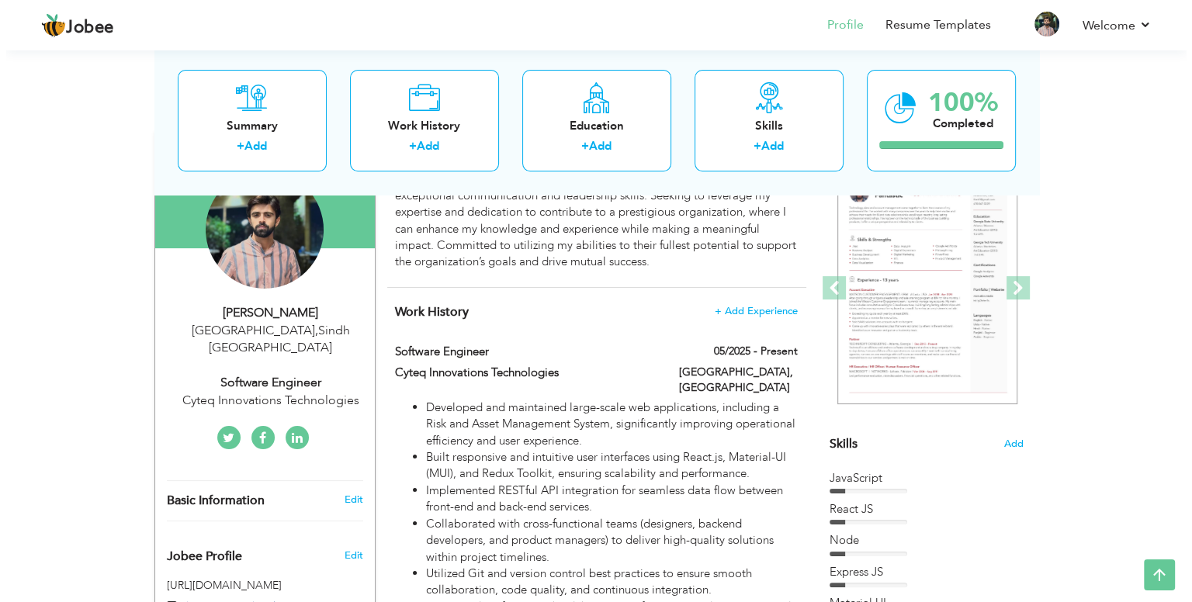
scroll to position [158, 0]
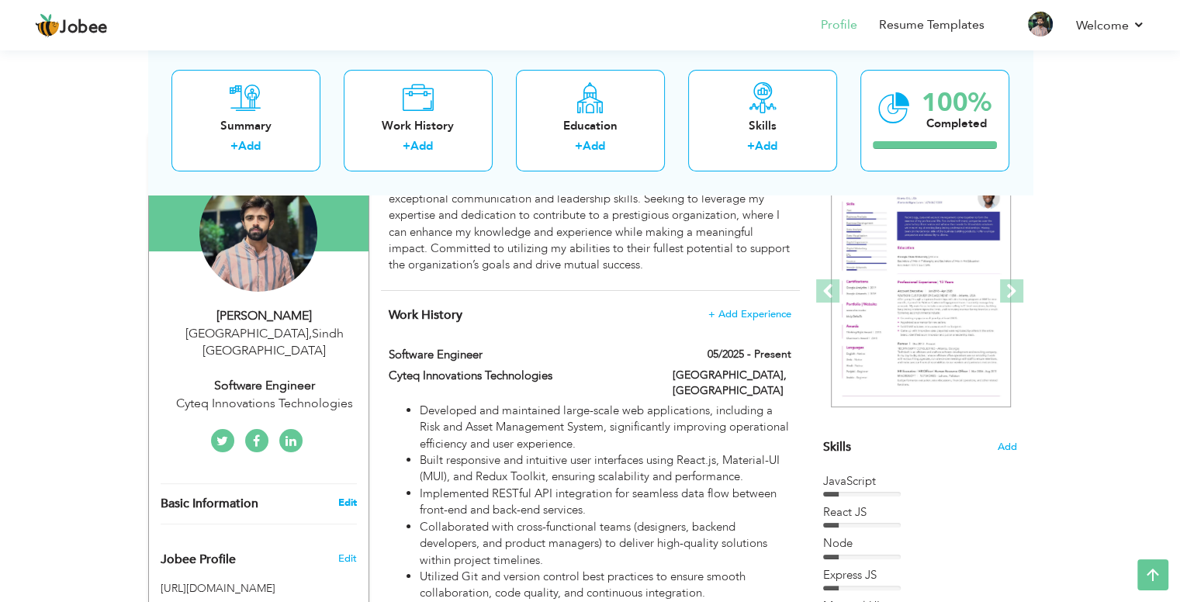
click at [351, 496] on link "Edit" at bounding box center [347, 503] width 19 height 14
type input "Nawab"
type input "[PERSON_NAME]"
type input "03440004181"
select select "number:166"
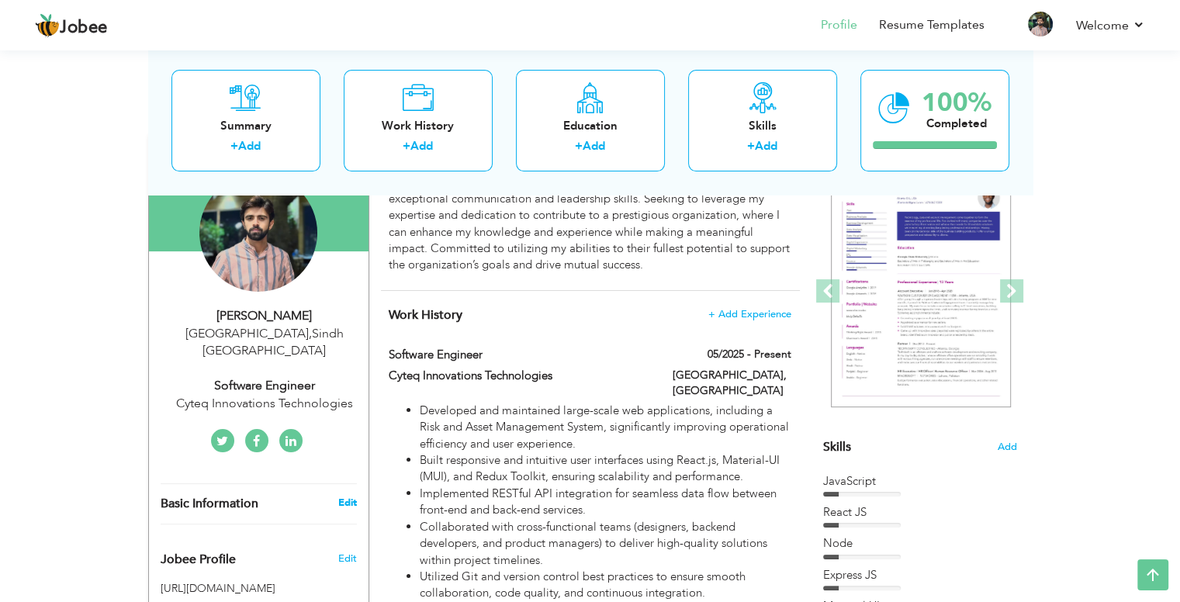
type input "Sindh"
type input "[GEOGRAPHIC_DATA]"
select select "number:5"
type input "Cyteq Innovations Technologies"
type input "Software Engineer"
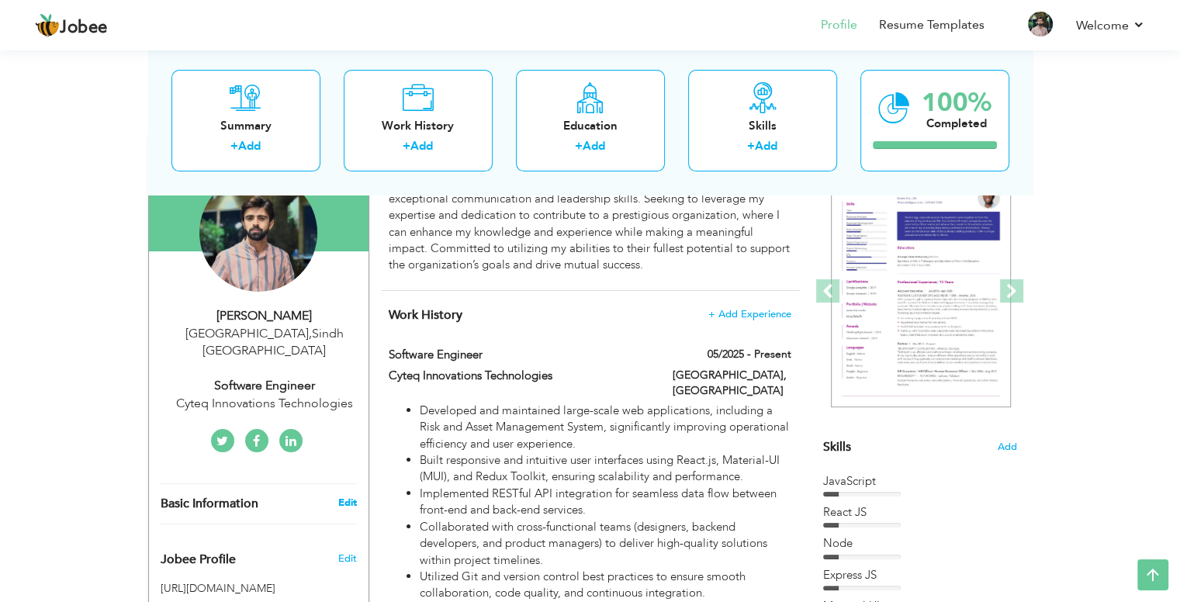
type input "[URL][DOMAIN_NAME]"
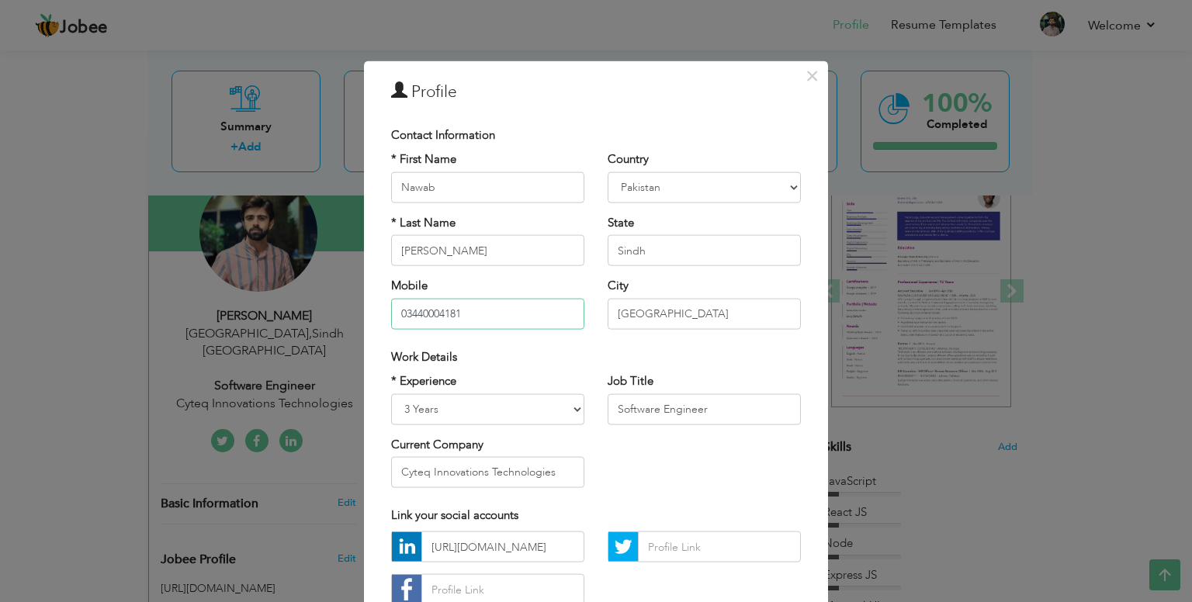
drag, startPoint x: 407, startPoint y: 314, endPoint x: 531, endPoint y: 310, distance: 124.2
click at [531, 310] on input "03440004181" at bounding box center [487, 313] width 193 height 31
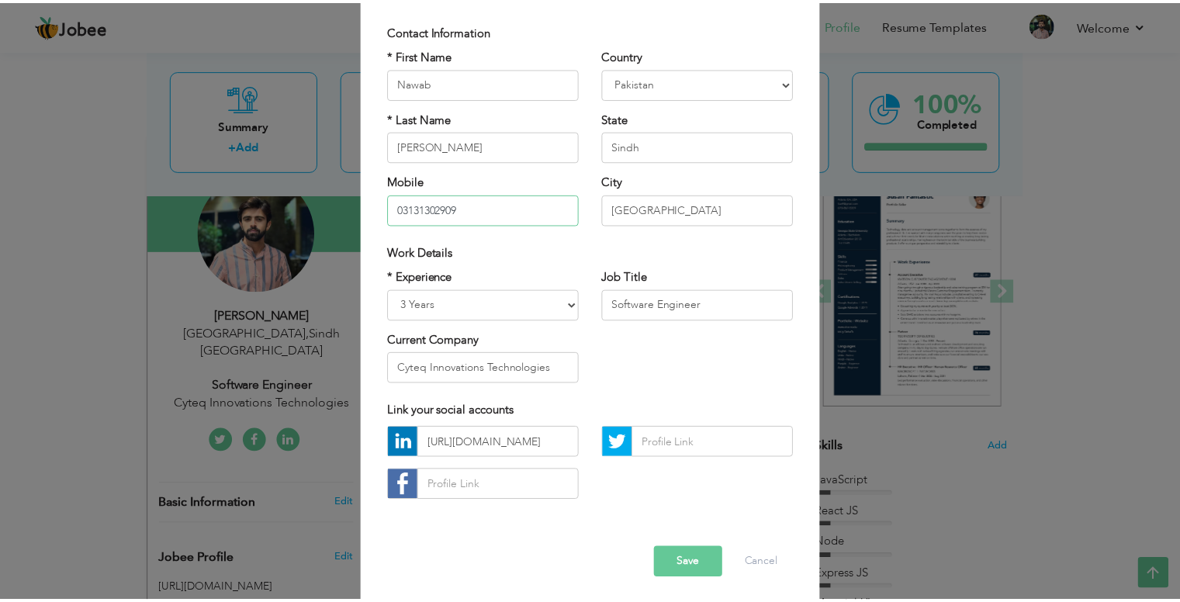
scroll to position [109, 0]
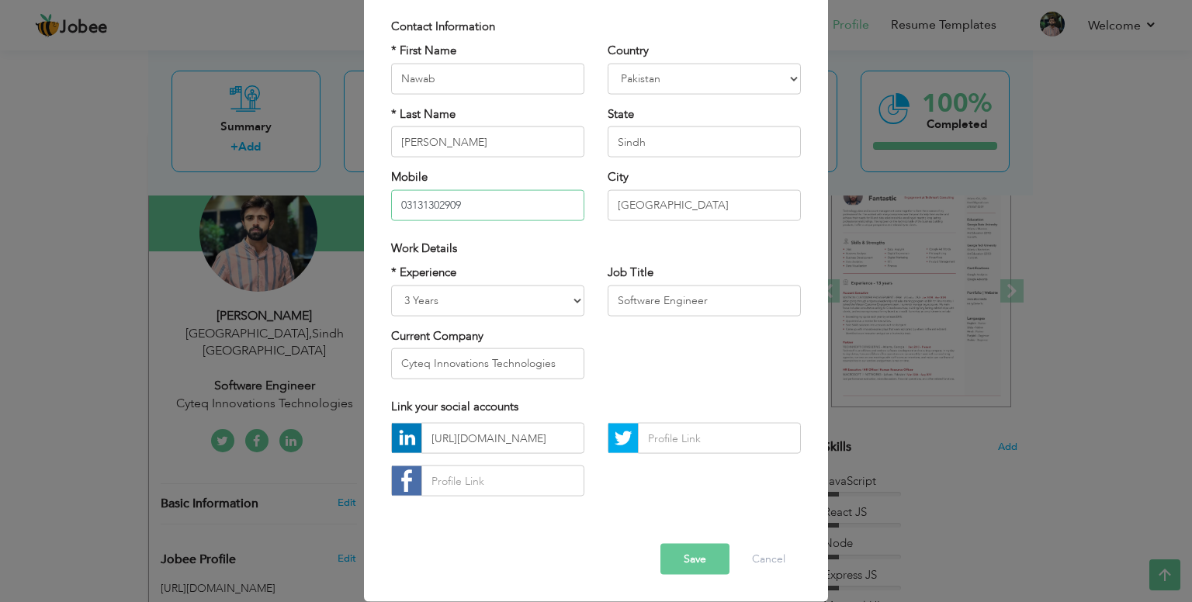
type input "03131302909"
click at [690, 561] on button "Save" at bounding box center [694, 559] width 69 height 31
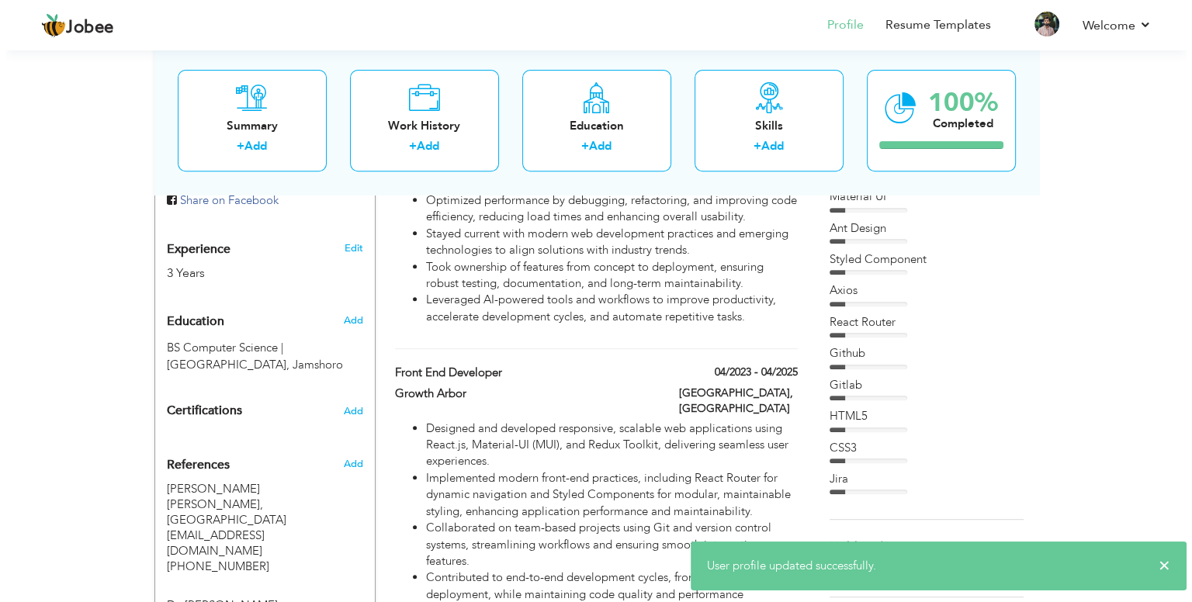
scroll to position [568, 0]
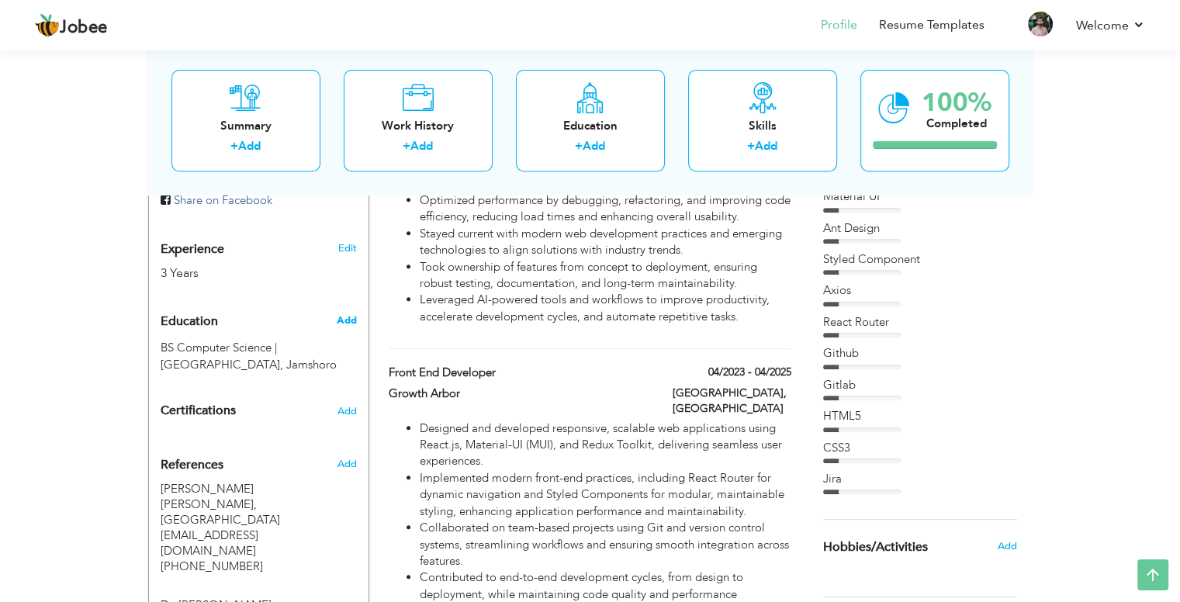
click at [347, 313] on span "Add" at bounding box center [346, 320] width 20 height 14
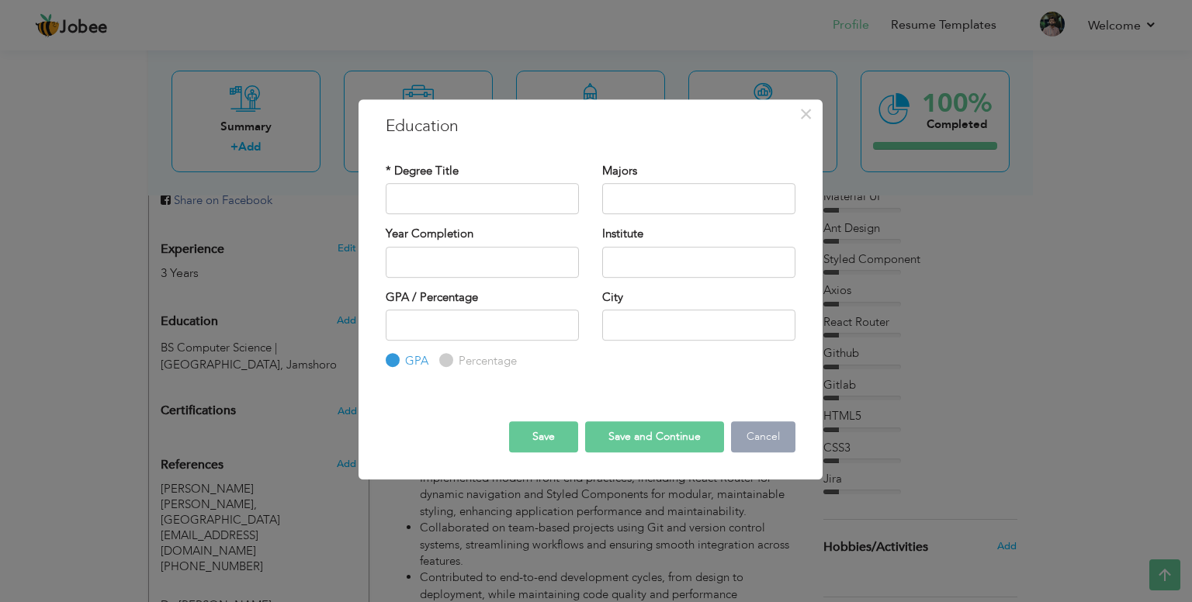
click at [757, 427] on button "Cancel" at bounding box center [763, 436] width 64 height 31
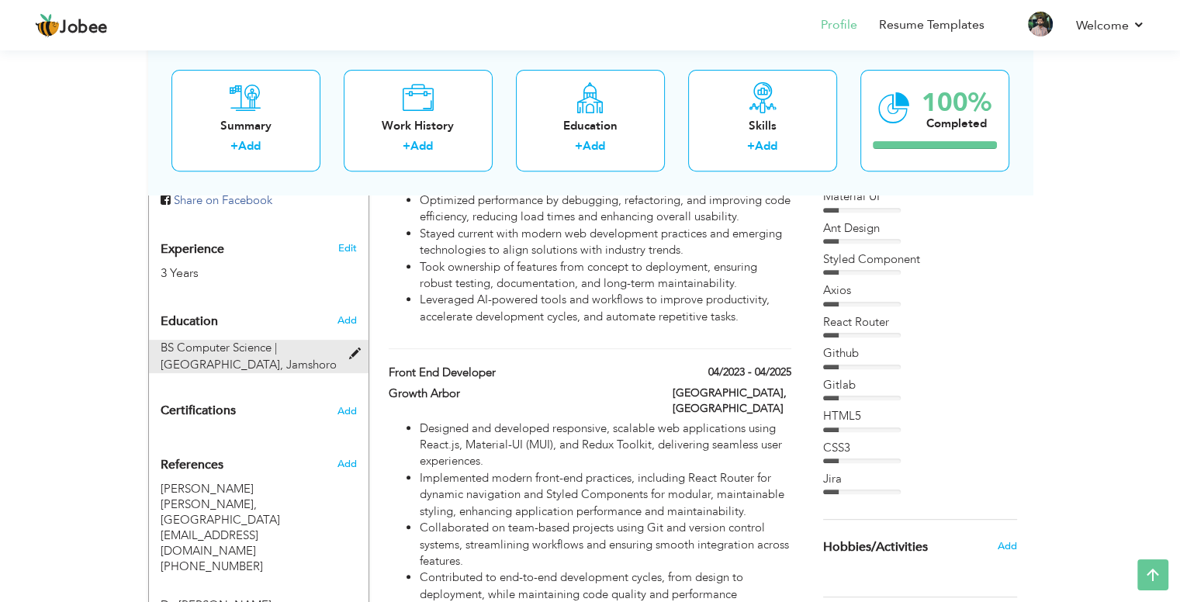
click at [355, 348] on span at bounding box center [357, 354] width 19 height 12
type input "BS Computer Science"
type input "[GEOGRAPHIC_DATA]"
type input "3.09"
type input "Jamshoro"
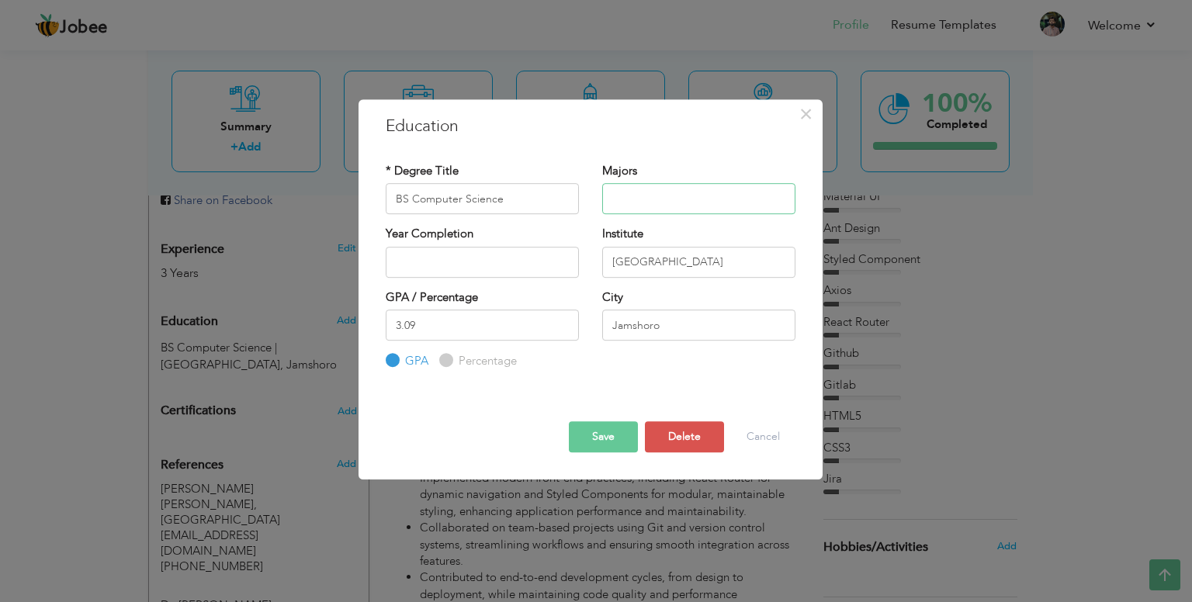
click at [636, 202] on input "text" at bounding box center [698, 198] width 193 height 31
drag, startPoint x: 646, startPoint y: 196, endPoint x: 788, endPoint y: 205, distance: 141.5
click at [788, 205] on input "Computer Programming, Fundamentals of Algorithms" at bounding box center [698, 198] width 193 height 31
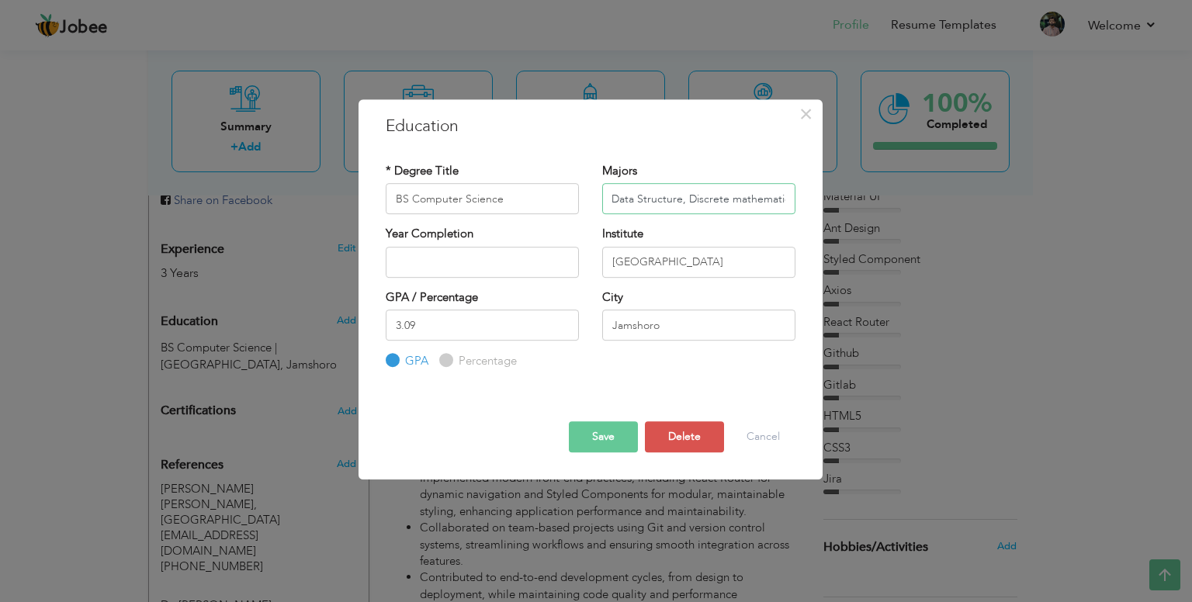
click at [731, 200] on input "Computer Programming, Fundamentals of Algorithms, Data Structure, Discrete math…" at bounding box center [698, 198] width 193 height 31
type input "Computer Programming, Fundamentals of Algorithms, Data Structure, Discrete Math…"
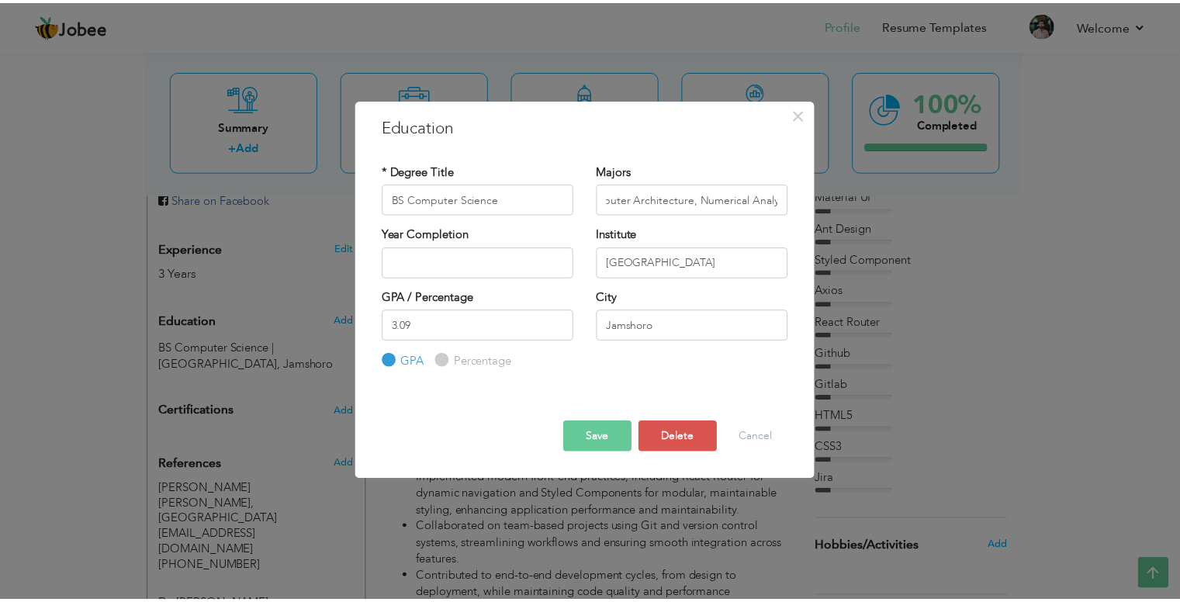
scroll to position [0, 0]
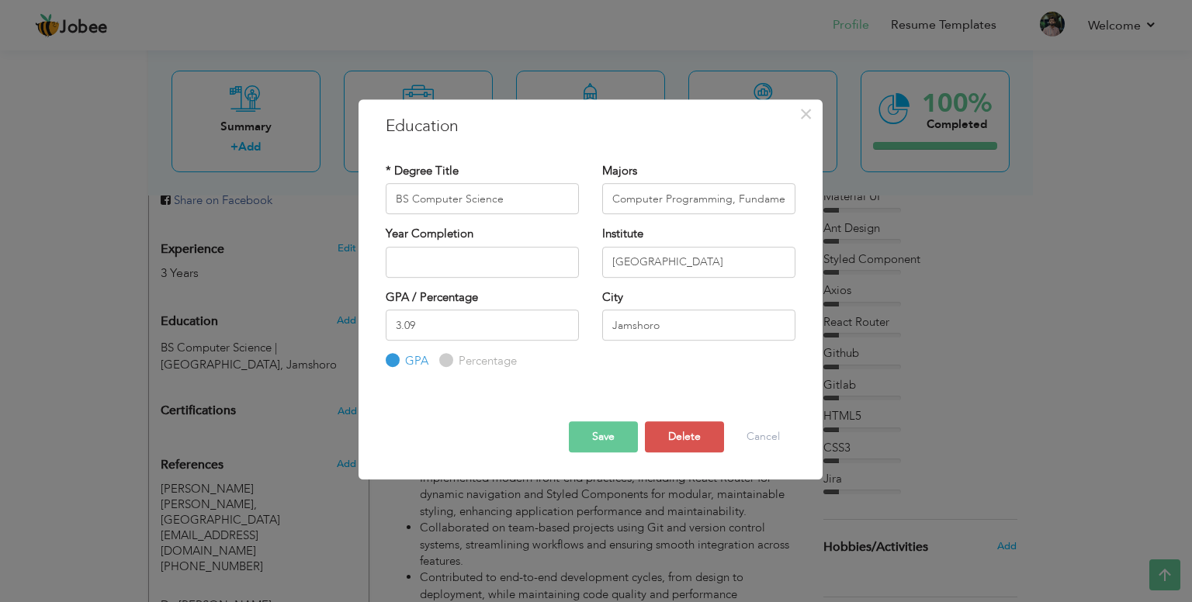
click at [587, 428] on button "Save" at bounding box center [603, 436] width 69 height 31
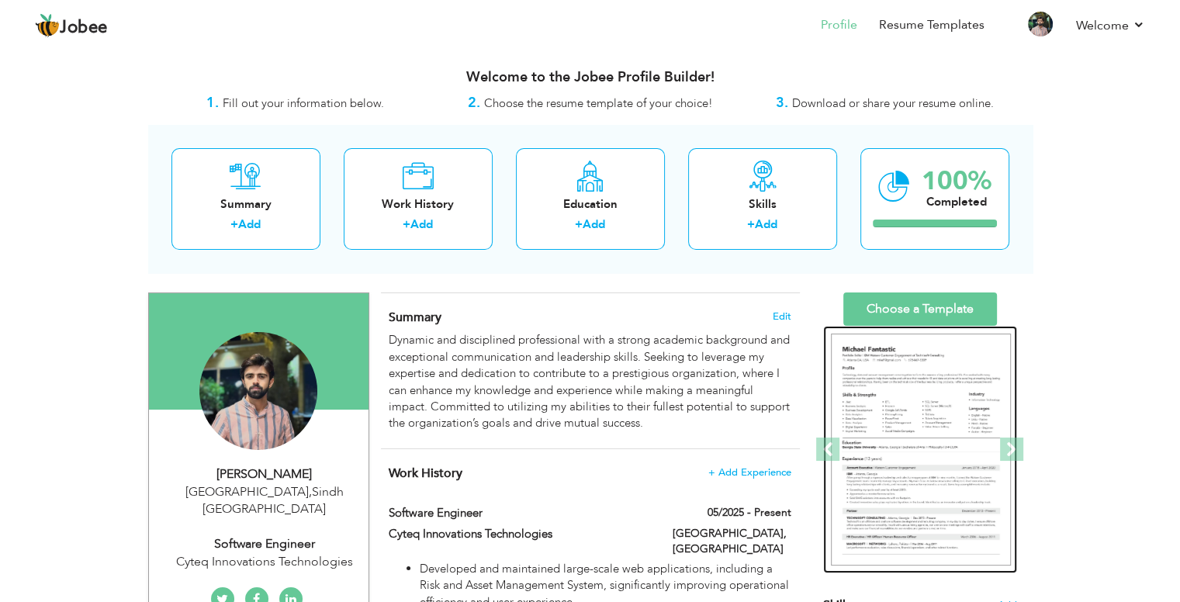
click at [906, 442] on img at bounding box center [921, 450] width 180 height 233
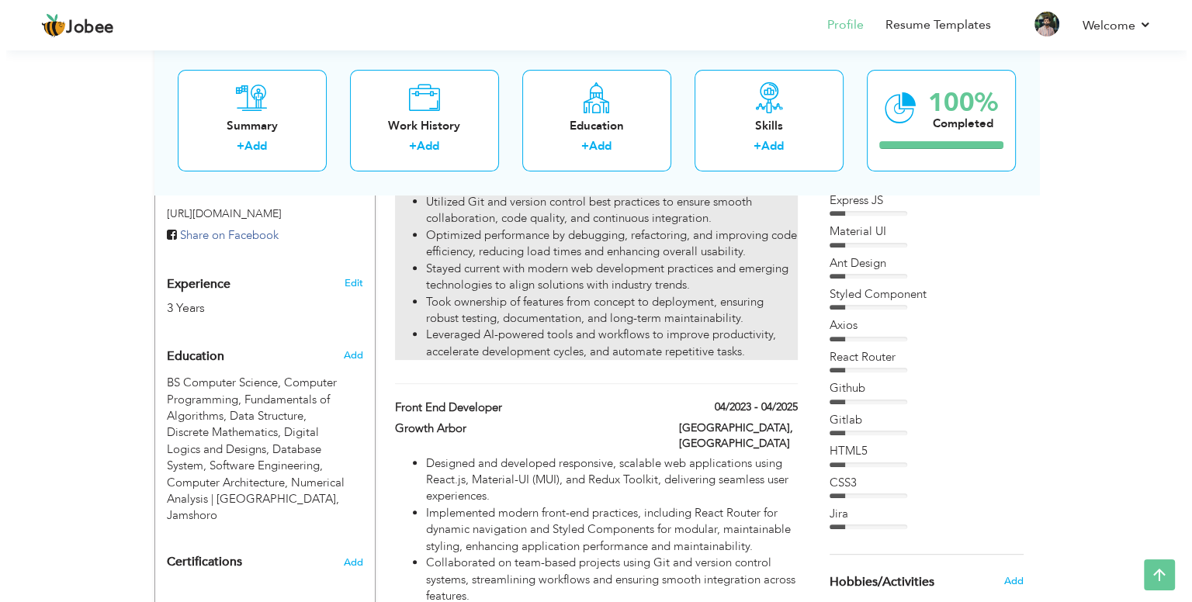
scroll to position [534, 0]
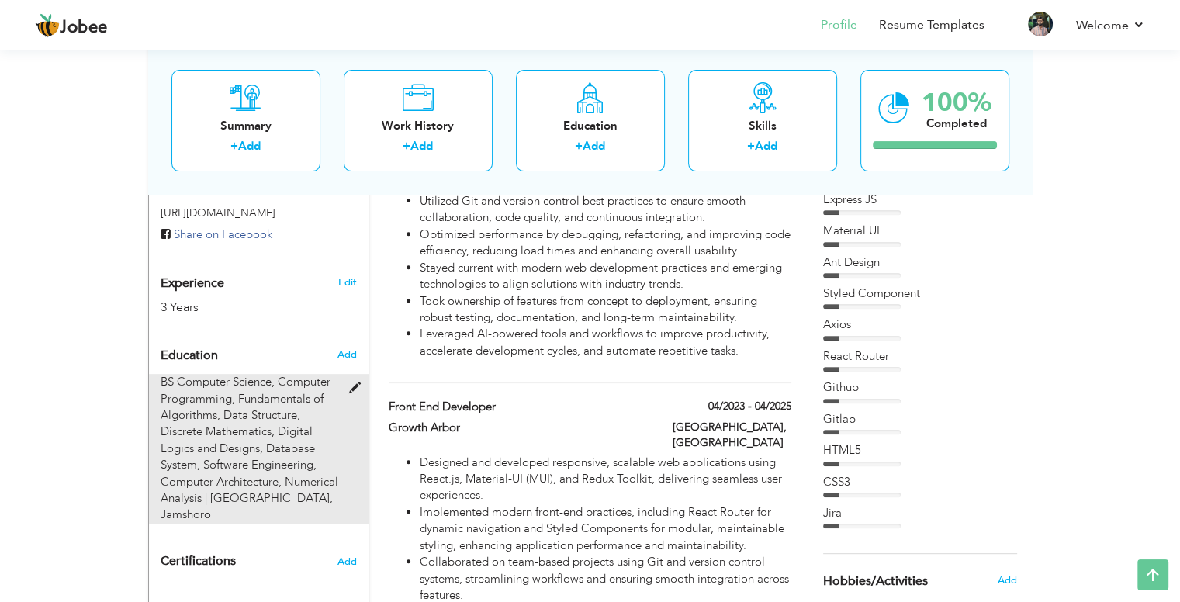
click at [355, 383] on span at bounding box center [357, 389] width 19 height 12
type input "BS Computer Science"
type input "Computer Programming, Fundamentals of Algorithms, Data Structure, Discrete Math…"
type input "[GEOGRAPHIC_DATA]"
radio input "true"
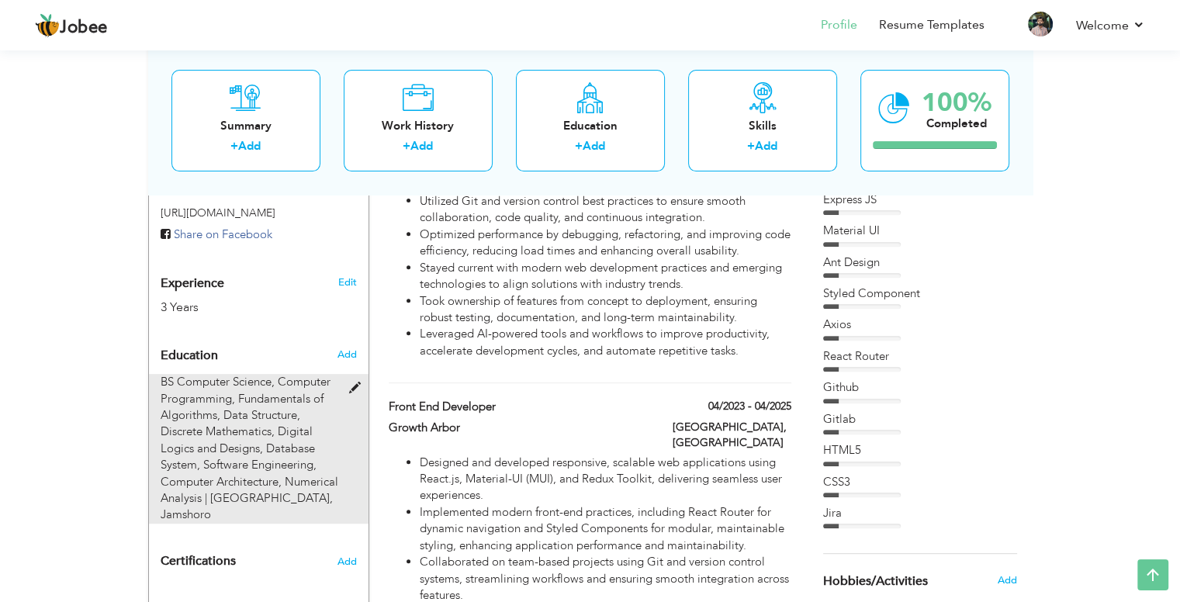
type input "Jamshoro"
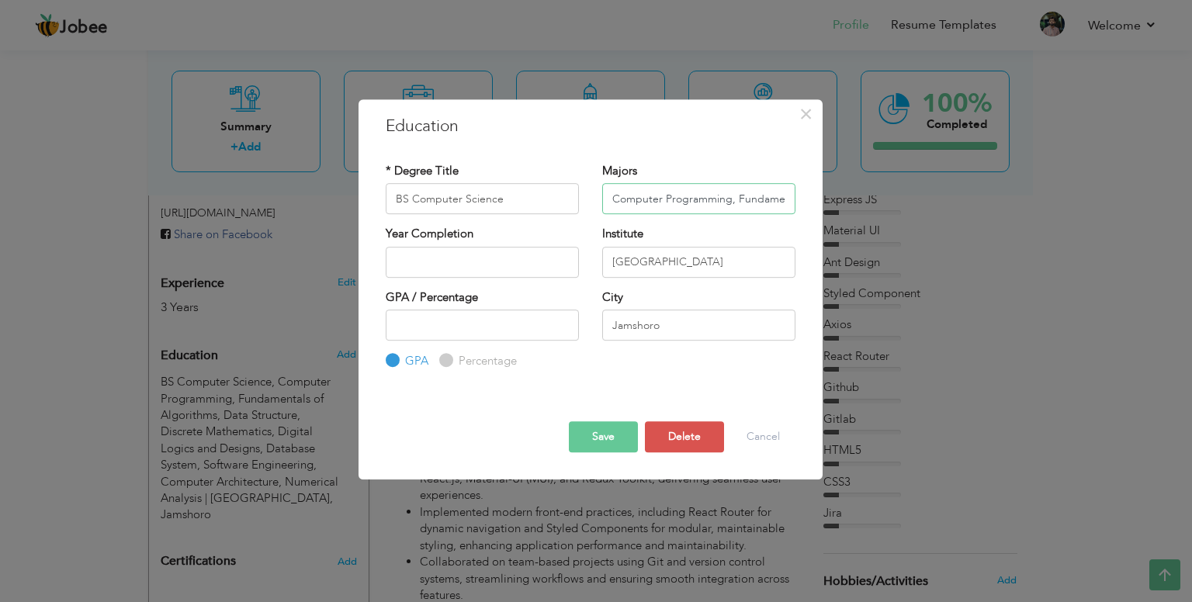
click at [732, 199] on input "Computer Programming, Fundamentals of Algorithms, Data Structure, Discrete Math…" at bounding box center [698, 198] width 193 height 31
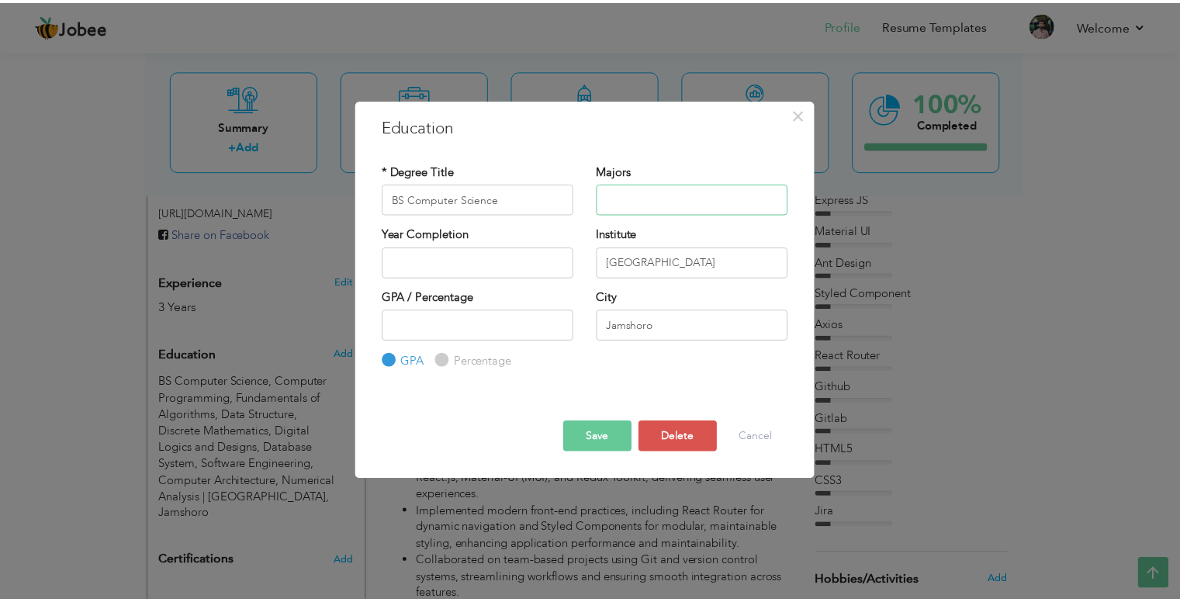
scroll to position [0, 0]
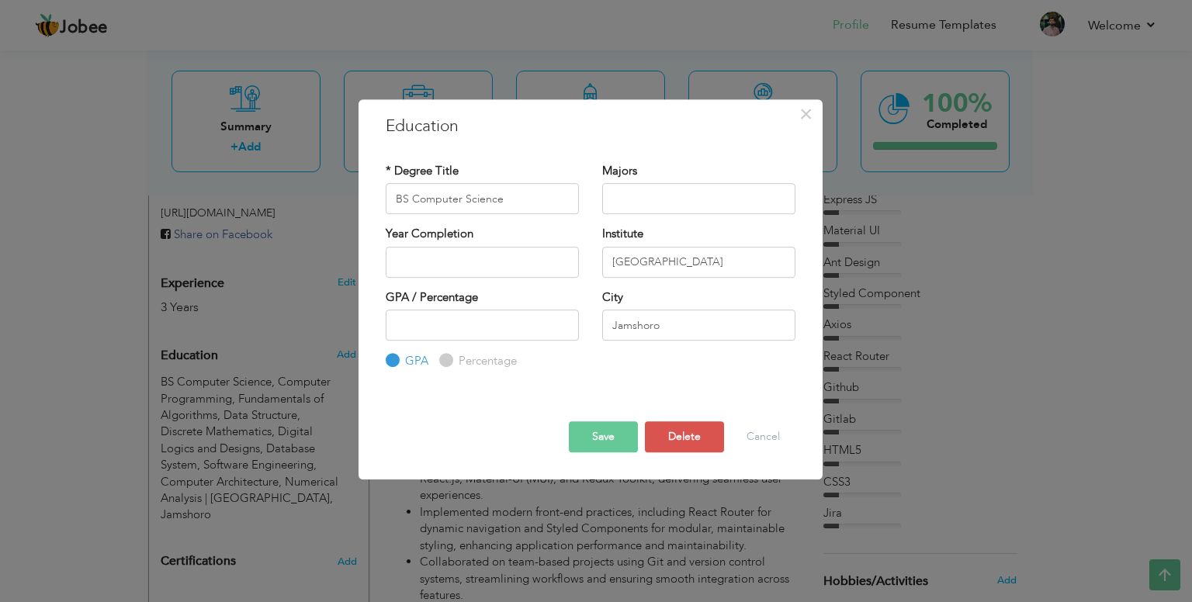
click at [588, 432] on button "Save" at bounding box center [603, 436] width 69 height 31
type input "BS Computer Science"
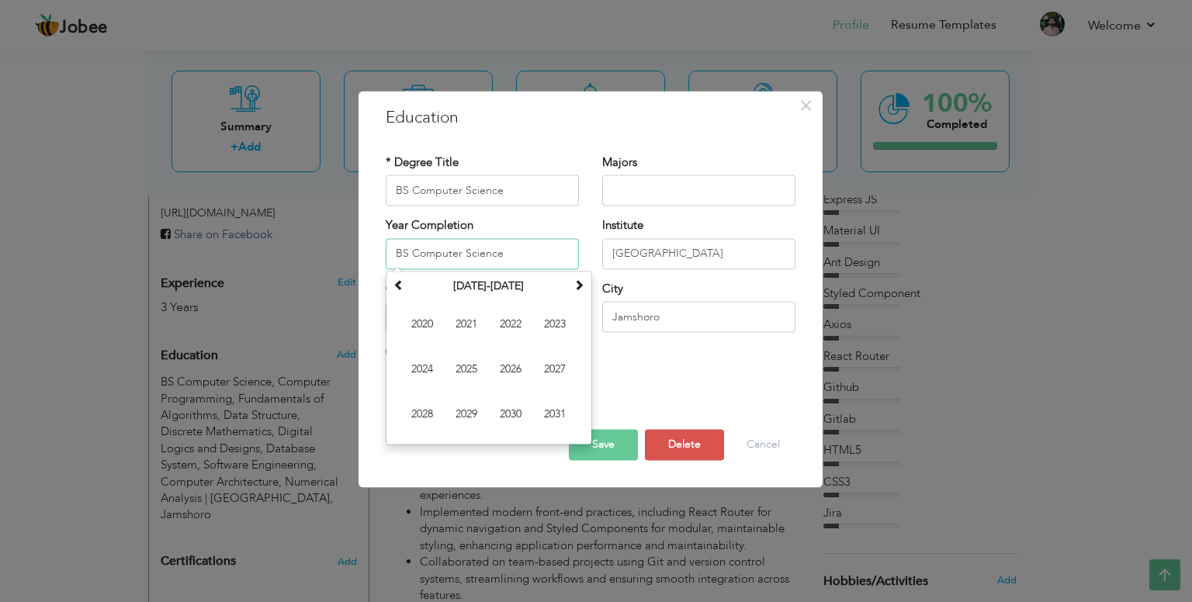
click at [588, 432] on div "[DATE] Su Mo Tu We Th Fr Sa 31 1 2 3 4 5 6 7 8 9 10 11 12 13 14 15 16 17 18 19 …" at bounding box center [489, 358] width 206 height 174
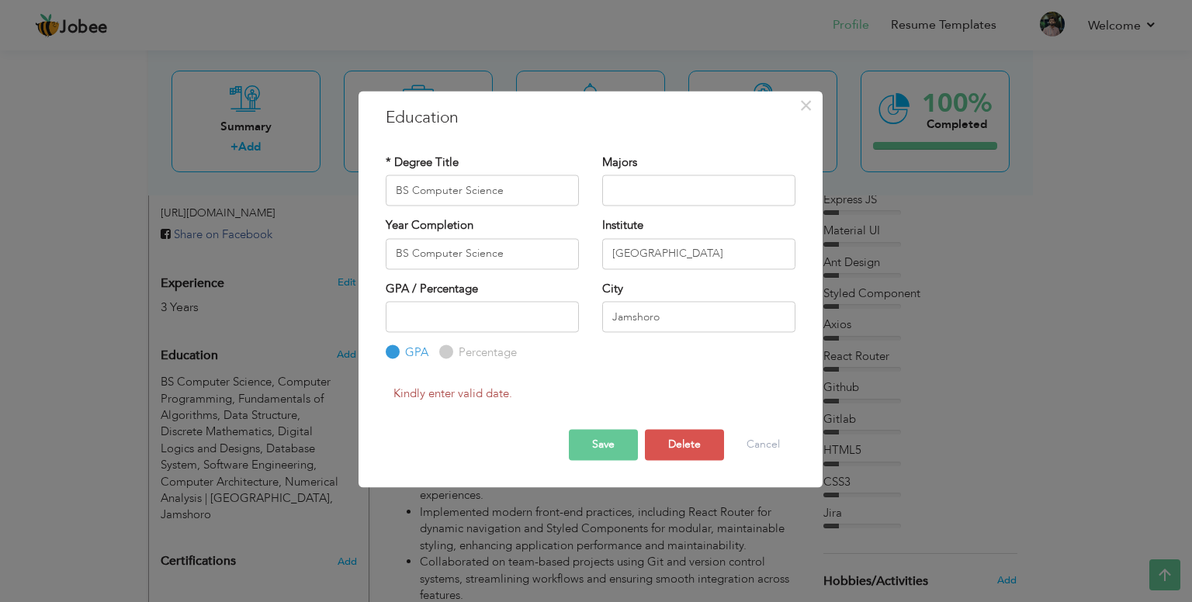
click at [599, 440] on button "Save" at bounding box center [603, 445] width 69 height 31
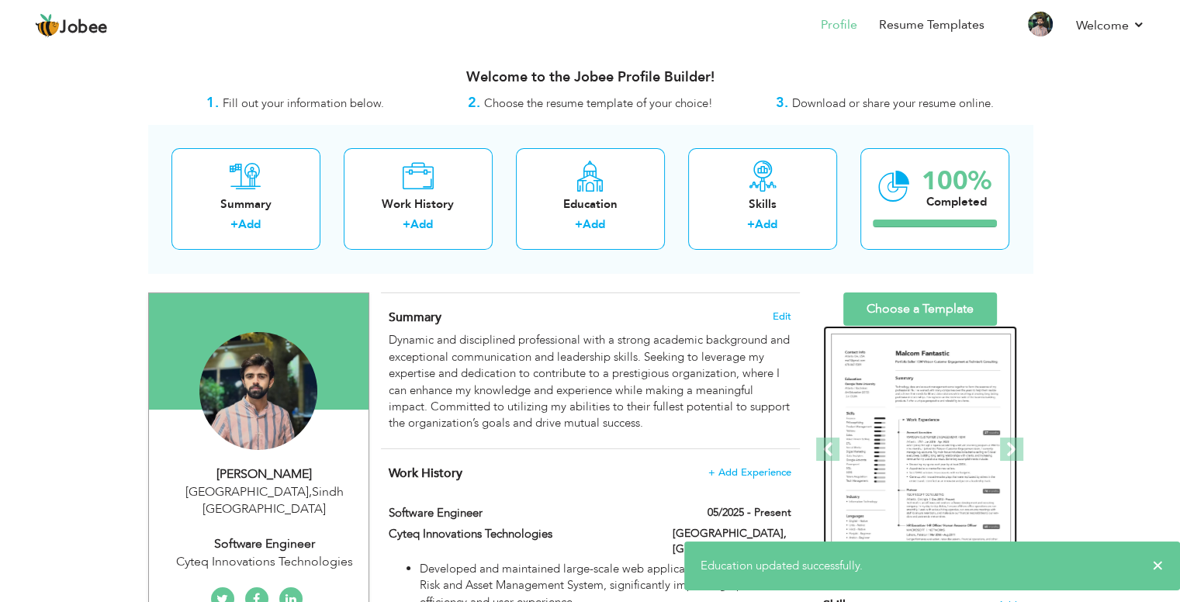
click at [898, 440] on img at bounding box center [921, 450] width 180 height 233
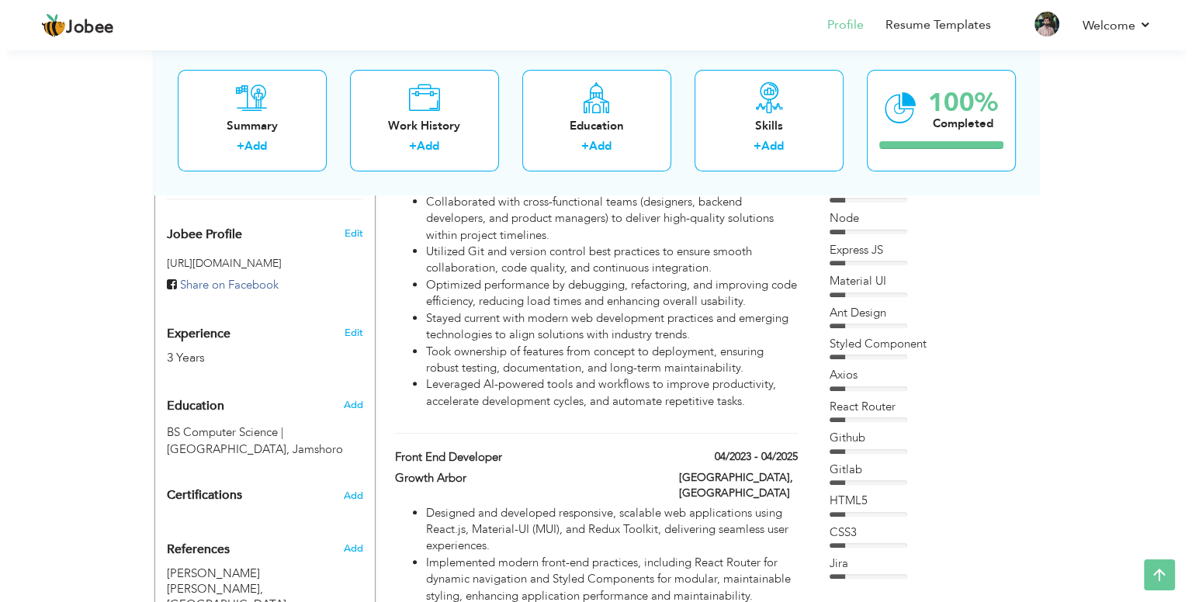
scroll to position [486, 0]
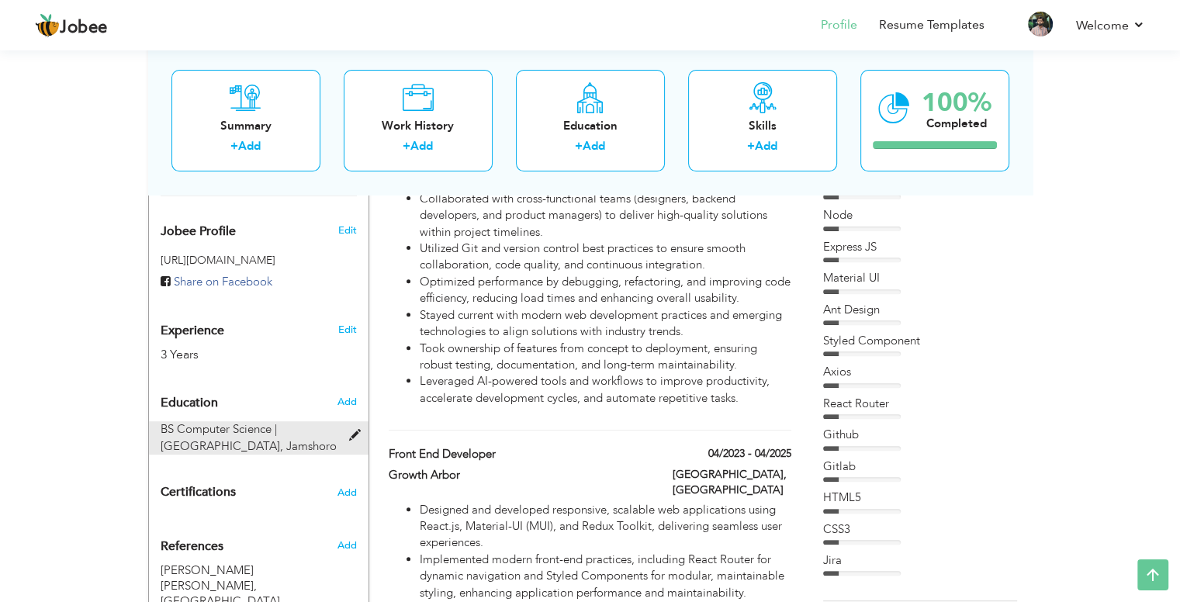
click at [354, 430] on span at bounding box center [357, 436] width 19 height 12
type input "BS Computer Science"
type input "[GEOGRAPHIC_DATA]"
type input "Jamshoro"
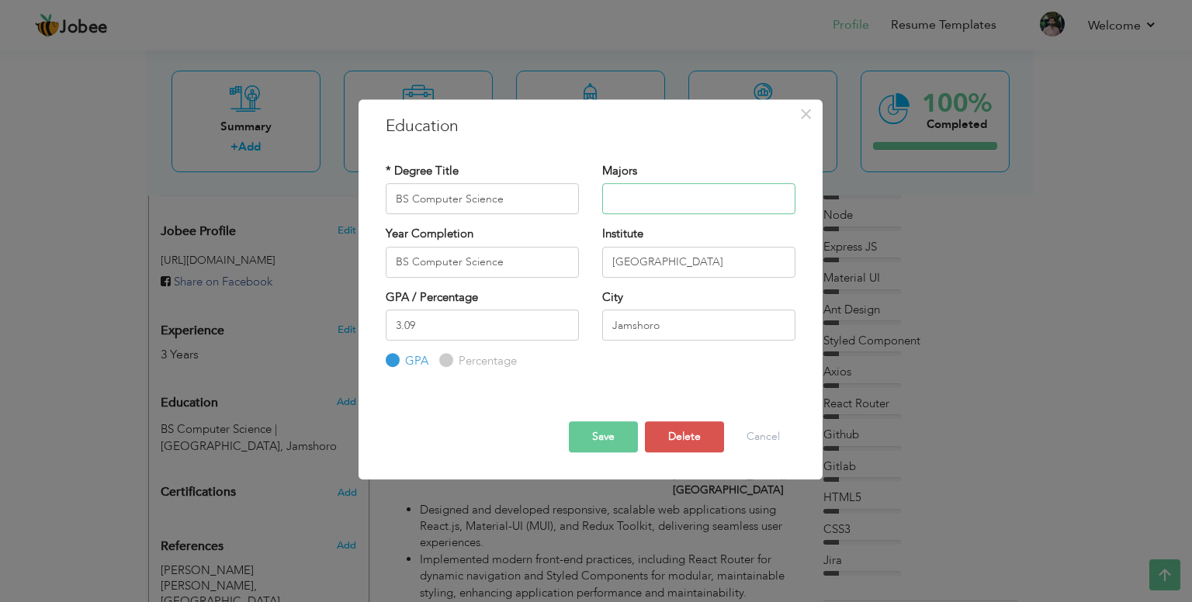
click at [685, 198] on input "text" at bounding box center [698, 198] width 193 height 31
paste input "Fundamentals of Algorithms, Data Structure, Discrete Mathematics, Software Engi…"
type input "Fundamentals of Algorithms, Data Structure, Discrete Mathematics, Software Engi…"
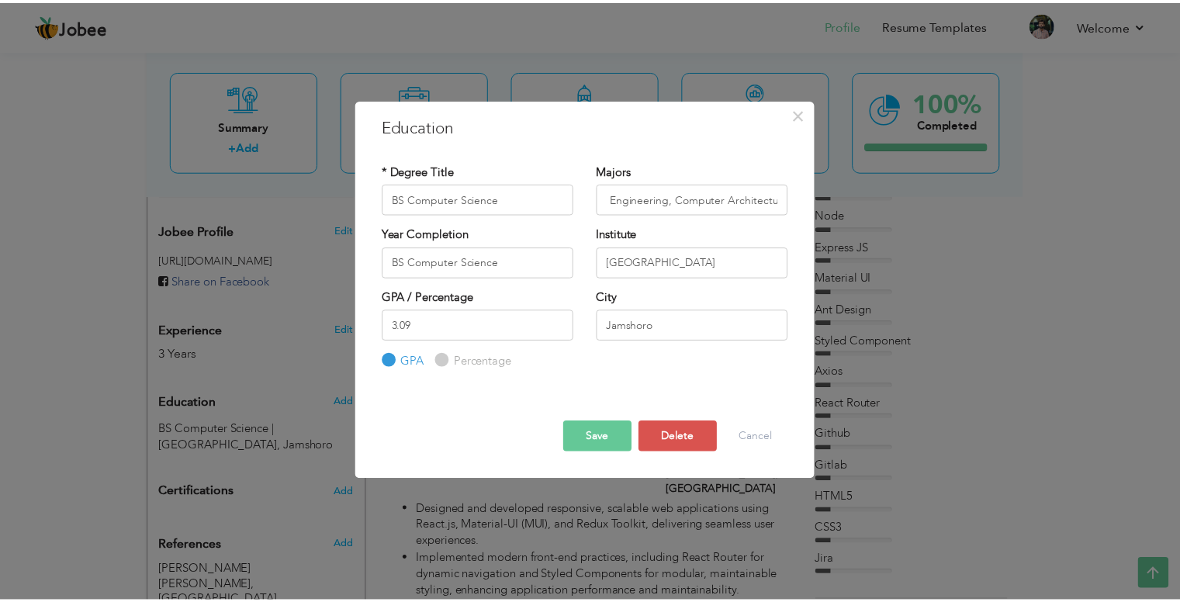
scroll to position [0, 0]
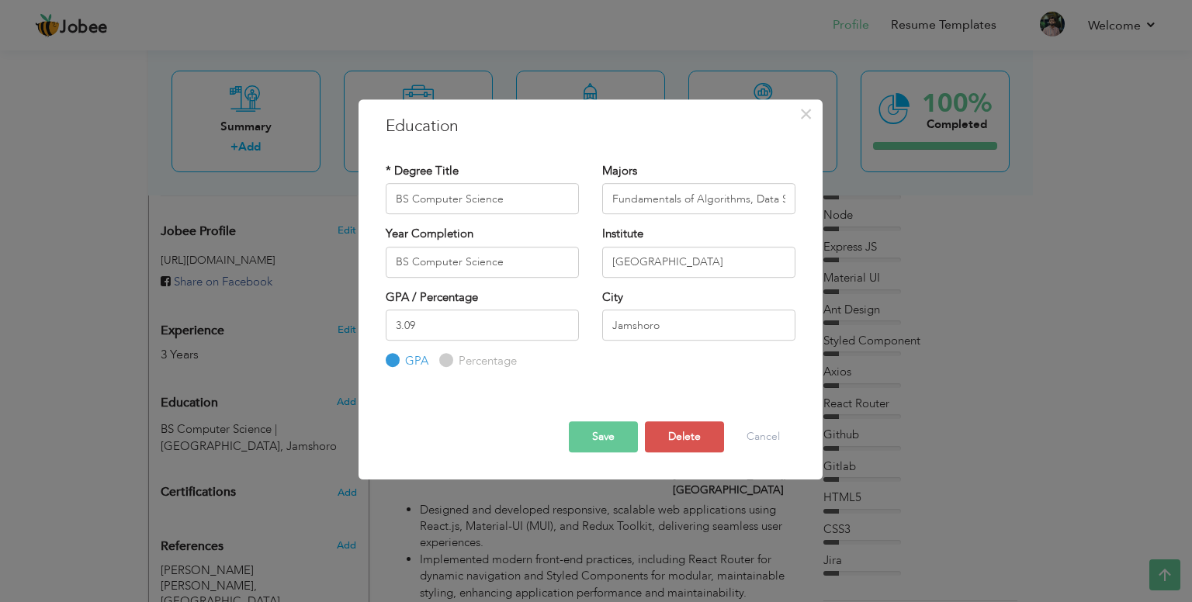
click at [604, 432] on button "Save" at bounding box center [603, 436] width 69 height 31
type input "BS Computer Science"
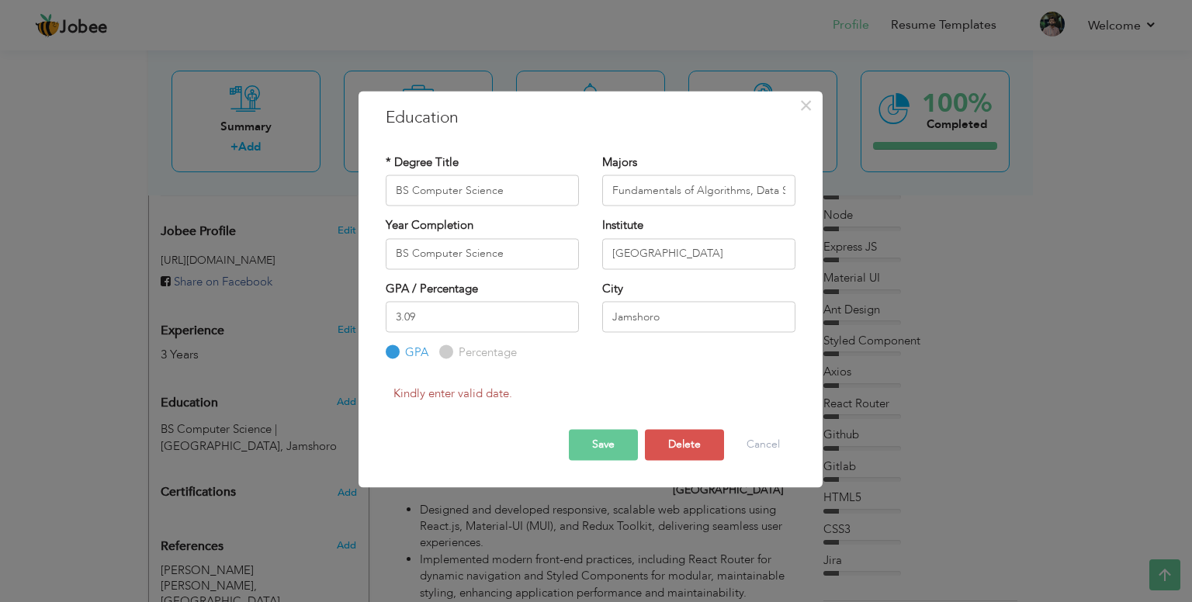
click at [616, 447] on button "Save" at bounding box center [603, 445] width 69 height 31
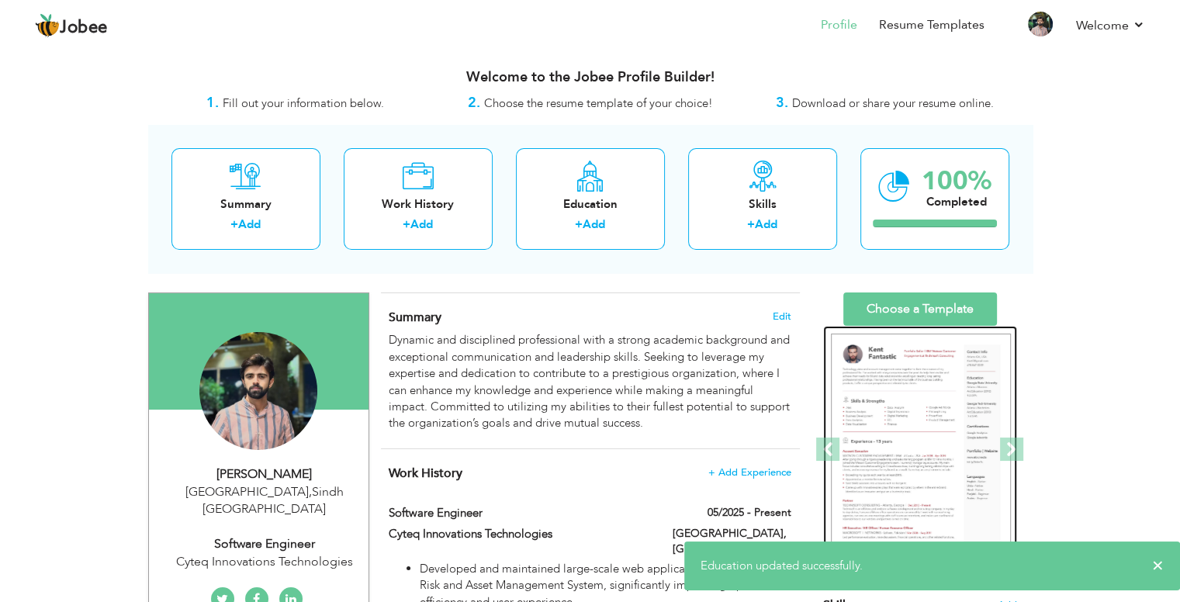
click at [895, 388] on img at bounding box center [921, 450] width 180 height 233
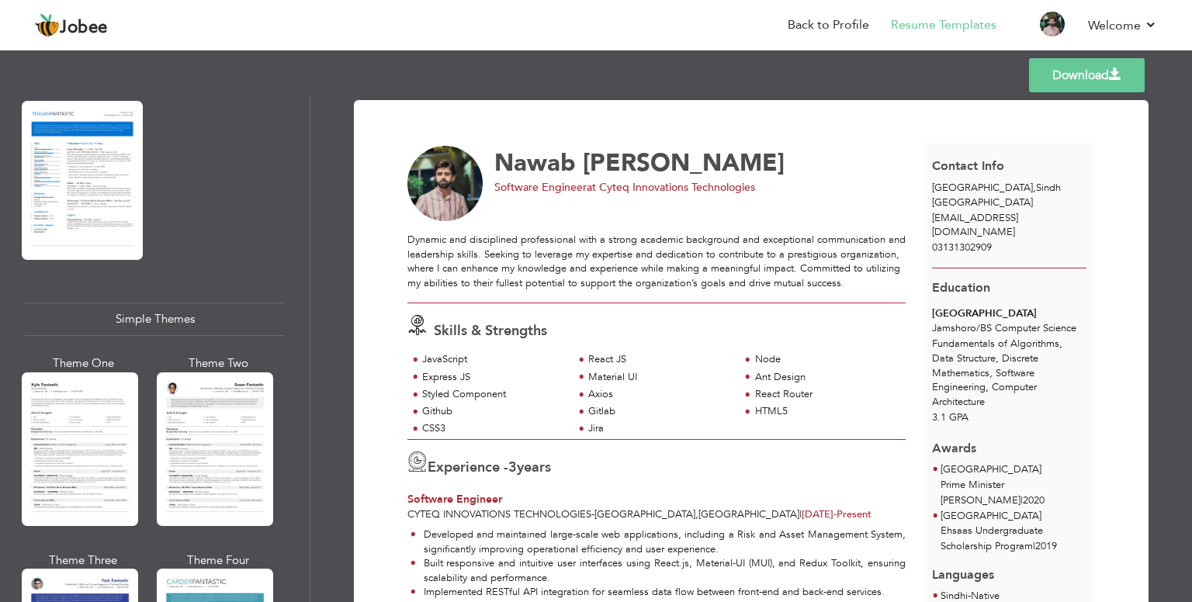
scroll to position [2660, 0]
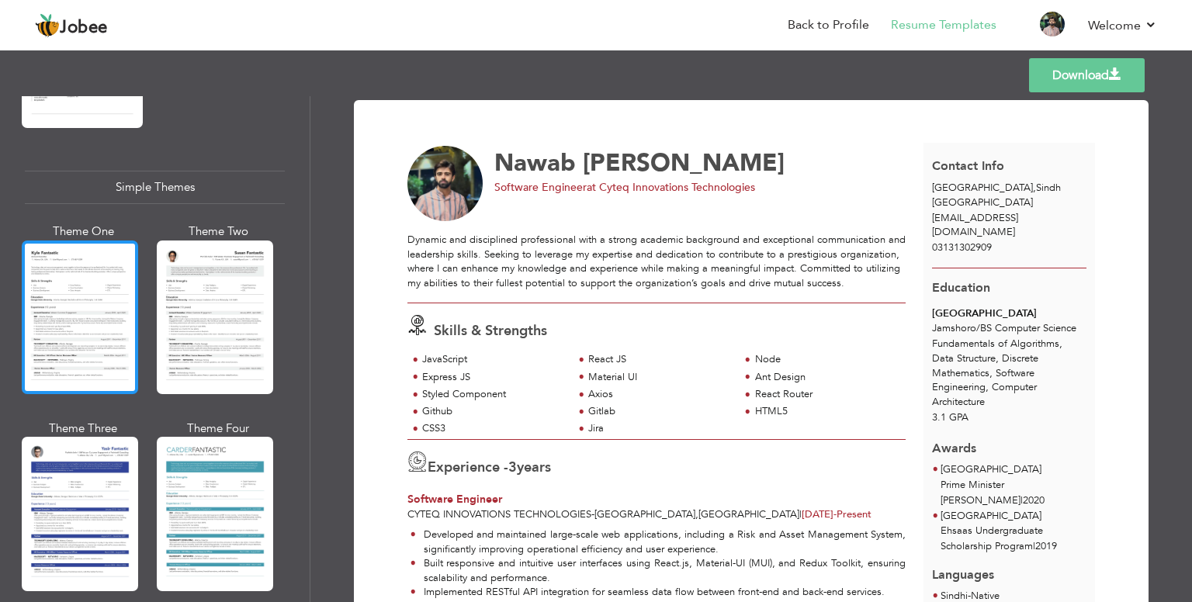
click at [77, 272] on div at bounding box center [80, 318] width 116 height 154
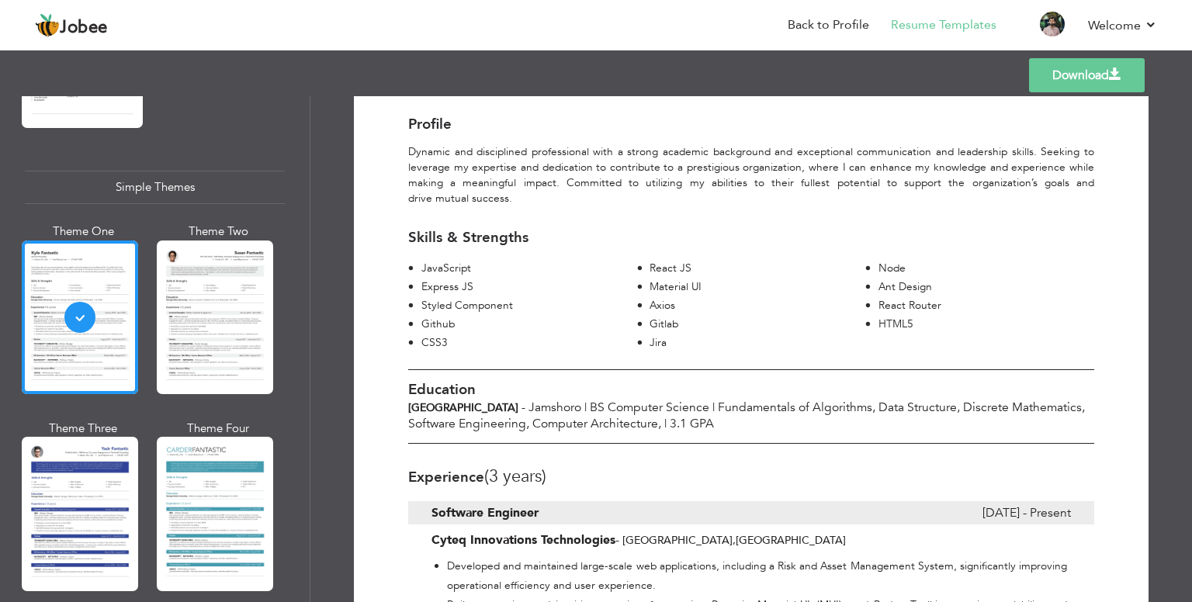
scroll to position [127, 0]
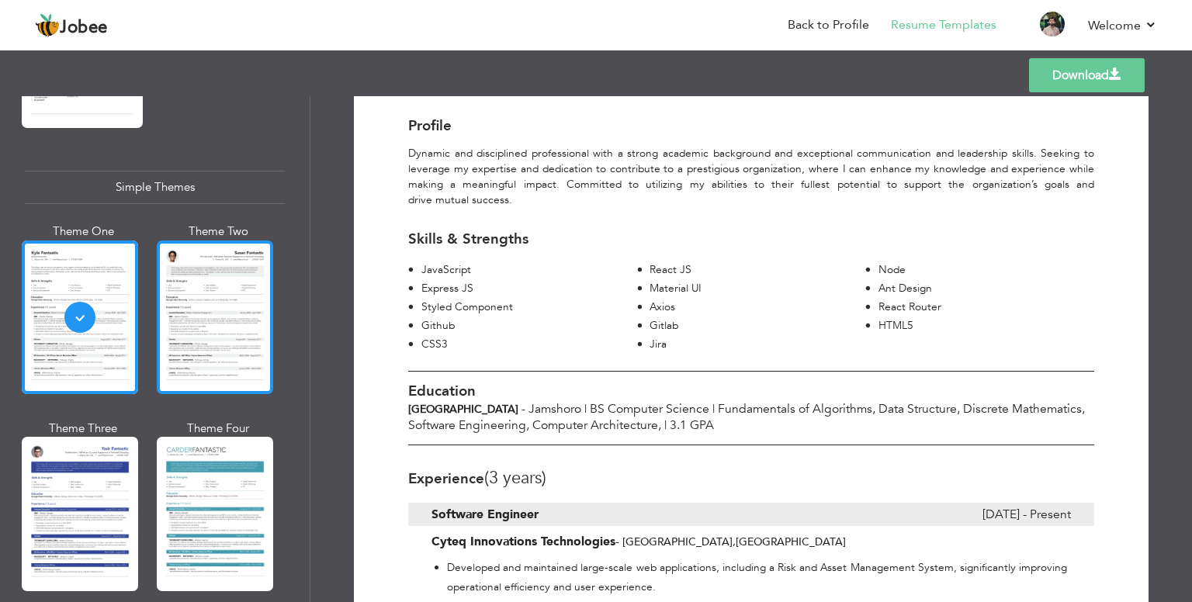
click at [242, 280] on div at bounding box center [215, 318] width 116 height 154
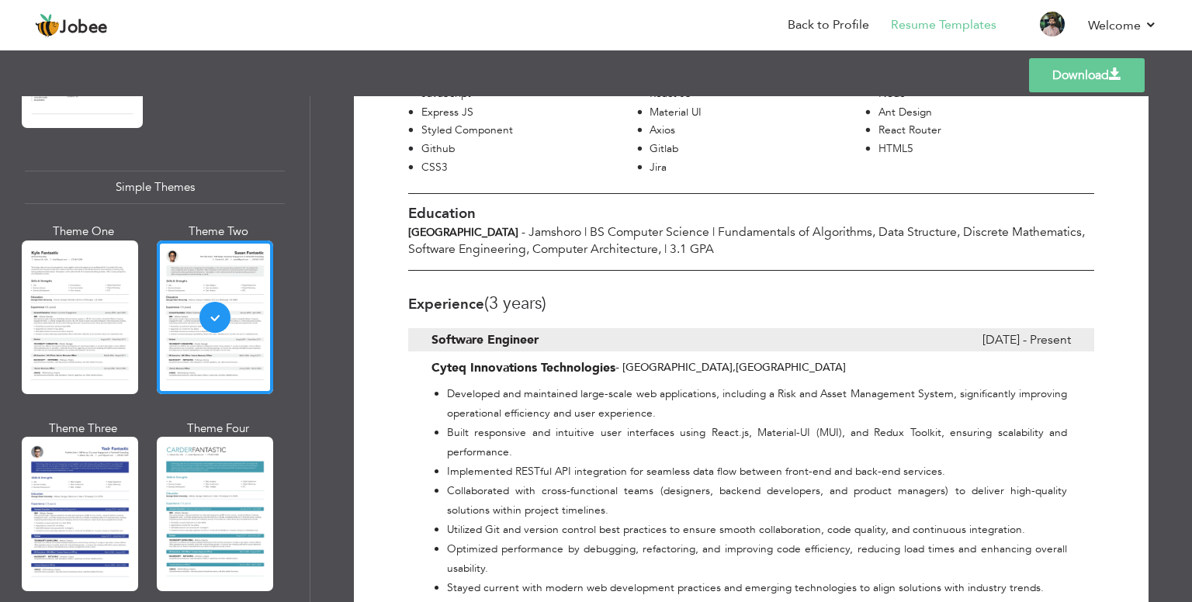
scroll to position [329, 0]
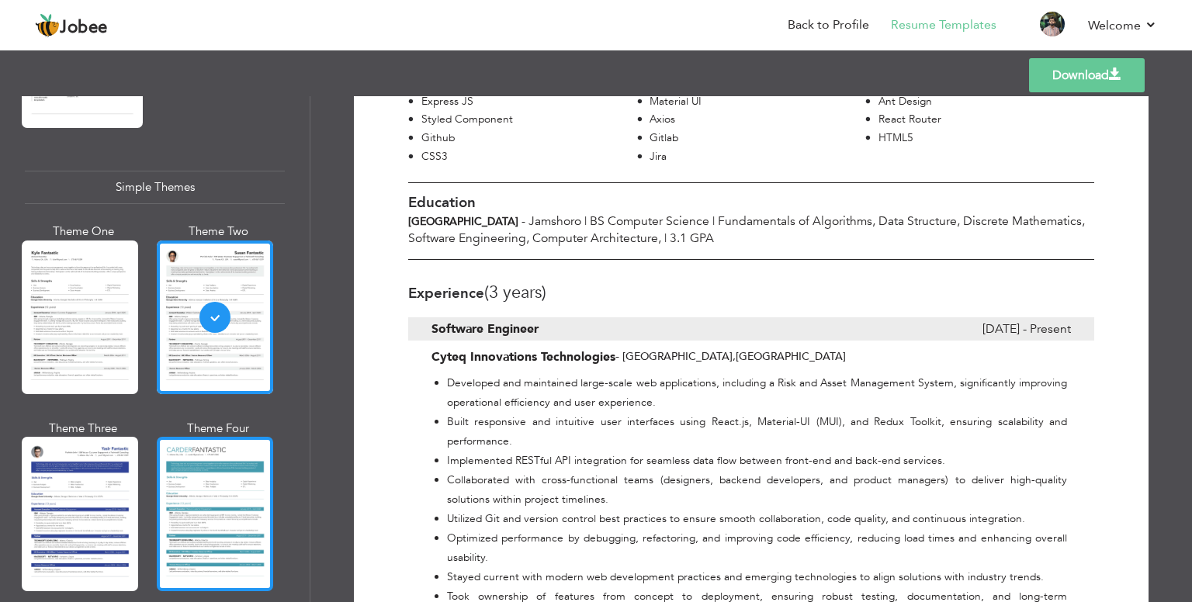
click at [207, 491] on div at bounding box center [215, 514] width 116 height 154
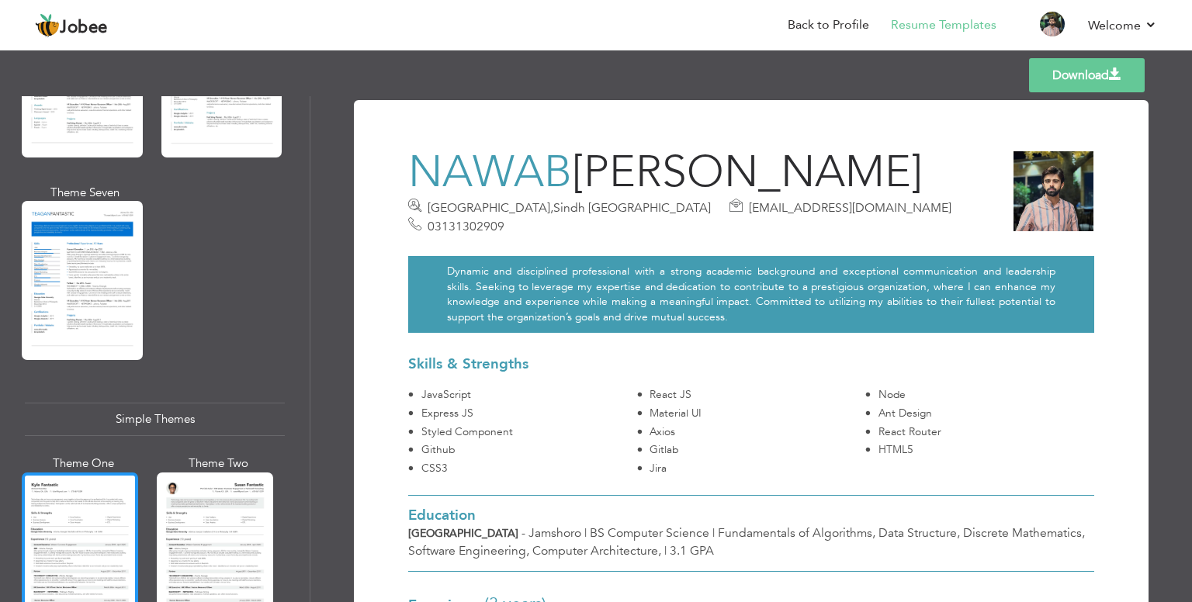
scroll to position [2418, 0]
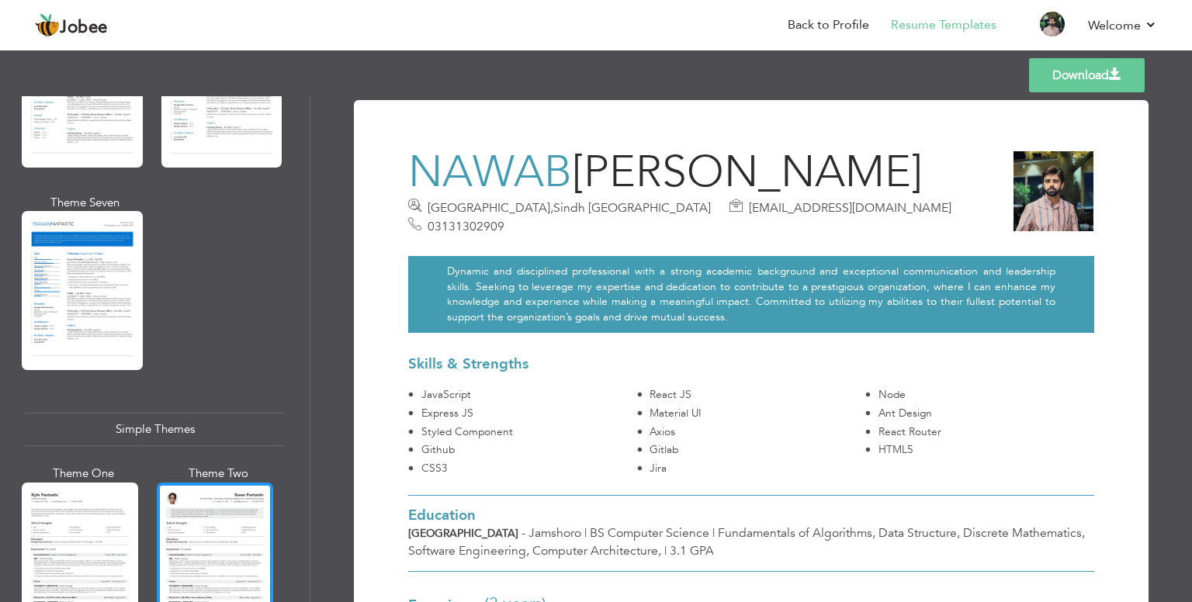
click at [192, 521] on div at bounding box center [215, 560] width 116 height 154
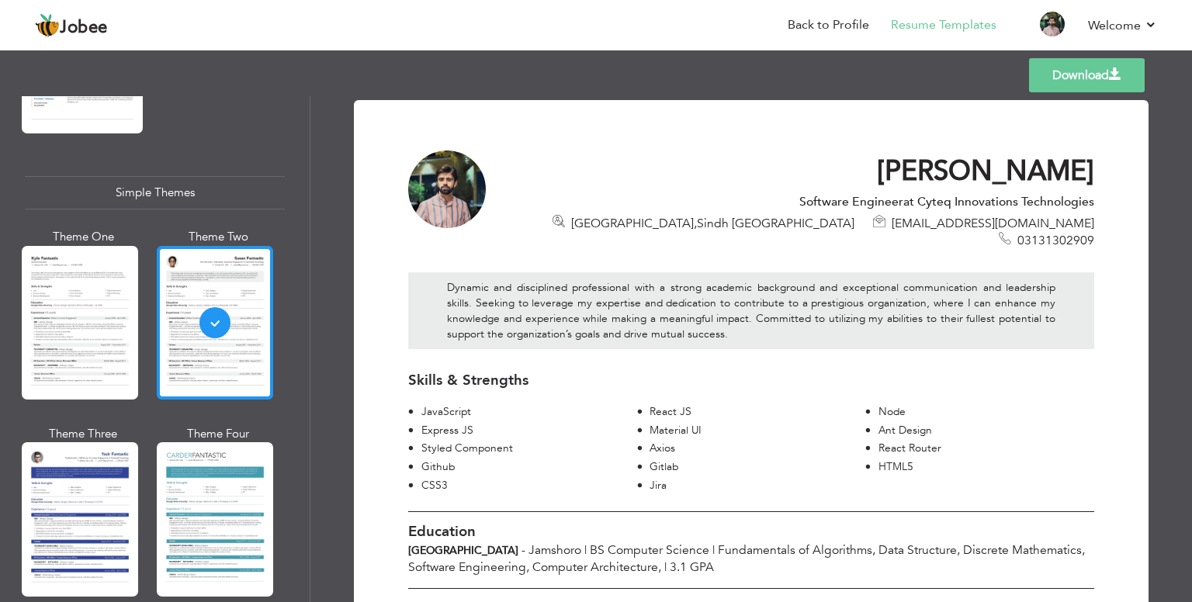
scroll to position [2660, 0]
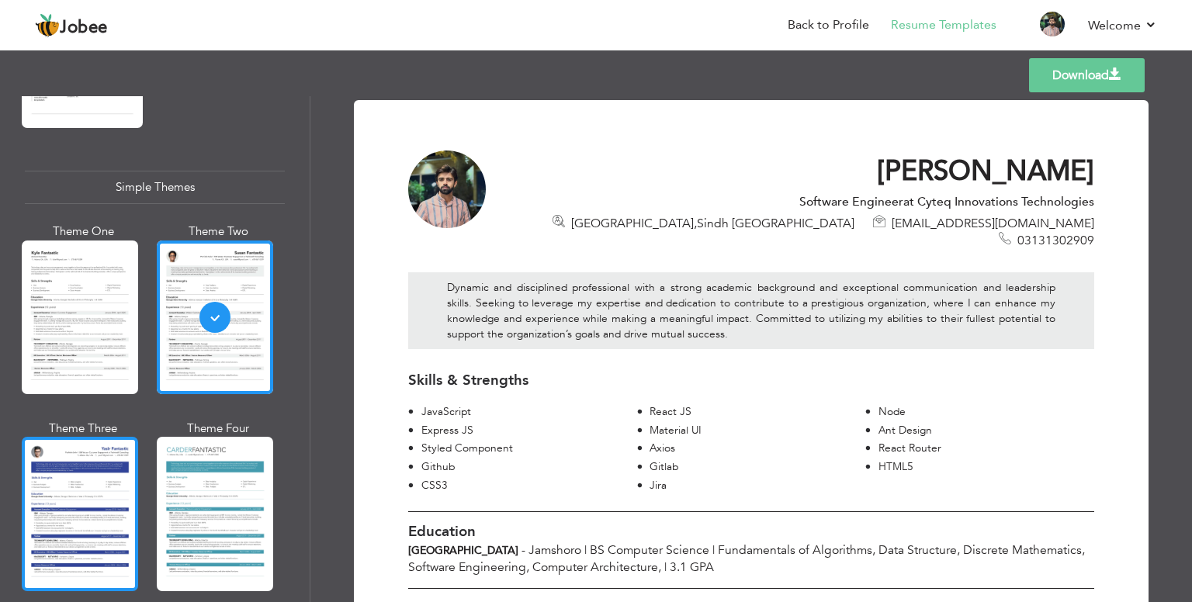
click at [43, 528] on div at bounding box center [80, 514] width 116 height 154
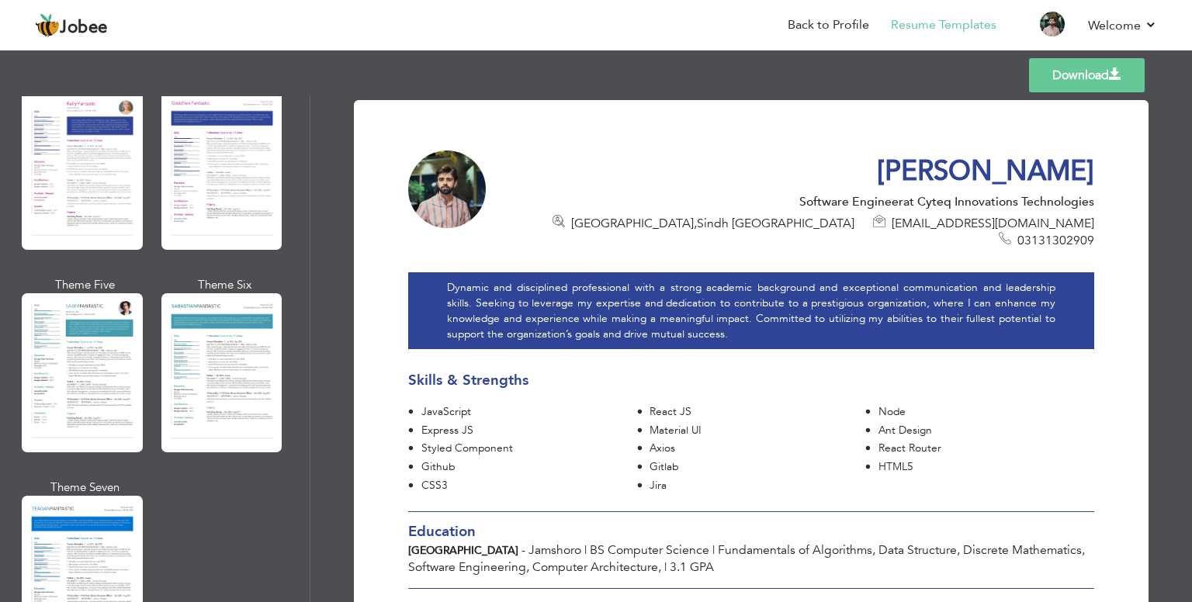
scroll to position [2132, 0]
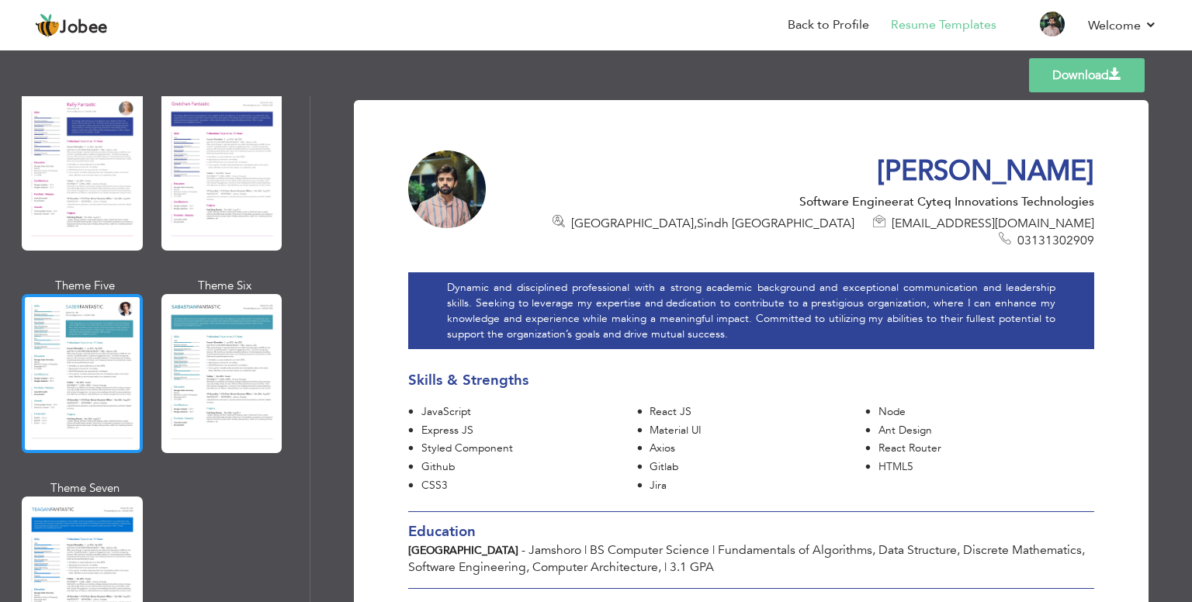
click at [112, 345] on div at bounding box center [82, 373] width 121 height 159
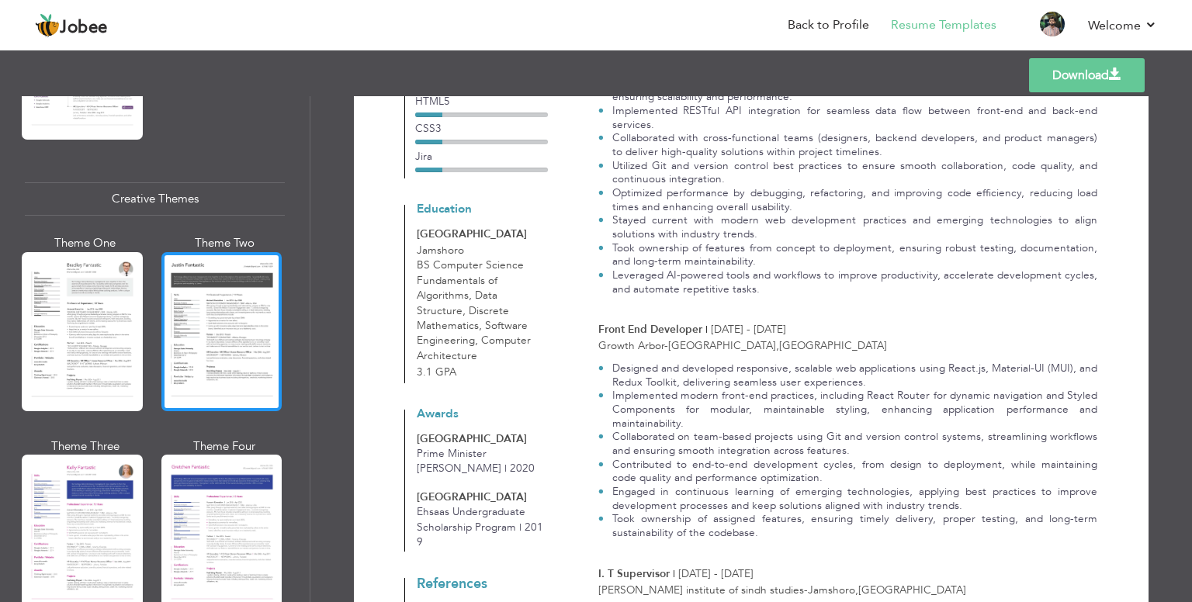
scroll to position [1768, 0]
click at [220, 316] on div at bounding box center [221, 332] width 121 height 159
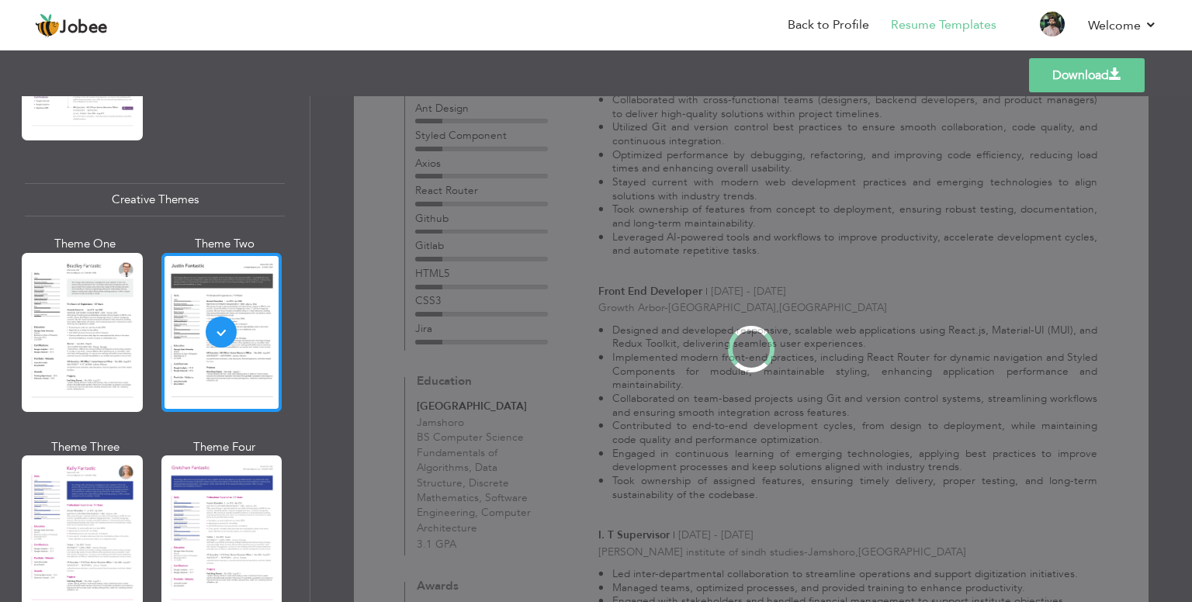
scroll to position [0, 0]
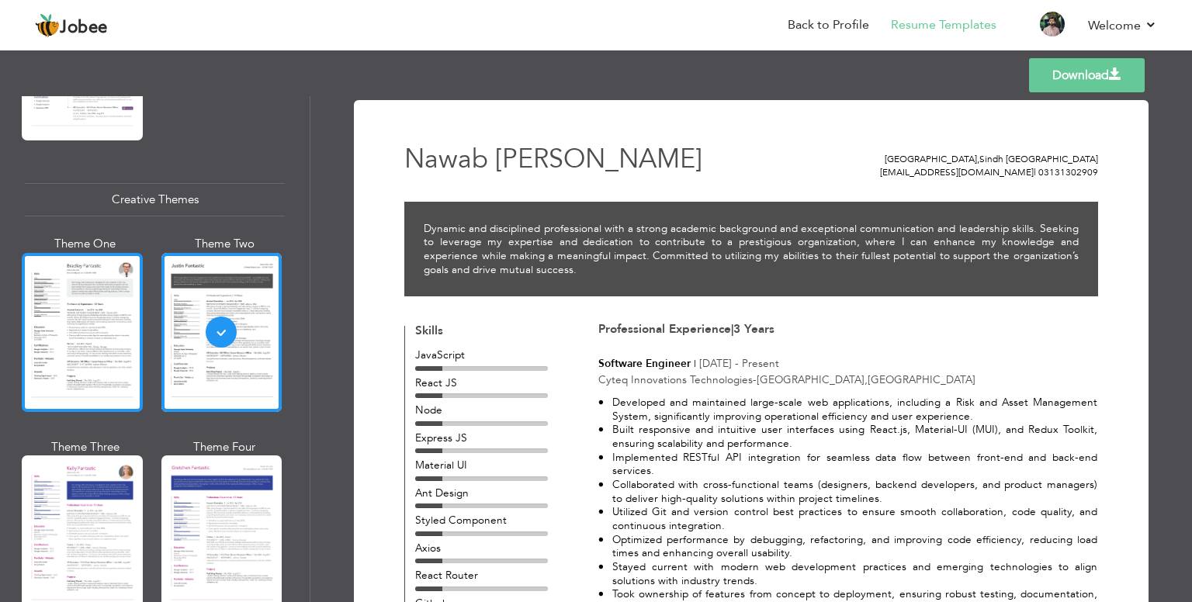
click at [105, 314] on div at bounding box center [82, 332] width 121 height 159
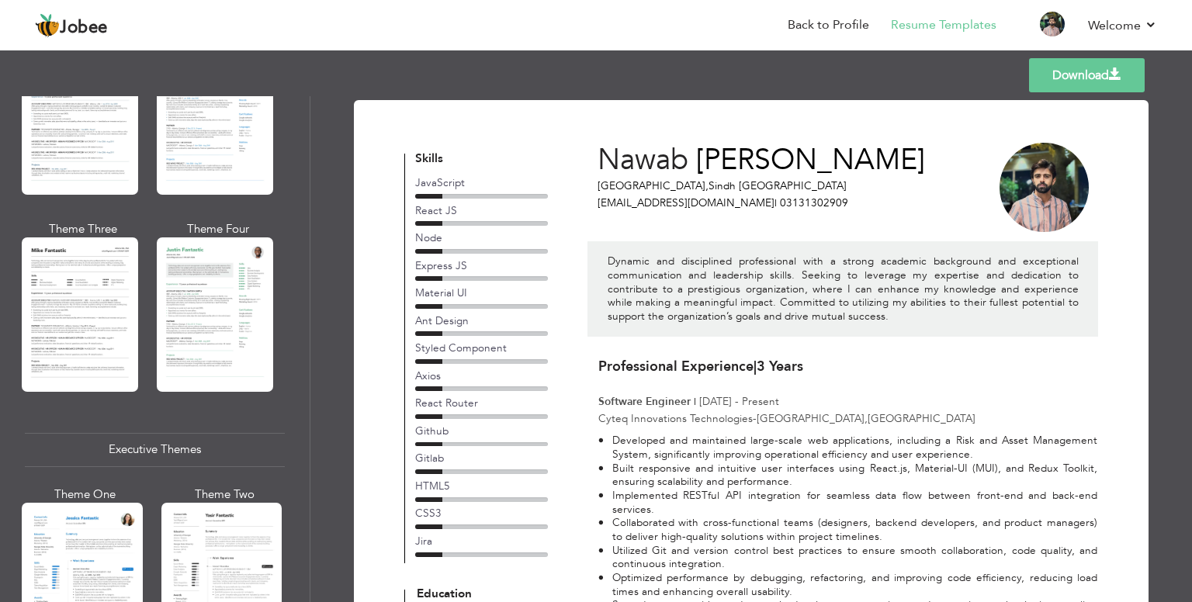
scroll to position [841, 0]
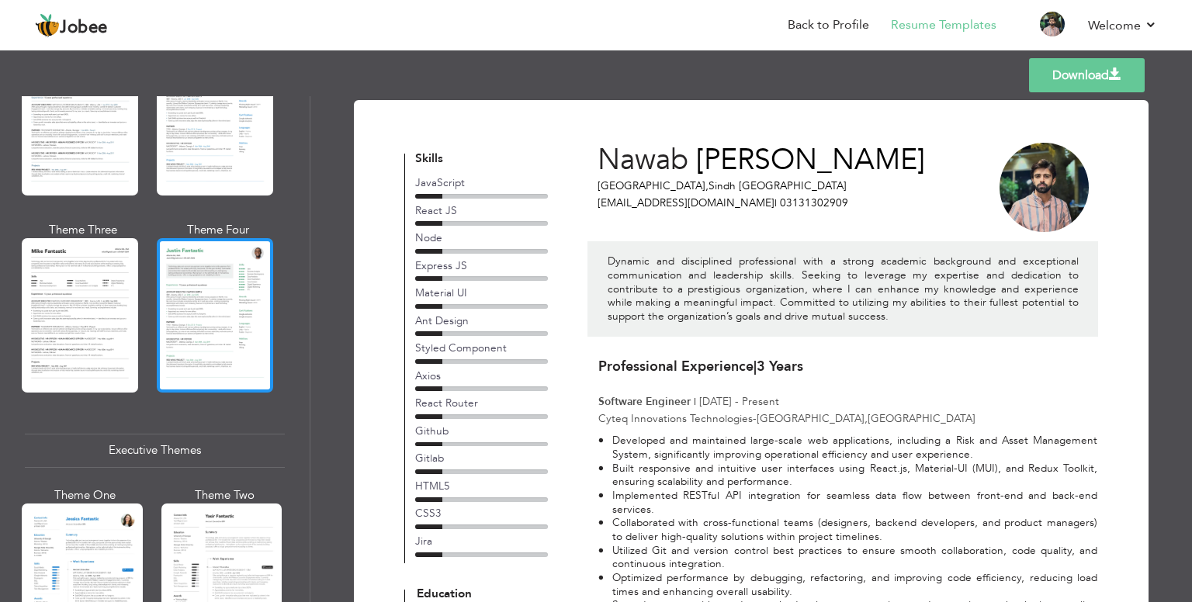
click at [216, 325] on div at bounding box center [215, 315] width 116 height 154
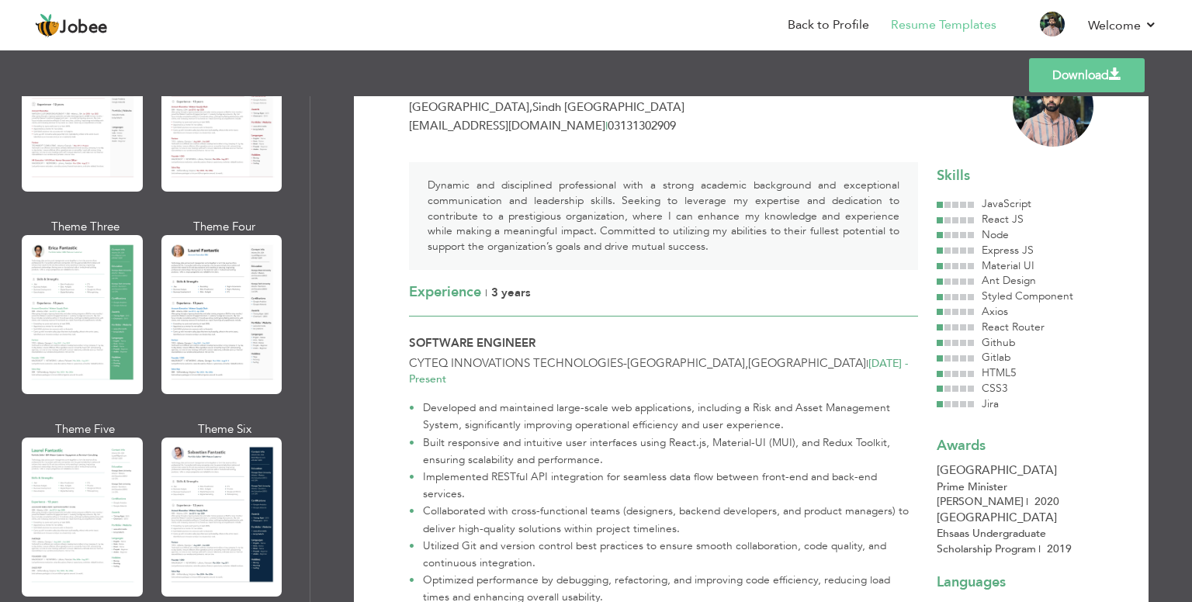
scroll to position [167, 0]
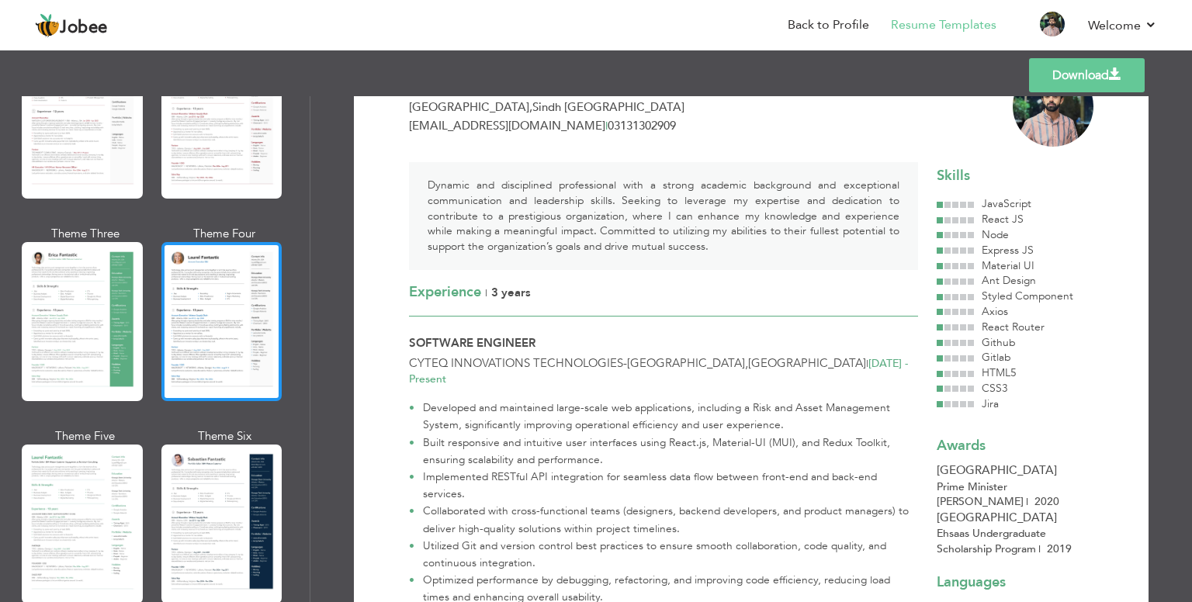
click at [196, 329] on div at bounding box center [221, 321] width 121 height 159
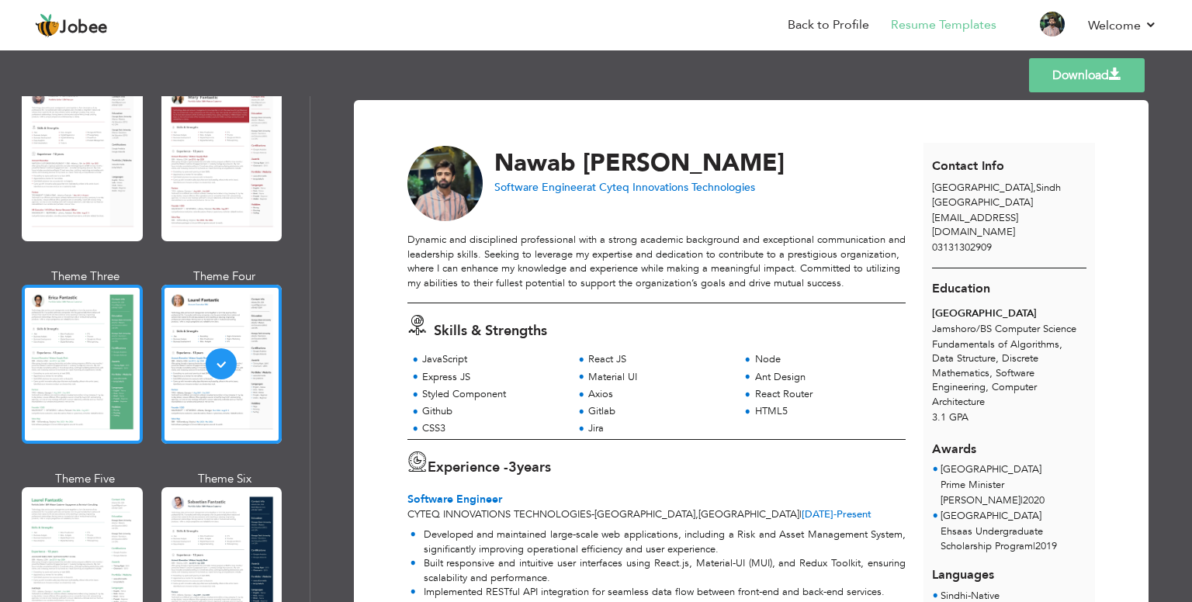
scroll to position [0, 0]
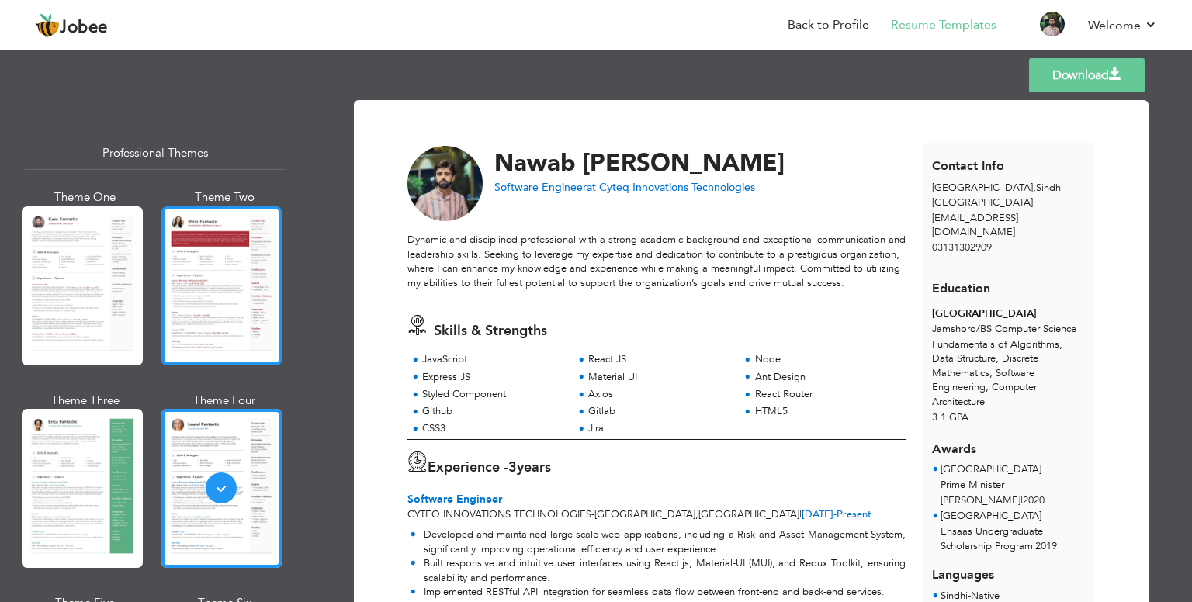
click at [185, 258] on div at bounding box center [221, 285] width 121 height 159
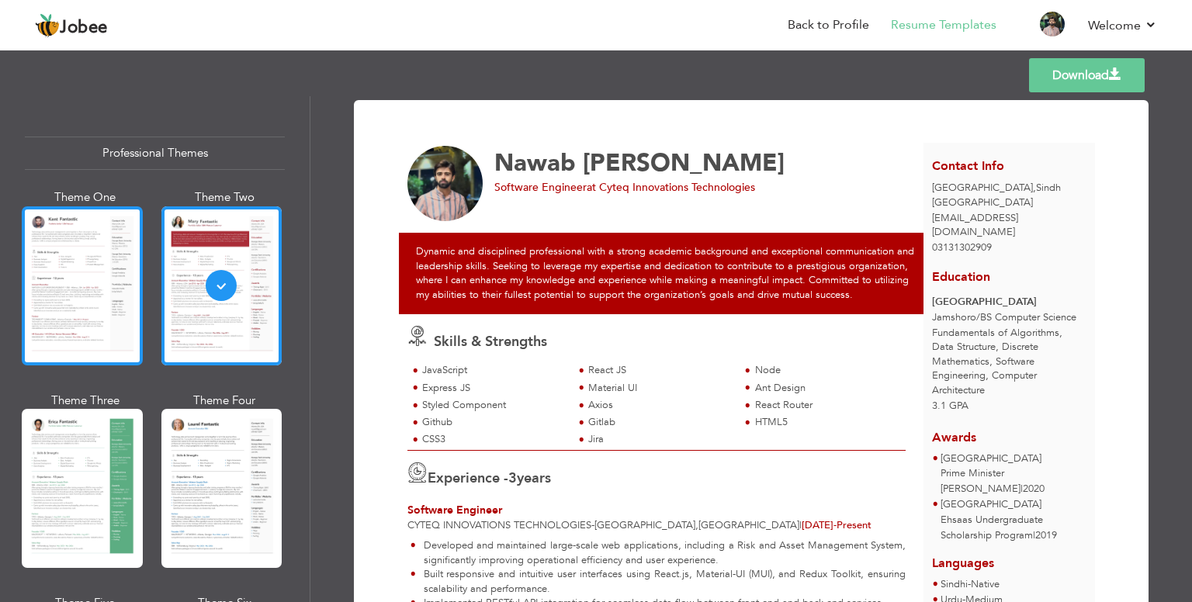
click at [59, 280] on div at bounding box center [82, 285] width 121 height 159
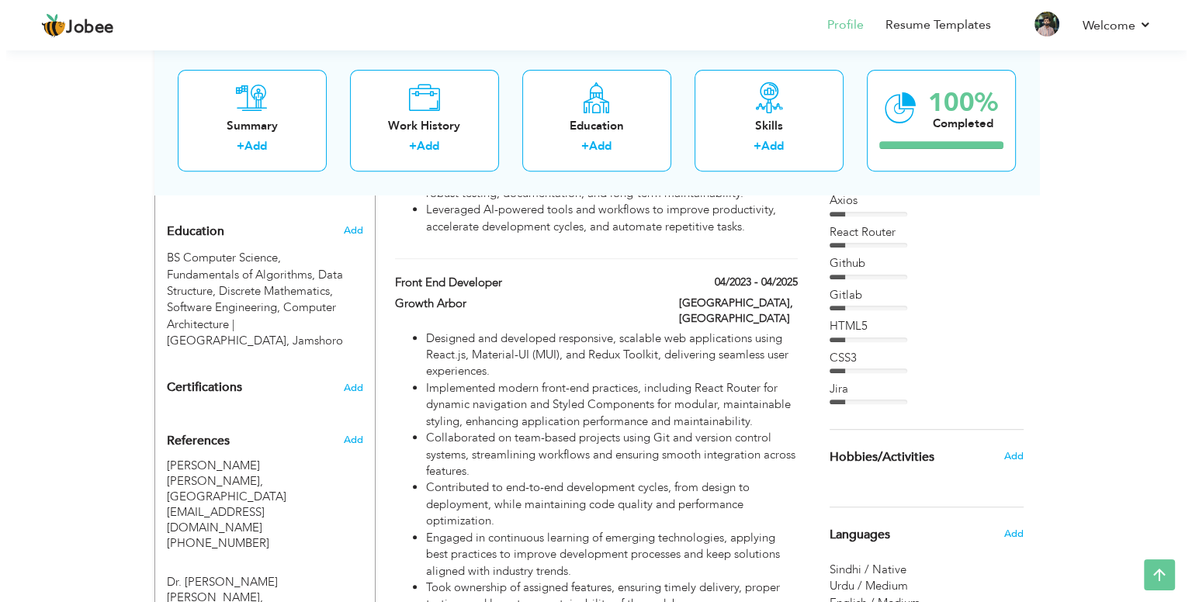
scroll to position [660, 0]
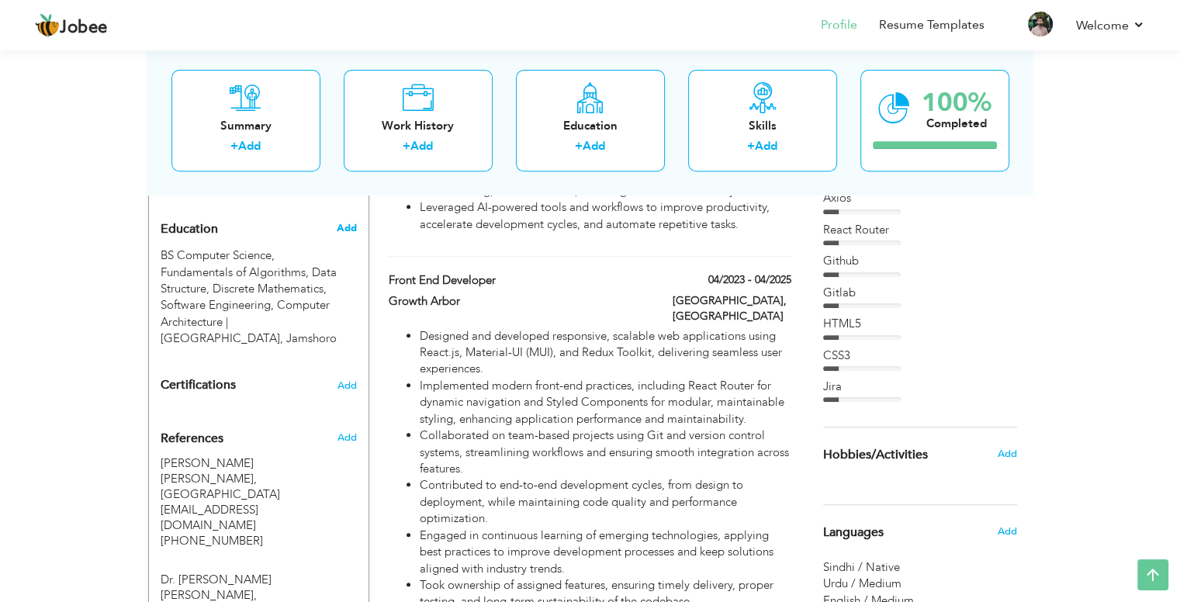
click at [351, 221] on span "Add" at bounding box center [346, 228] width 20 height 14
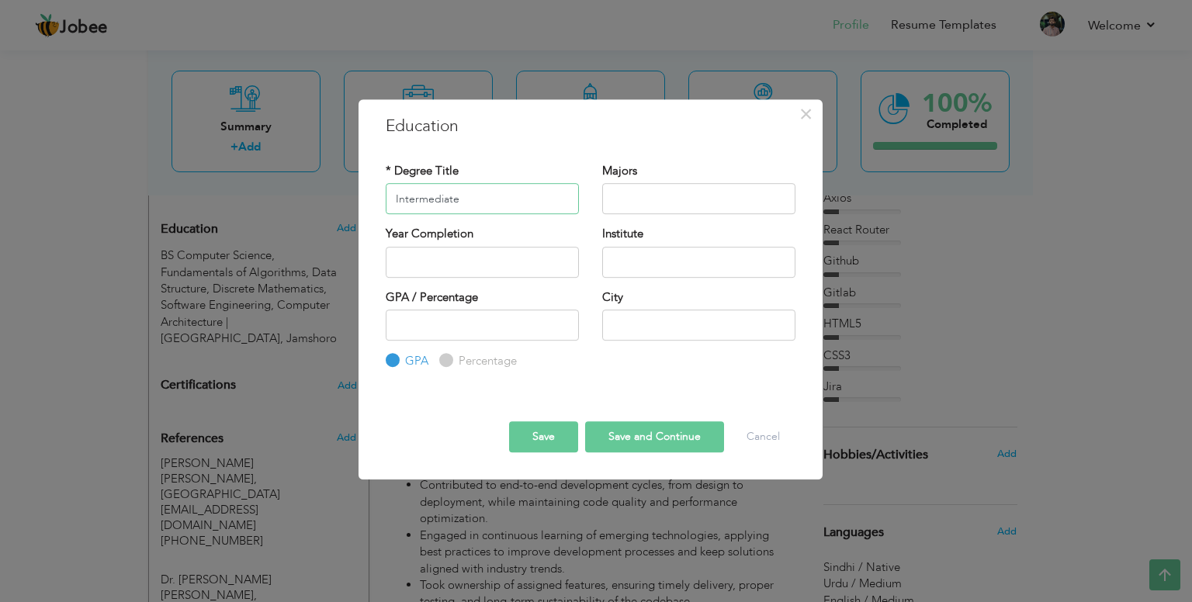
type input "Intermediate"
click at [625, 197] on input "text" at bounding box center [698, 198] width 193 height 31
type input "Physics, Mathematics and Chemistry"
click at [482, 271] on input "2025" at bounding box center [482, 262] width 193 height 31
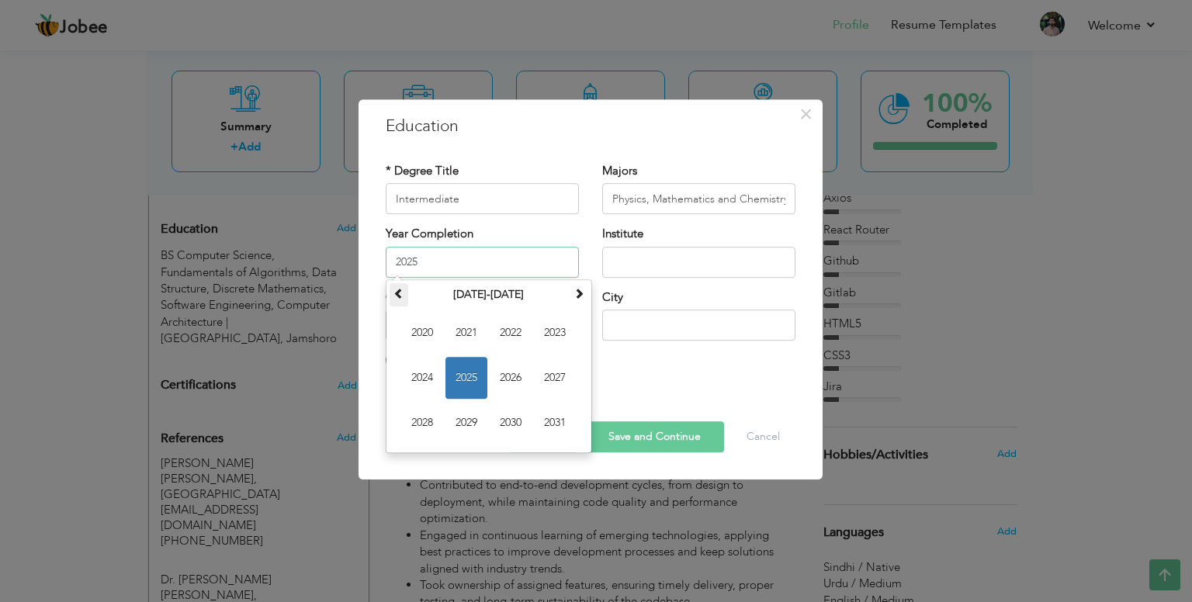
click at [400, 296] on span at bounding box center [398, 293] width 11 height 11
click at [490, 374] on span "2016" at bounding box center [511, 378] width 42 height 42
type input "2016"
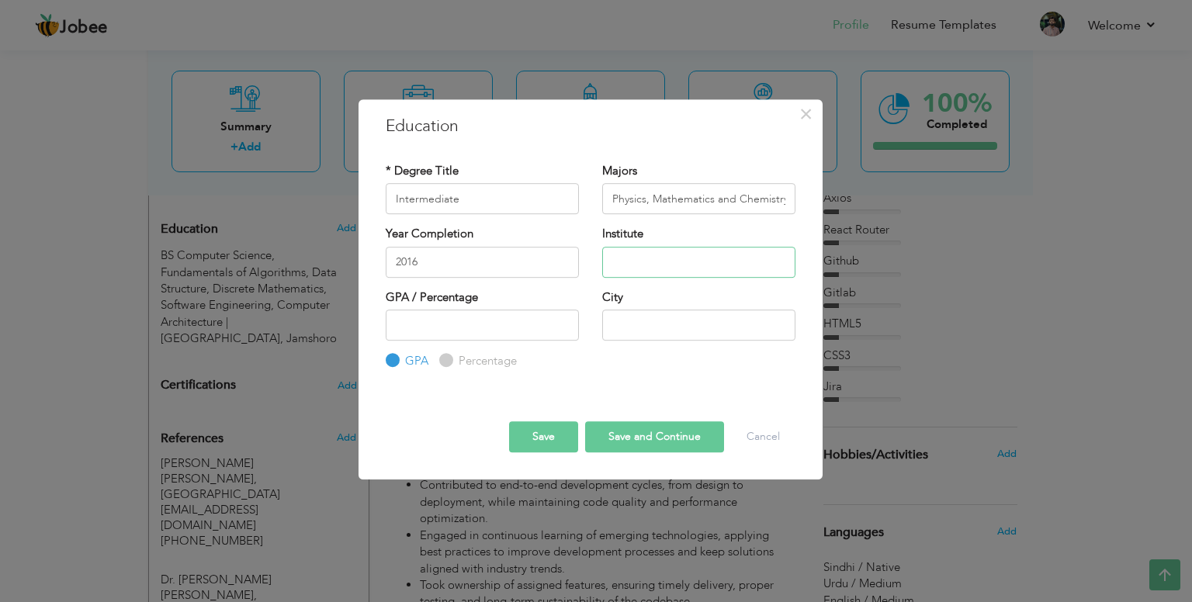
click at [629, 258] on input "text" at bounding box center [698, 262] width 193 height 31
type input "Govt: Degree College Khairpur [PERSON_NAME], [GEOGRAPHIC_DATA], [GEOGRAPHIC_DAT…"
click at [475, 327] on input "number" at bounding box center [482, 325] width 193 height 31
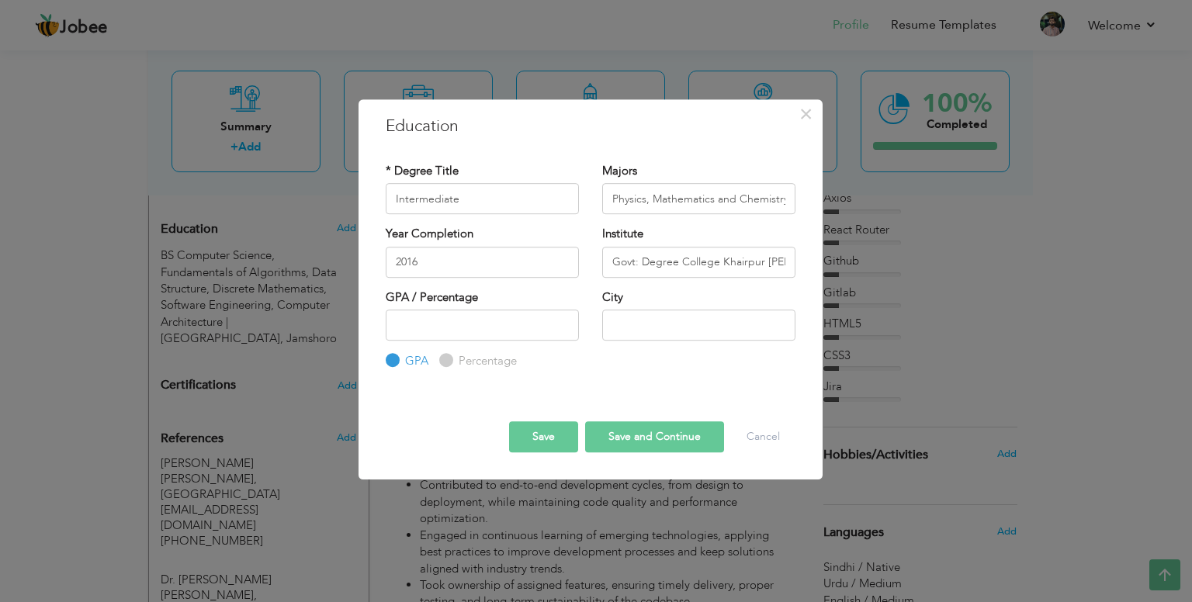
click at [448, 367] on div "Percentage" at bounding box center [478, 361] width 78 height 17
click at [441, 356] on input "Percentage" at bounding box center [444, 361] width 10 height 10
radio input "true"
click at [448, 361] on input "Percentage" at bounding box center [444, 361] width 10 height 10
click at [423, 324] on input "number" at bounding box center [482, 325] width 193 height 31
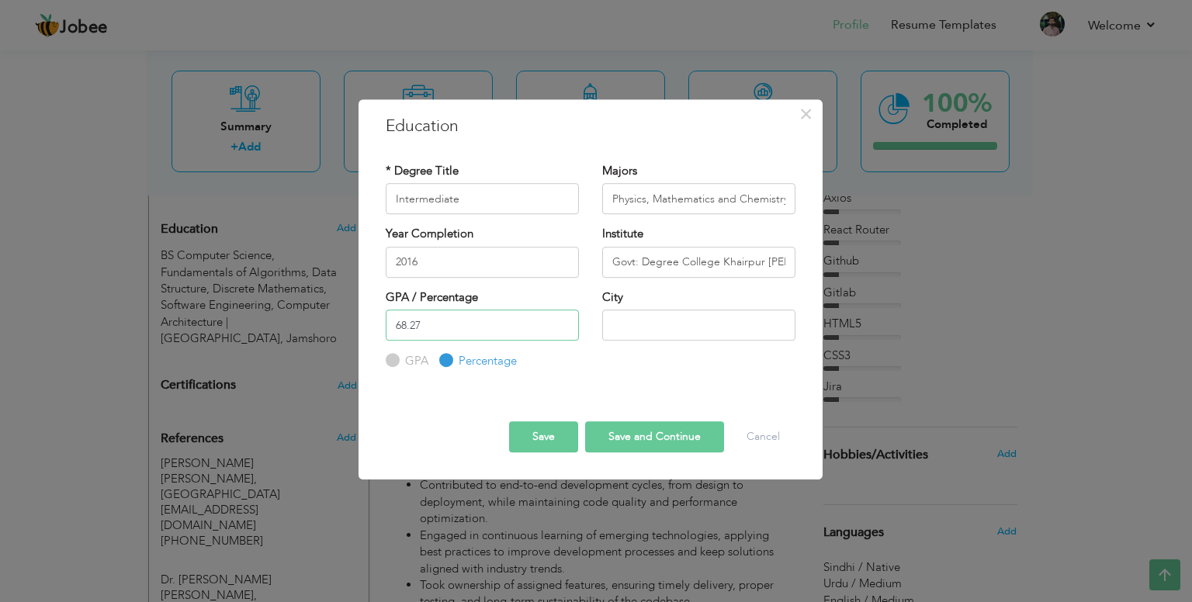
type input "68.27"
click at [665, 333] on input "text" at bounding box center [698, 325] width 193 height 31
type input "Dadu"
click at [674, 272] on input "Govt: Degree College Khairpur [PERSON_NAME], [GEOGRAPHIC_DATA], [GEOGRAPHIC_DAT…" at bounding box center [698, 262] width 193 height 31
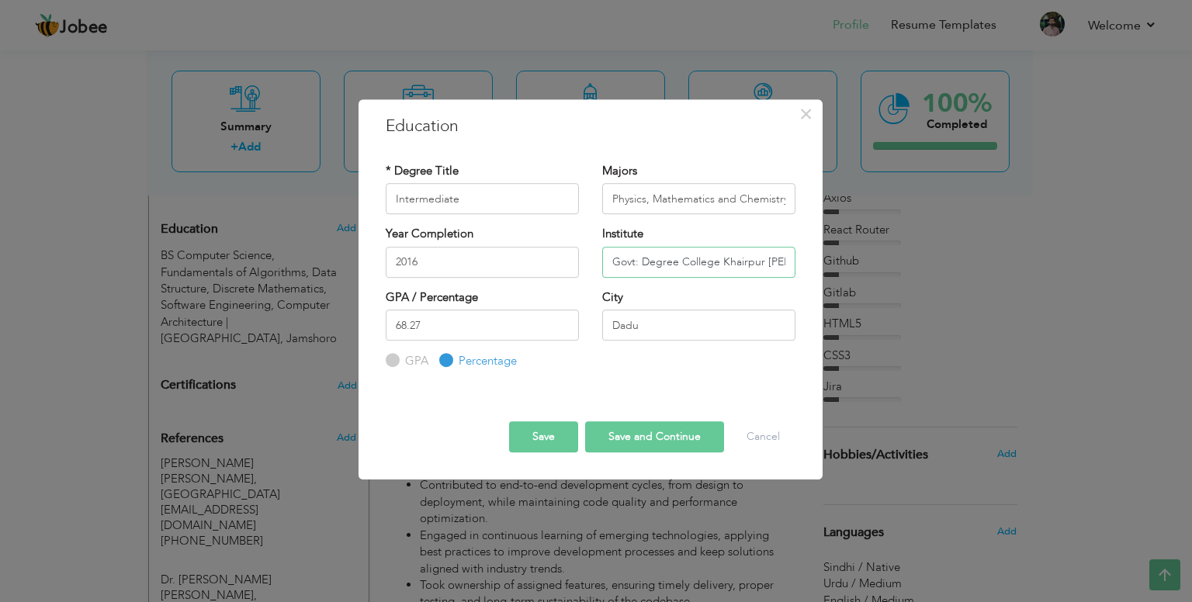
click at [674, 272] on input "Govt: Degree College Khairpur [PERSON_NAME], [GEOGRAPHIC_DATA], [GEOGRAPHIC_DAT…" at bounding box center [698, 262] width 193 height 31
click at [582, 363] on div "GPA / Percentage 68.27 GPA Percentage" at bounding box center [482, 329] width 216 height 81
click at [632, 434] on button "Save and Continue" at bounding box center [654, 436] width 139 height 31
radio input "true"
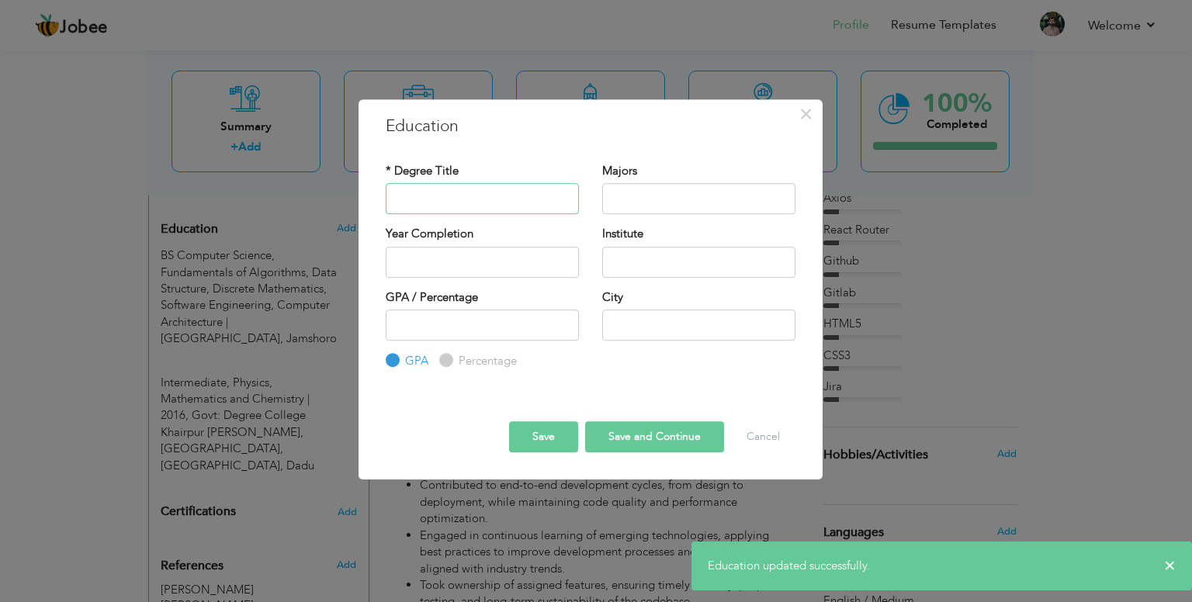
click at [475, 191] on input "text" at bounding box center [482, 198] width 193 height 31
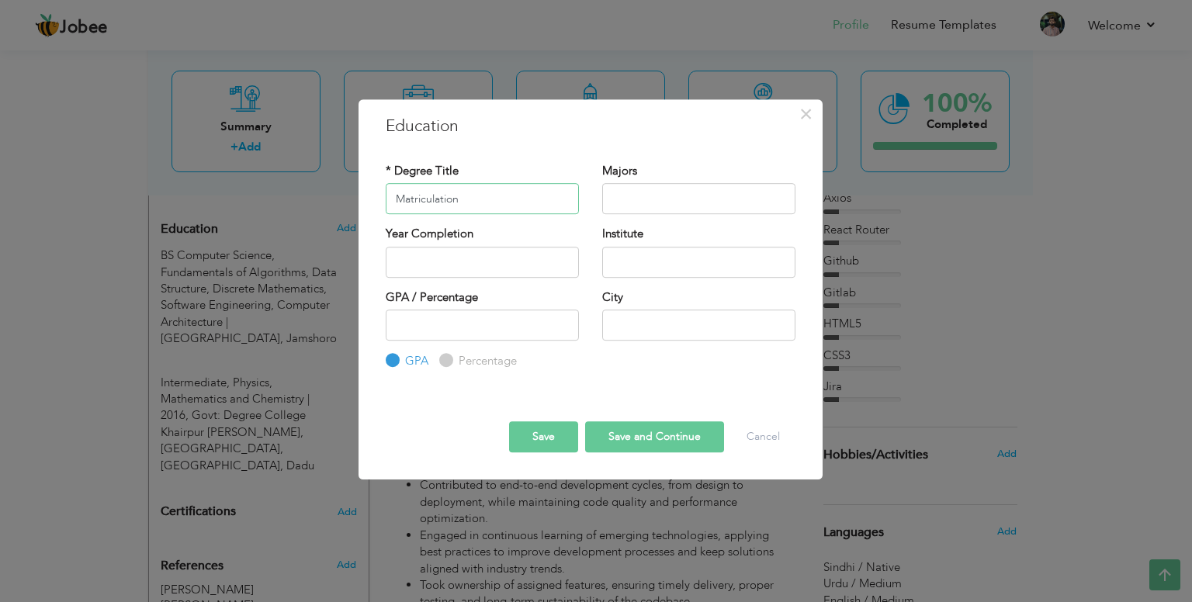
type input "Matriculation"
click at [645, 205] on input "text" at bounding box center [698, 198] width 193 height 31
click at [689, 203] on input "Physics, Chemistry, Mathemitics and English" at bounding box center [698, 198] width 193 height 31
type input "Physics, Chemistry, Mathematics and English"
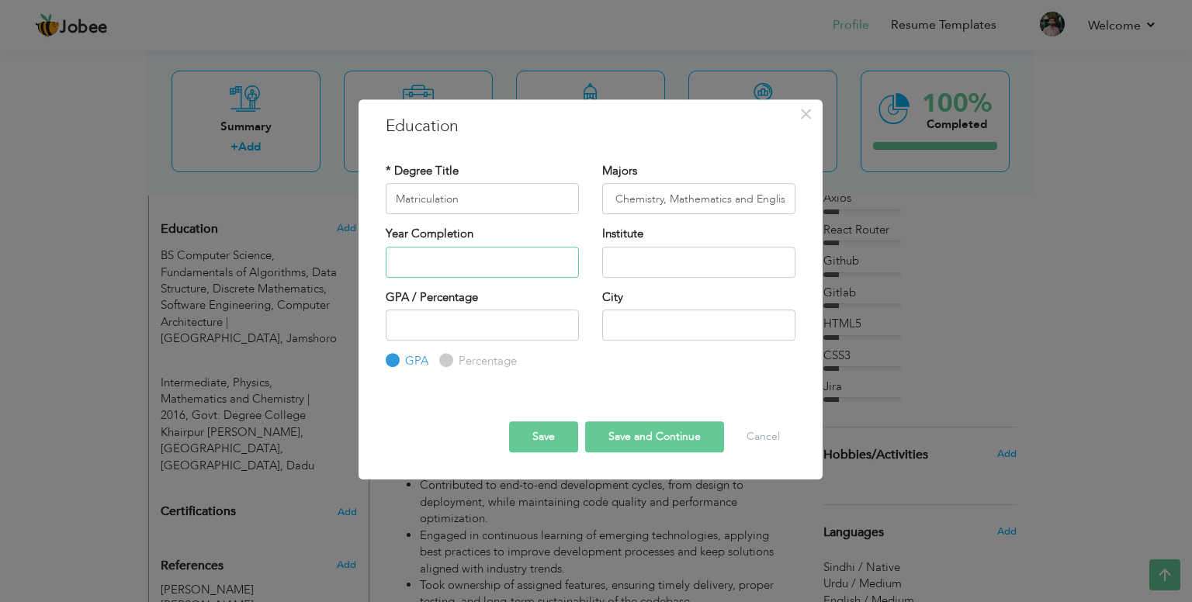
click at [483, 268] on input "text" at bounding box center [482, 262] width 193 height 31
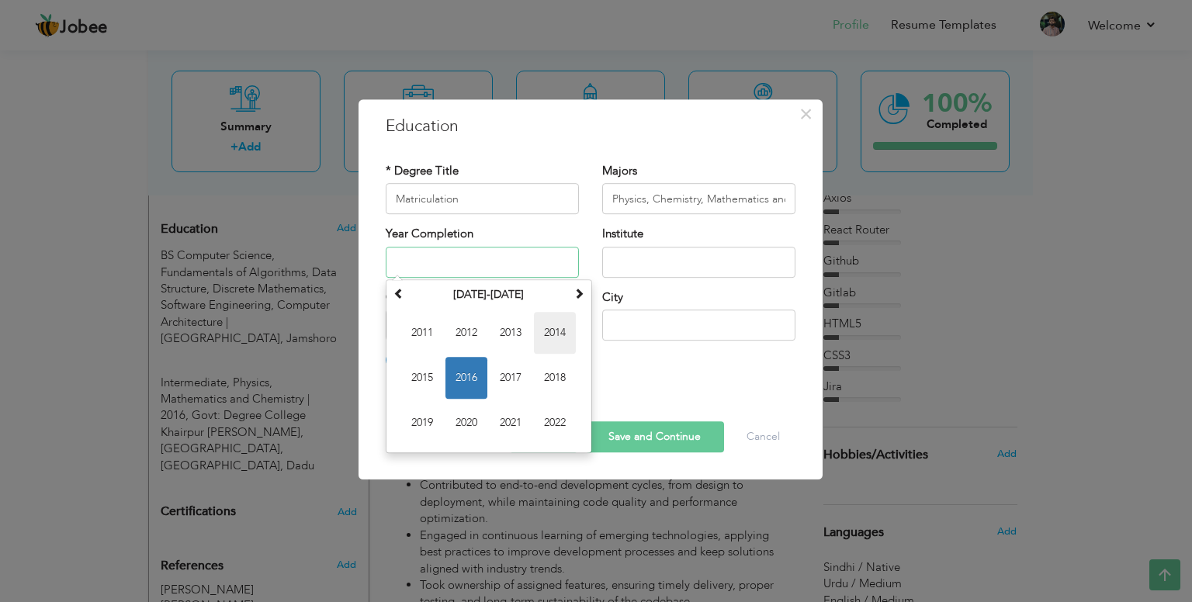
click at [546, 334] on span "2014" at bounding box center [555, 333] width 42 height 42
type input "2014"
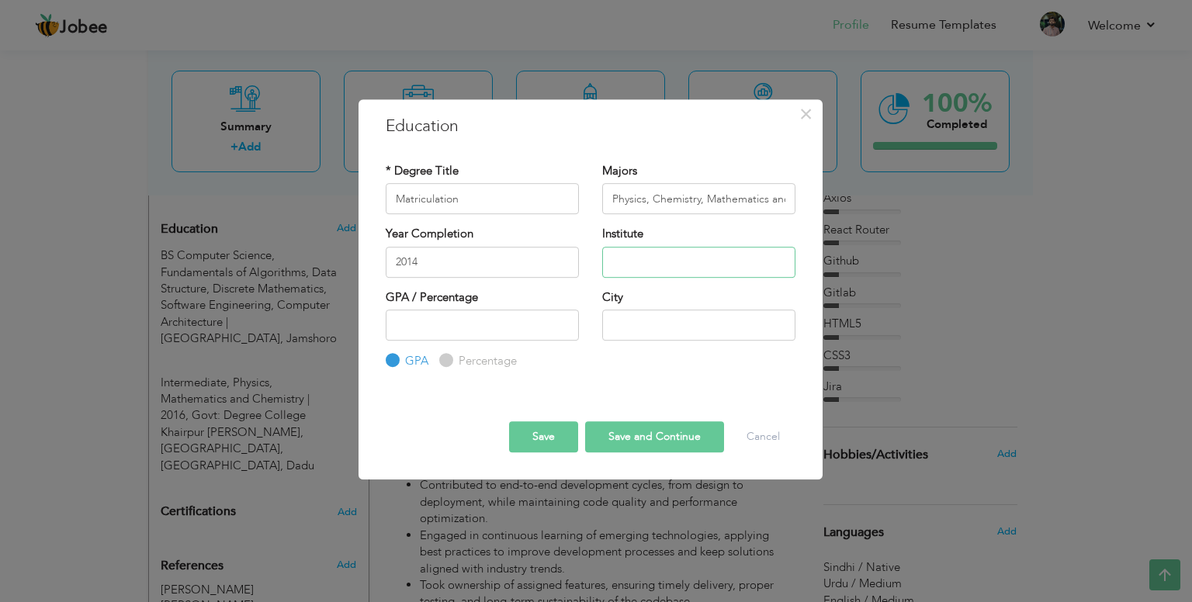
click at [642, 269] on input "text" at bounding box center [698, 262] width 193 height 31
type input "[GEOGRAPHIC_DATA] Khairpur [PERSON_NAME], [GEOGRAPHIC_DATA]."
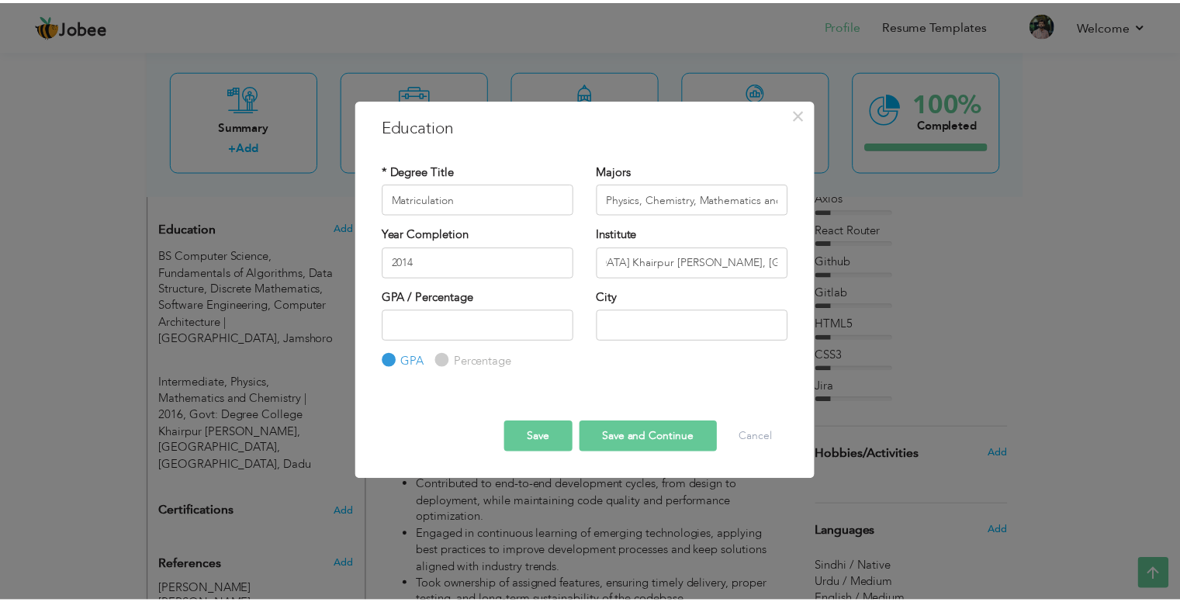
scroll to position [0, 0]
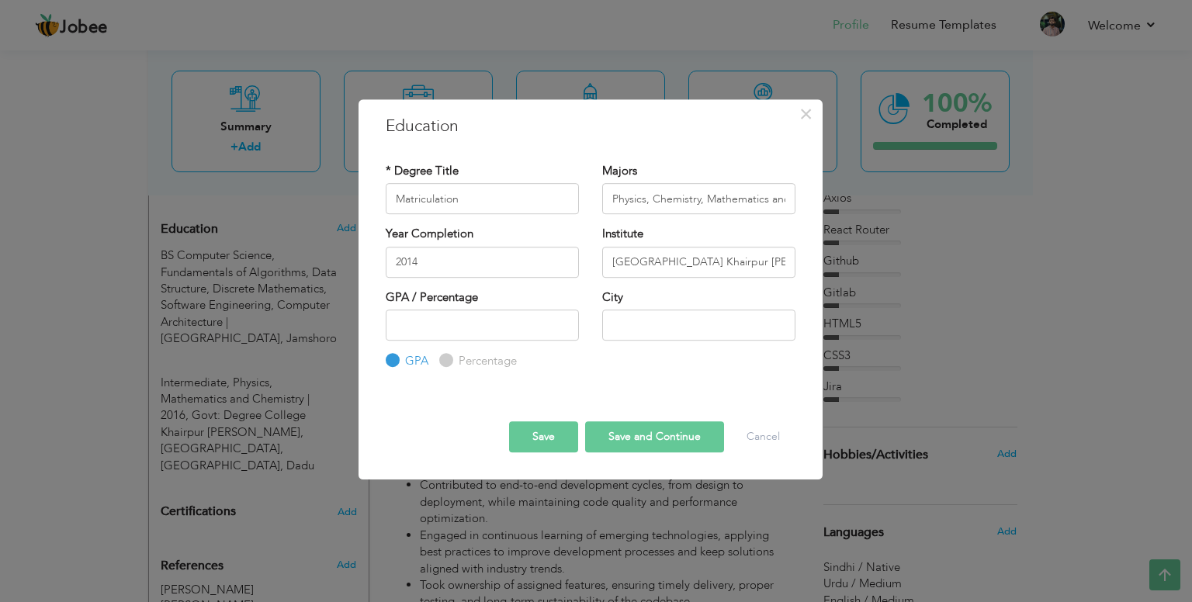
click at [448, 360] on input "Percentage" at bounding box center [444, 361] width 10 height 10
radio input "true"
click at [466, 318] on input "number" at bounding box center [482, 325] width 193 height 31
type input "70.71"
click at [646, 318] on input "text" at bounding box center [698, 325] width 193 height 31
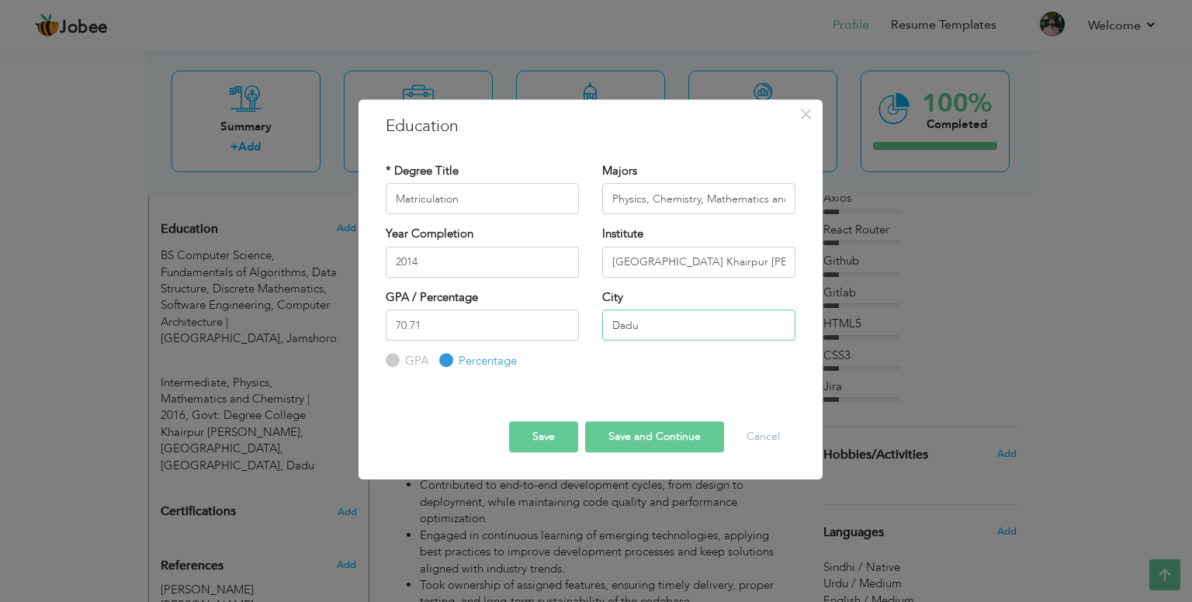
type input "Dadu"
click at [538, 433] on button "Save" at bounding box center [543, 436] width 69 height 31
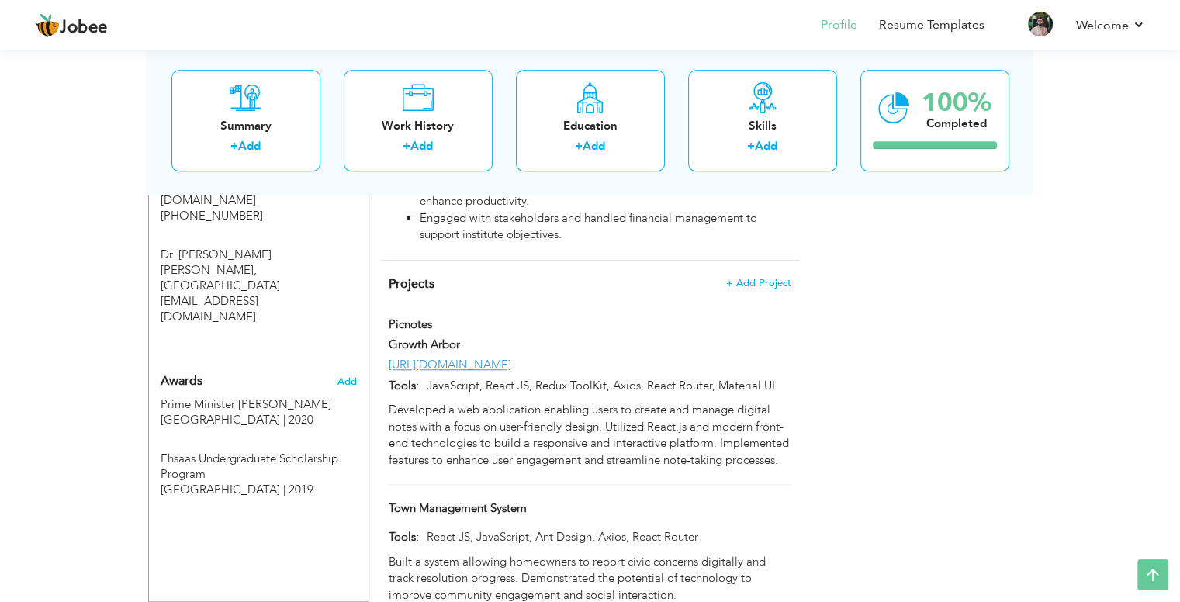
scroll to position [1210, 0]
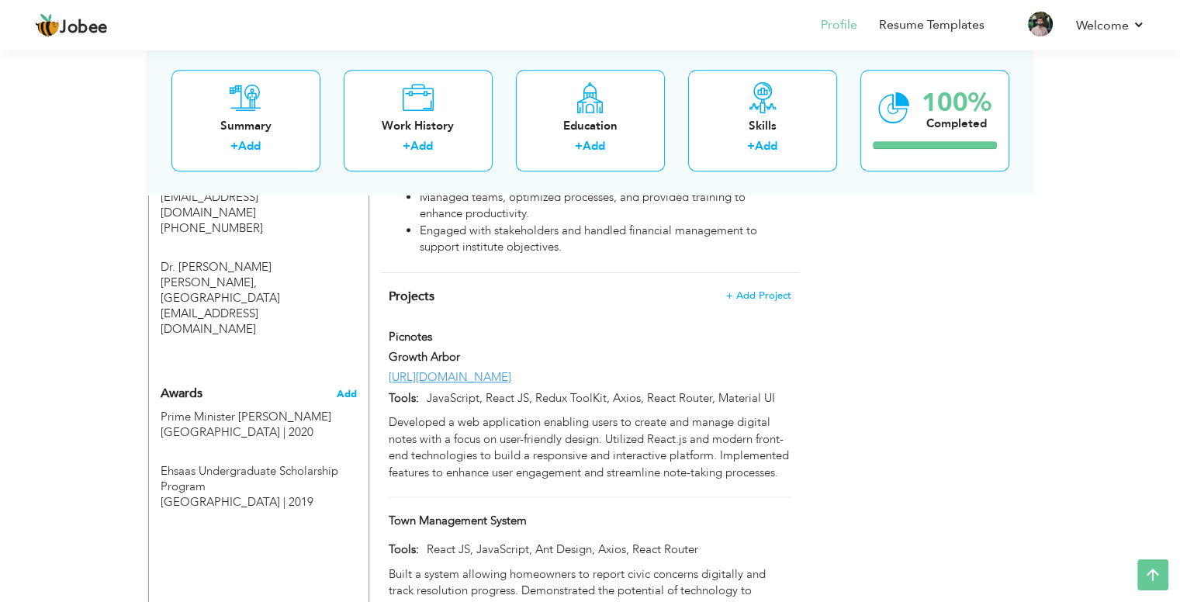
click at [342, 387] on span "Add" at bounding box center [346, 394] width 20 height 14
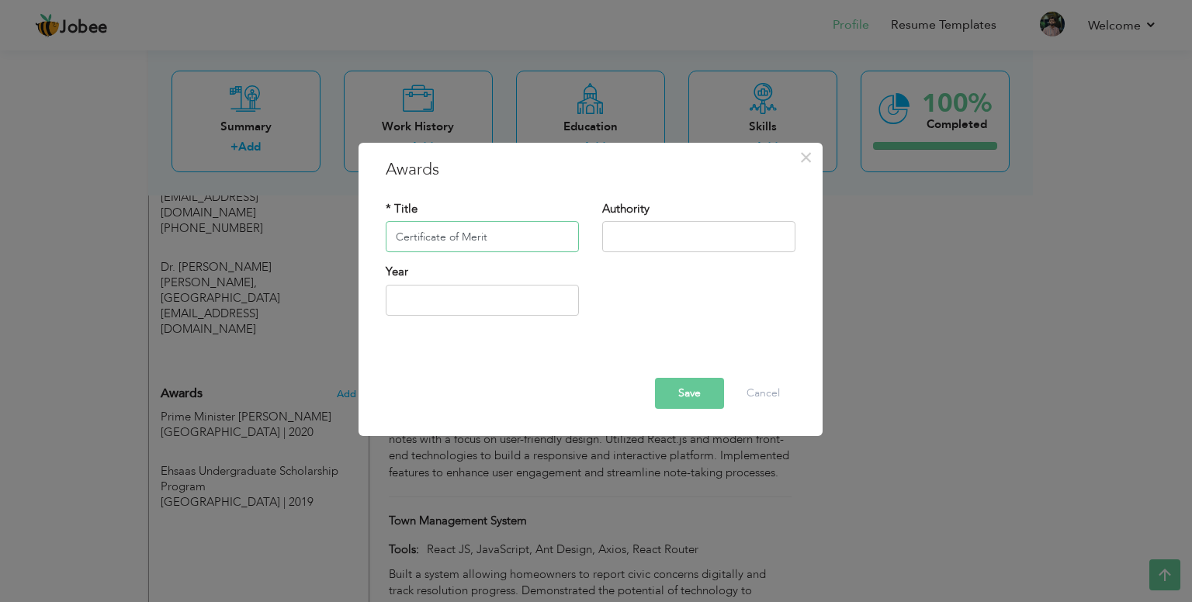
type input "Certificate of Merit"
click at [625, 240] on input "text" at bounding box center [698, 237] width 193 height 31
type input "[GEOGRAPHIC_DATA] [PERSON_NAME]."
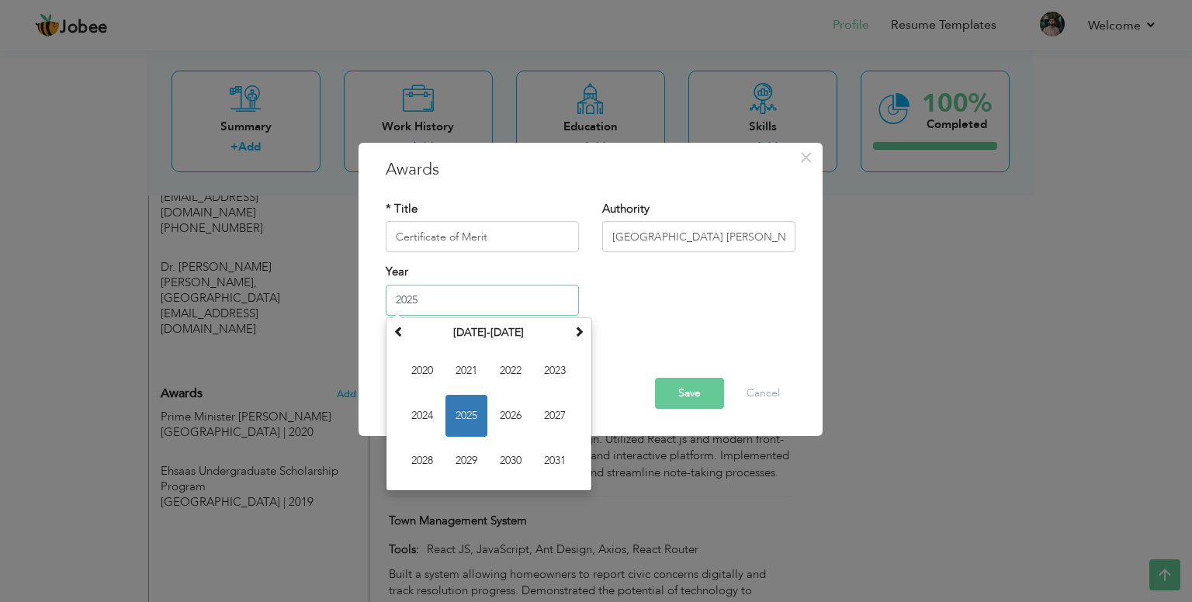
click at [428, 296] on input "2025" at bounding box center [482, 300] width 193 height 31
click at [400, 331] on span at bounding box center [398, 331] width 11 height 11
click at [500, 365] on span "2012" at bounding box center [511, 371] width 42 height 42
type input "2012"
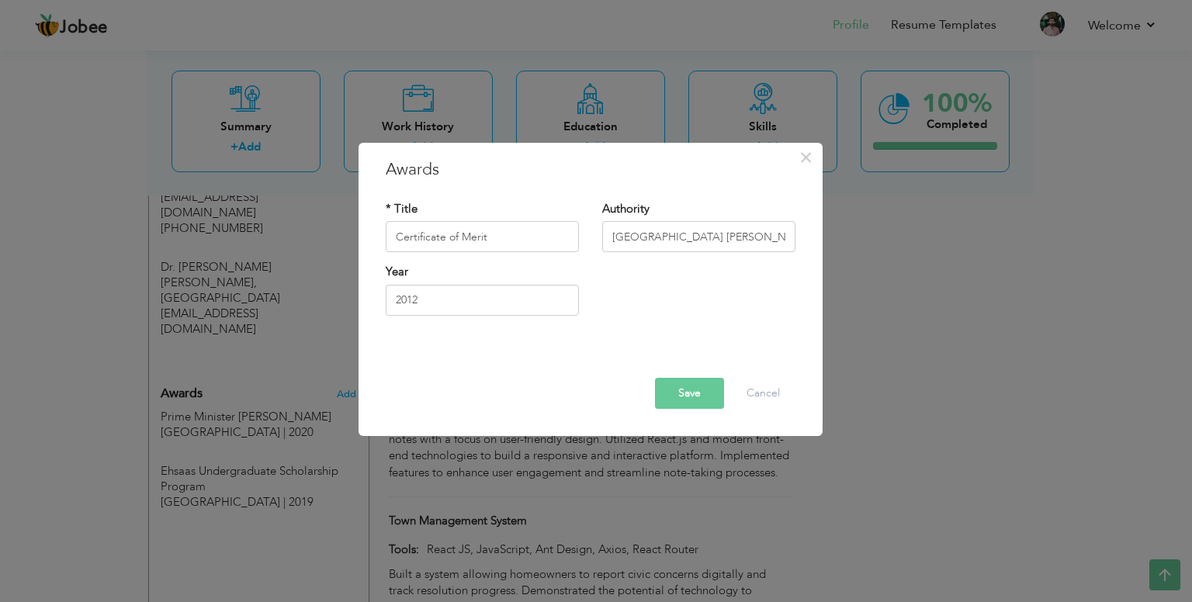
click at [689, 393] on button "Save" at bounding box center [689, 393] width 69 height 31
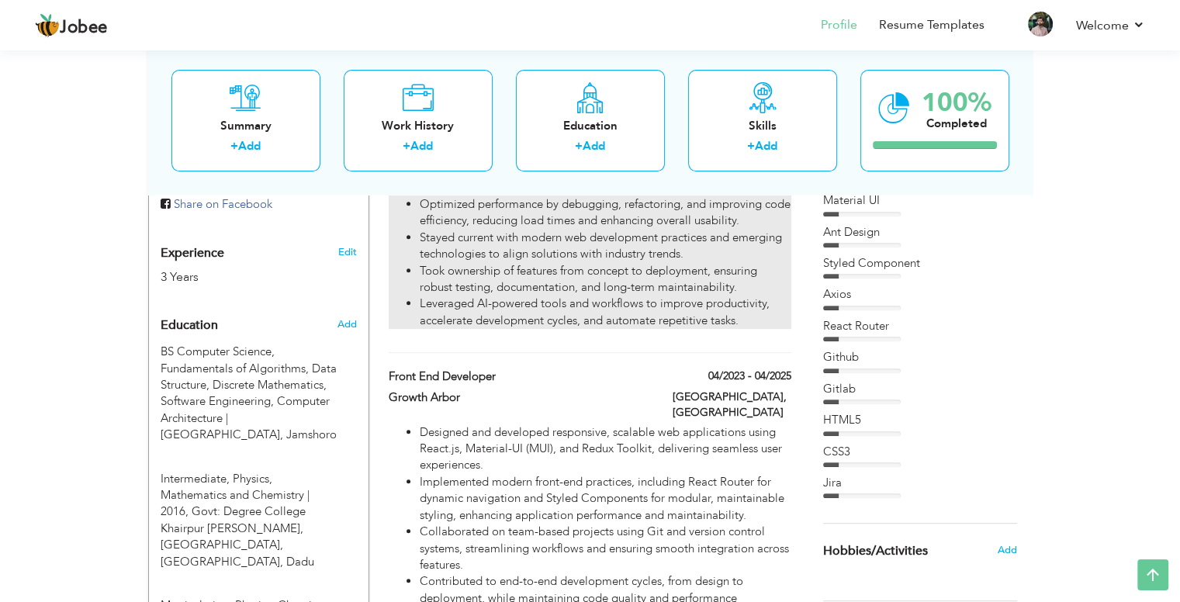
scroll to position [0, 0]
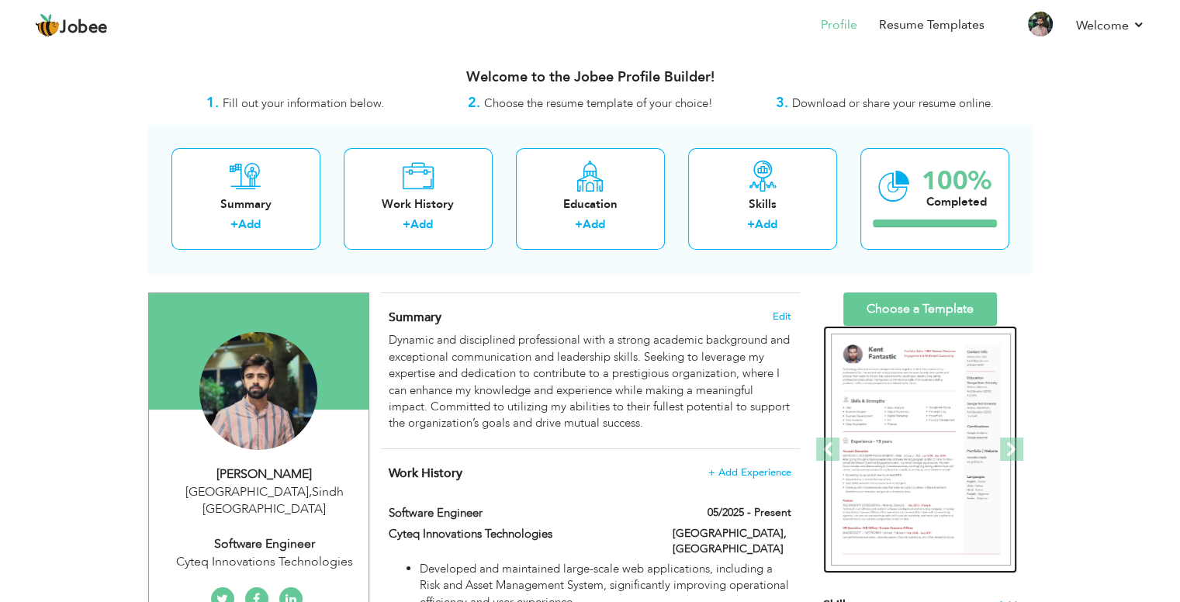
click at [864, 398] on img at bounding box center [921, 450] width 180 height 233
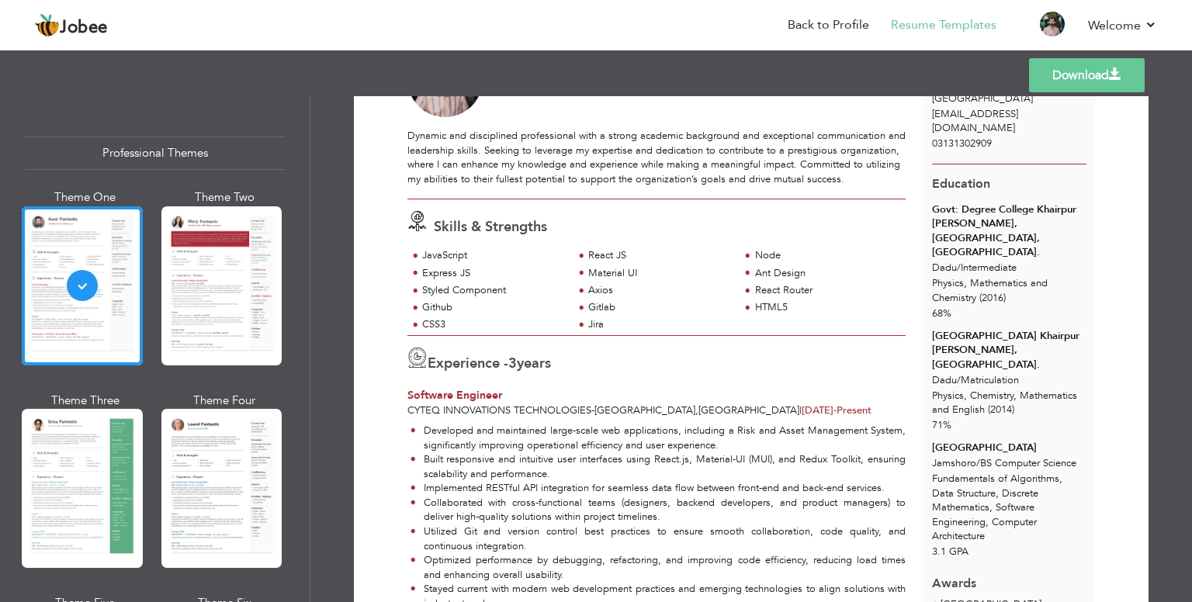
scroll to position [110, 0]
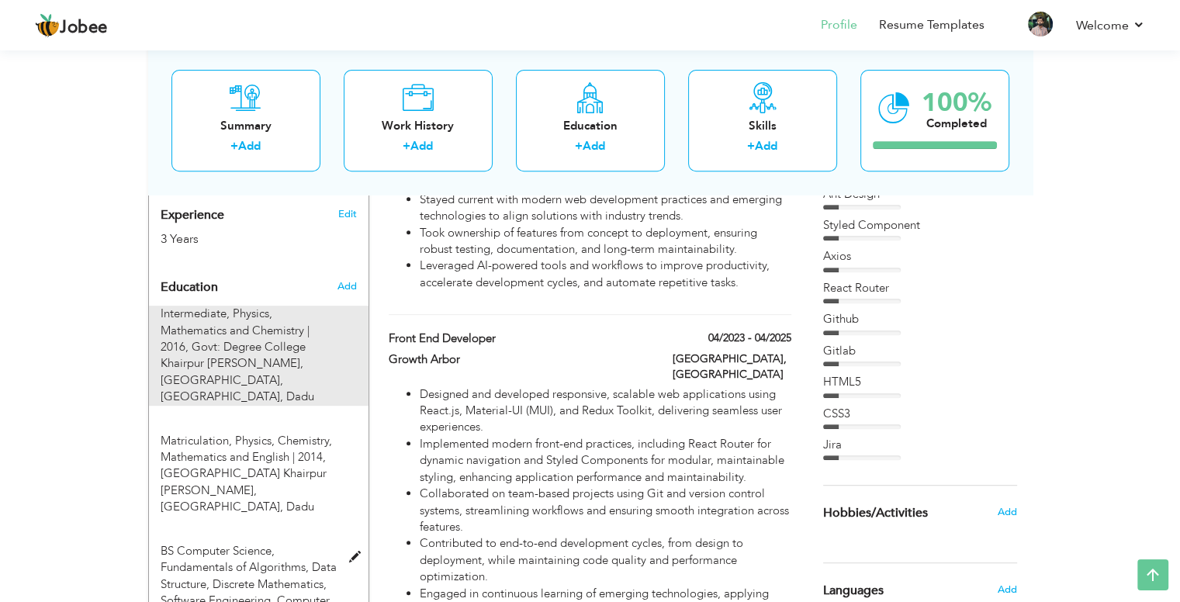
scroll to position [685, 0]
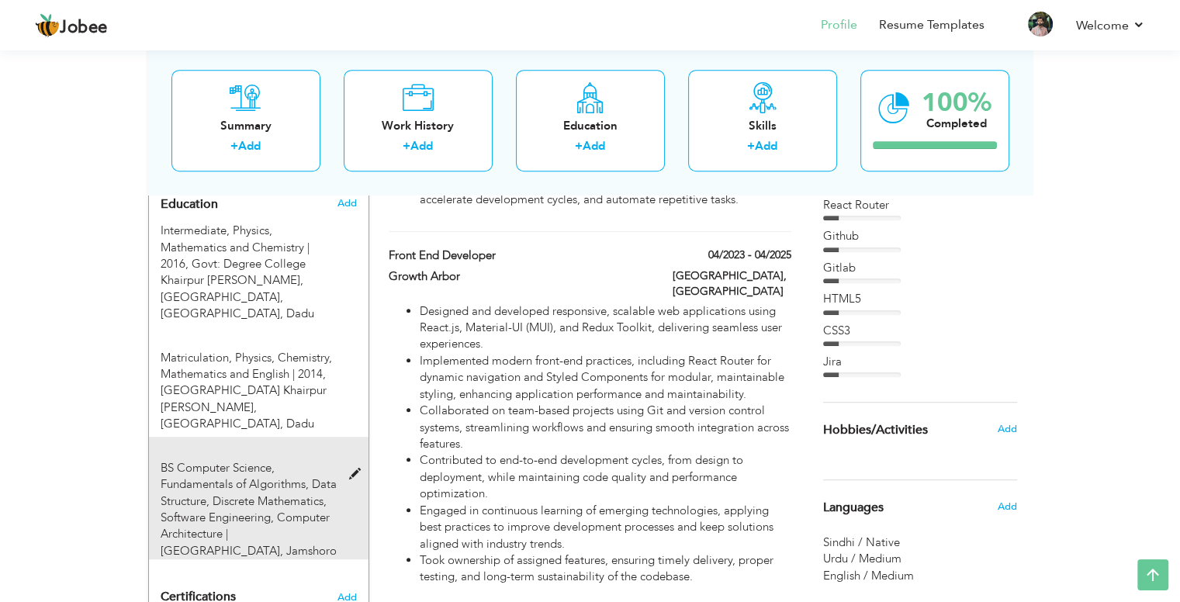
click at [355, 469] on span at bounding box center [357, 475] width 19 height 12
type input "BS Computer Science"
type input "Fundamentals of Algorithms, Data Structure, Discrete Mathematics, Software Engi…"
type input "[GEOGRAPHIC_DATA]"
type input "3.09"
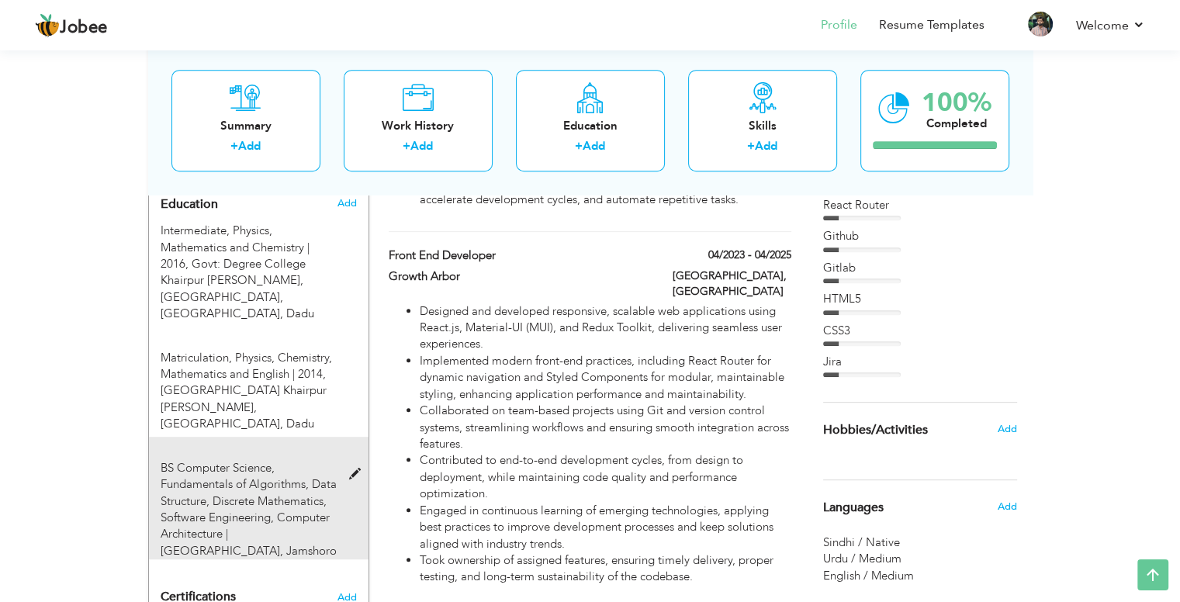
radio input "true"
type input "Jamshoro"
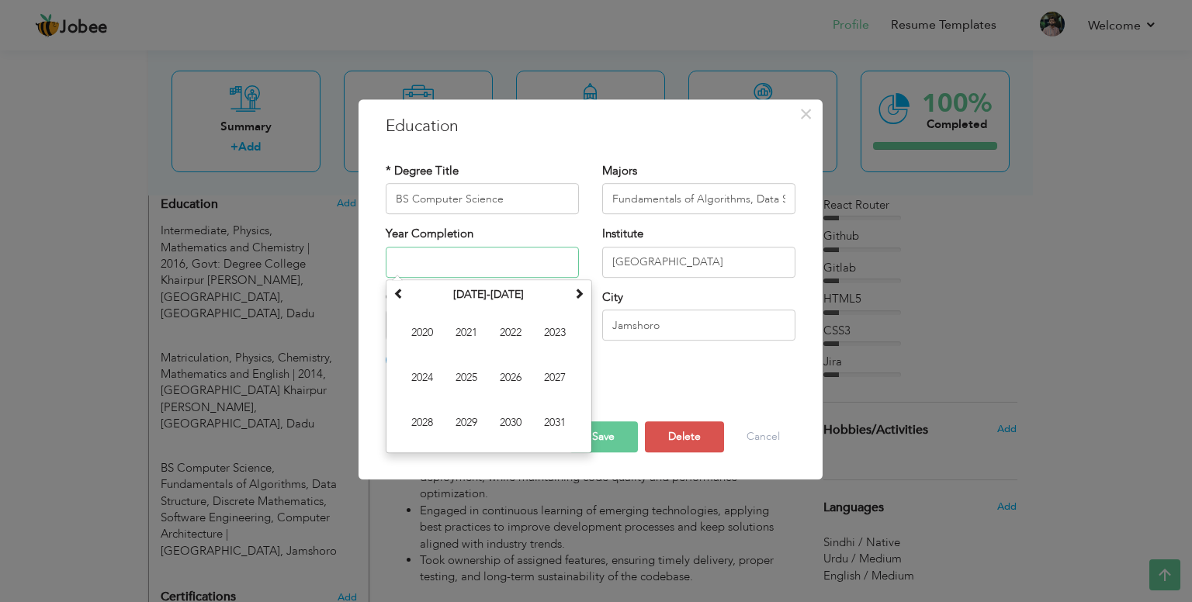
click at [431, 264] on input "text" at bounding box center [482, 262] width 193 height 31
click at [423, 329] on span "2020" at bounding box center [422, 333] width 42 height 42
type input "2020"
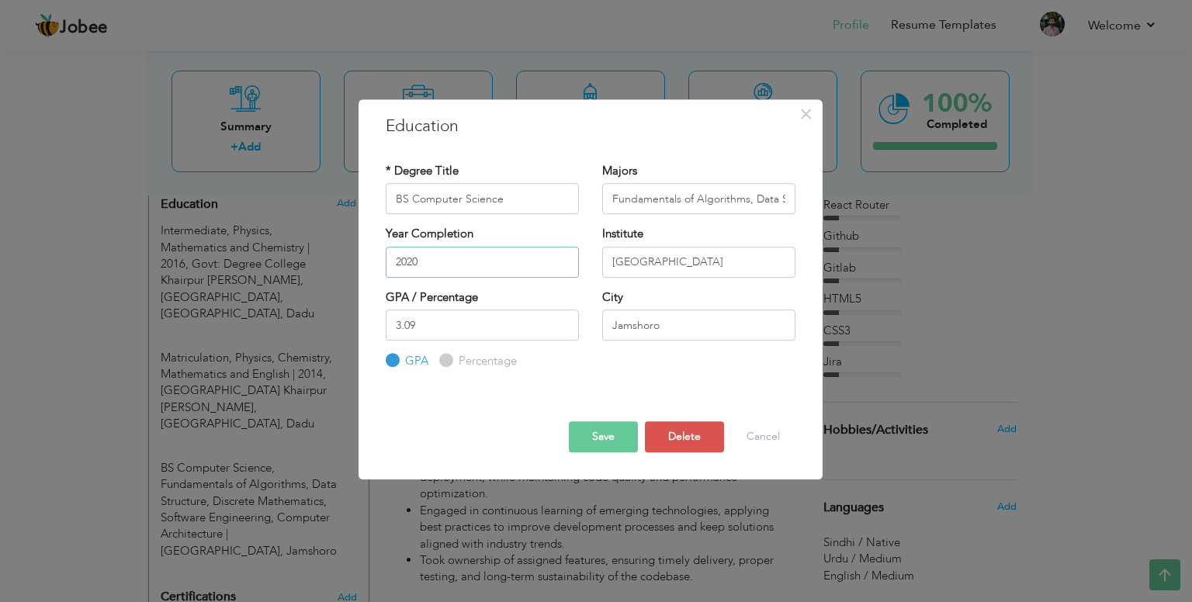
click at [420, 258] on input "2020" at bounding box center [482, 262] width 193 height 31
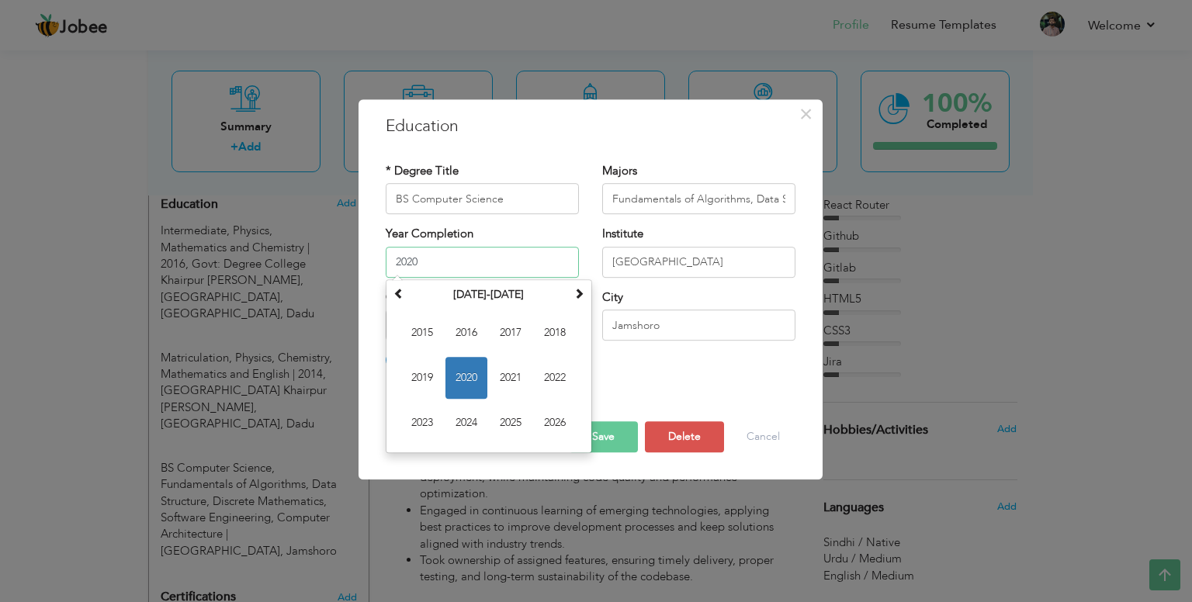
click at [420, 258] on input "2020" at bounding box center [482, 262] width 193 height 31
click at [458, 381] on span "2020" at bounding box center [466, 378] width 42 height 42
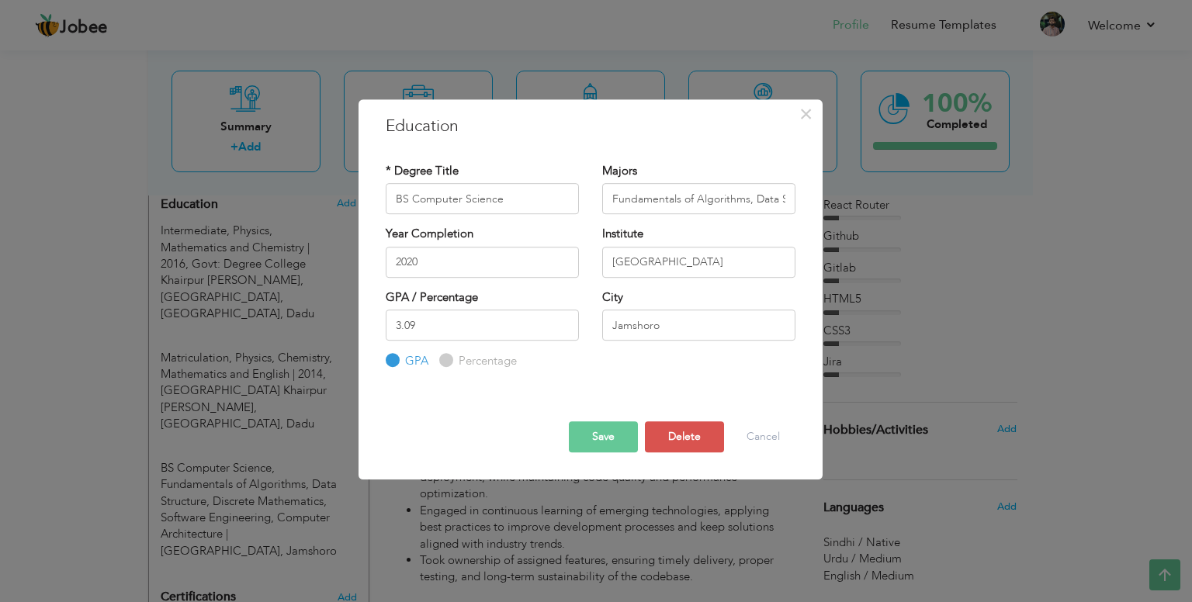
click at [599, 438] on button "Save" at bounding box center [603, 436] width 69 height 31
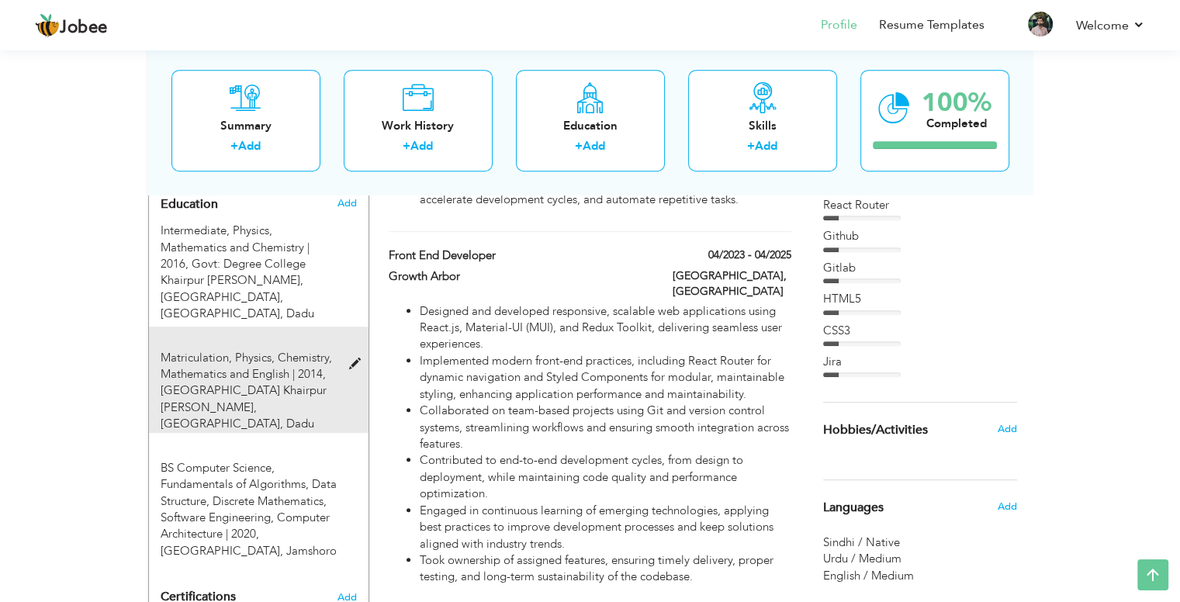
drag, startPoint x: 338, startPoint y: 409, endPoint x: 331, endPoint y: 307, distance: 101.8
click at [331, 307] on div "Education Add Intermediate, Physics, Mathematics and Chemistry | 2016, Govt: De…" at bounding box center [259, 375] width 196 height 372
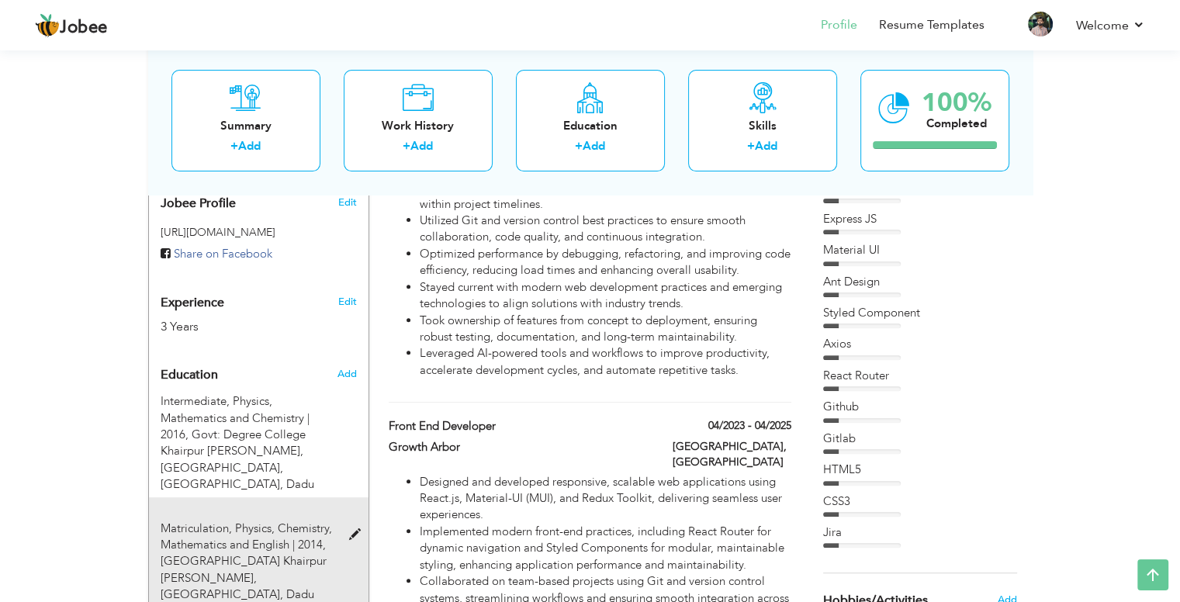
scroll to position [514, 0]
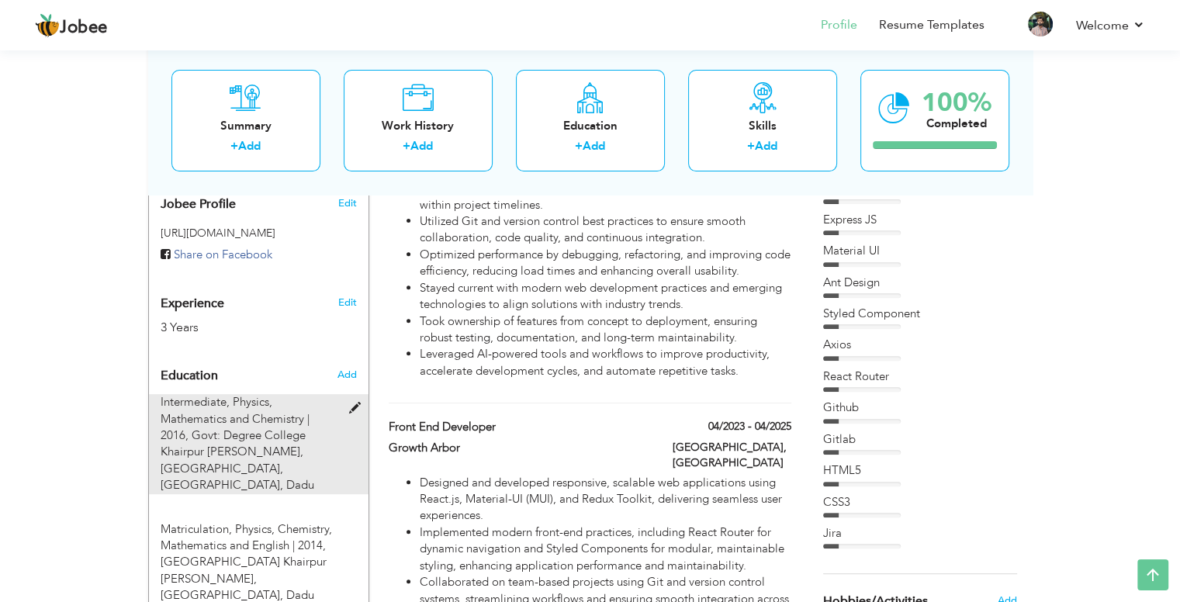
click at [349, 403] on span at bounding box center [357, 409] width 19 height 12
type input "Intermediate"
type input "Physics, Mathematics and Chemistry"
type input "2016"
type input "Govt: Degree College Khairpur [PERSON_NAME], [GEOGRAPHIC_DATA], [GEOGRAPHIC_DAT…"
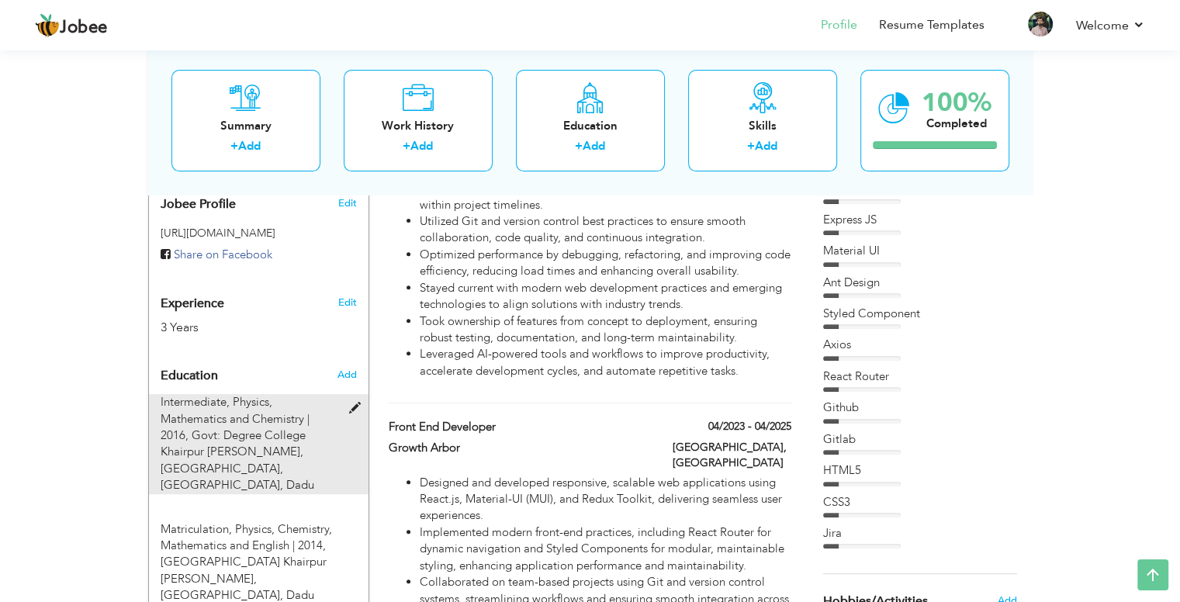
type input "68.27"
radio input "false"
radio input "true"
type input "Dadu"
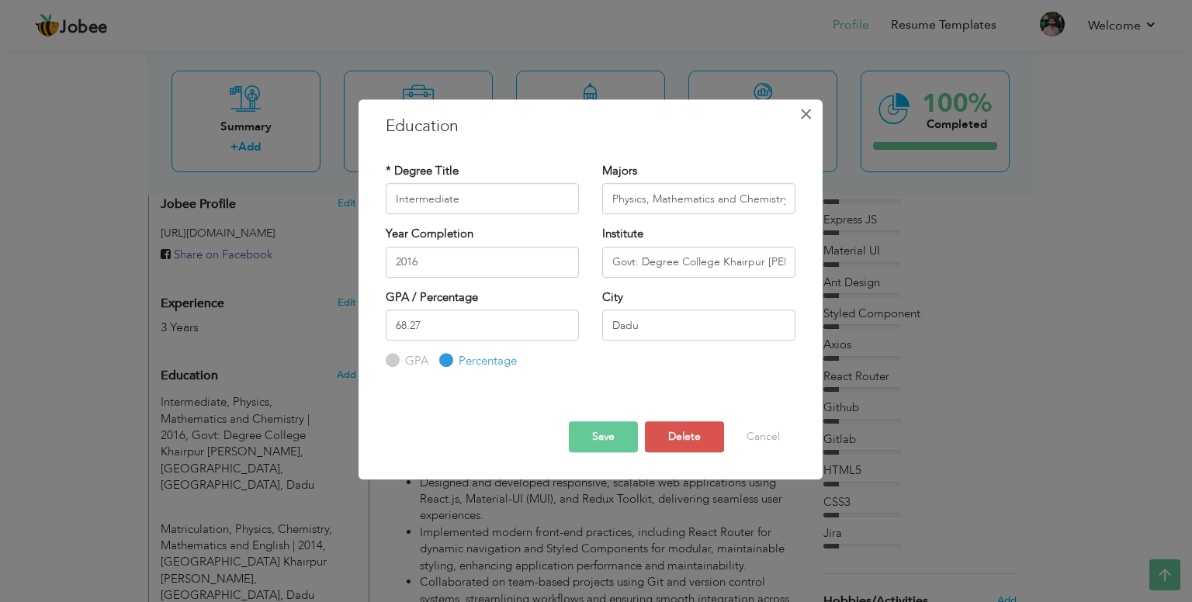
click at [805, 110] on span "×" at bounding box center [805, 114] width 13 height 28
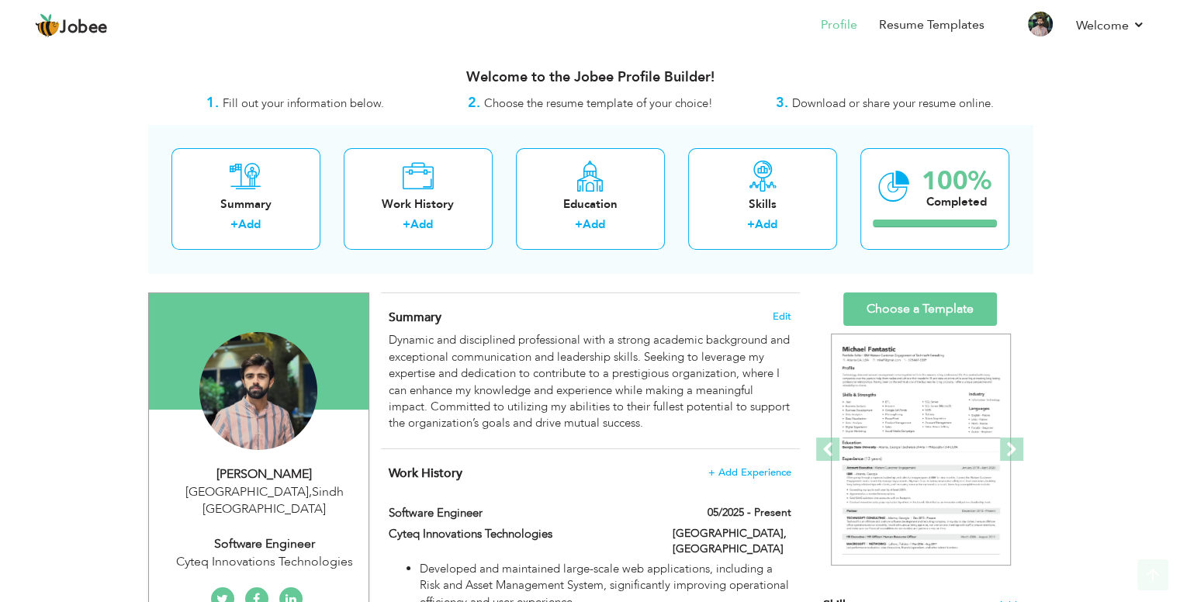
scroll to position [0, 0]
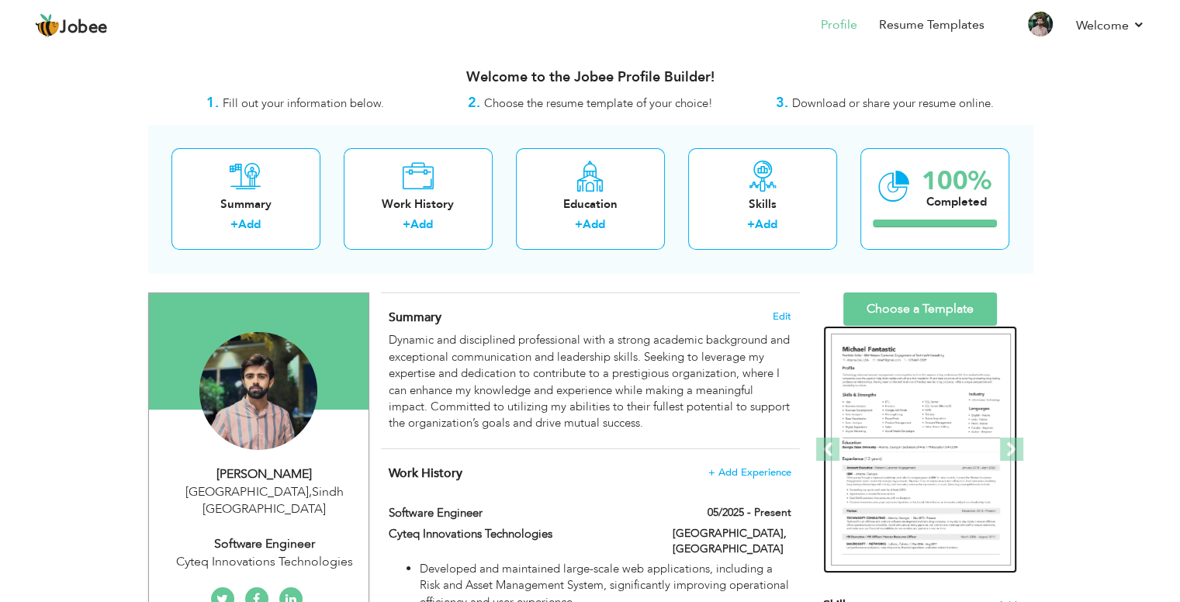
click at [929, 445] on img at bounding box center [921, 450] width 180 height 233
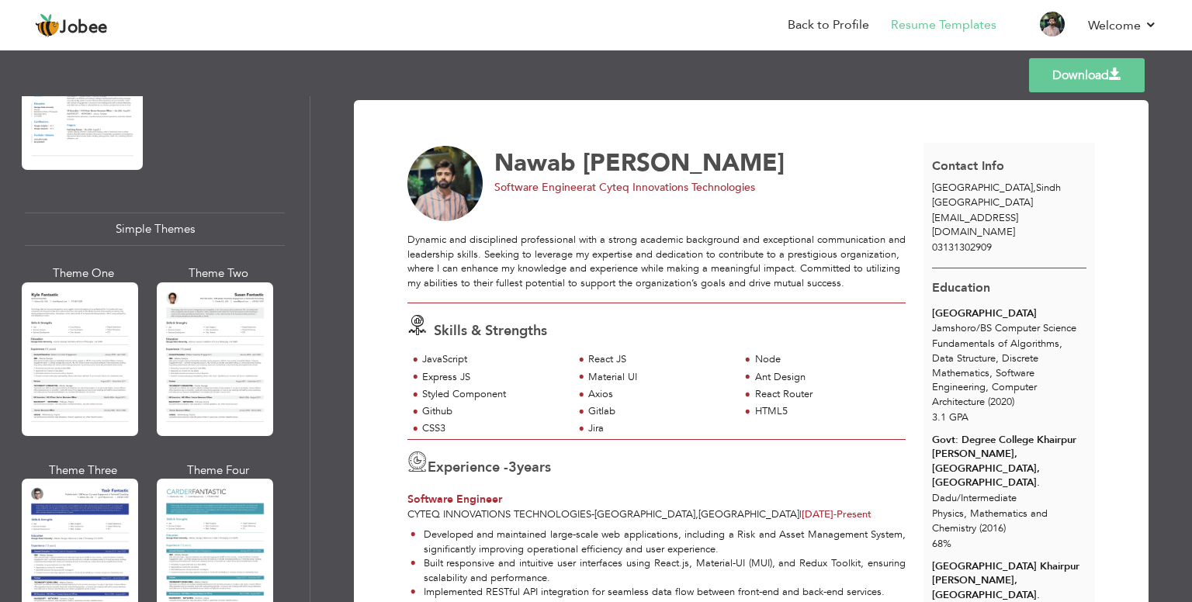
scroll to position [2660, 0]
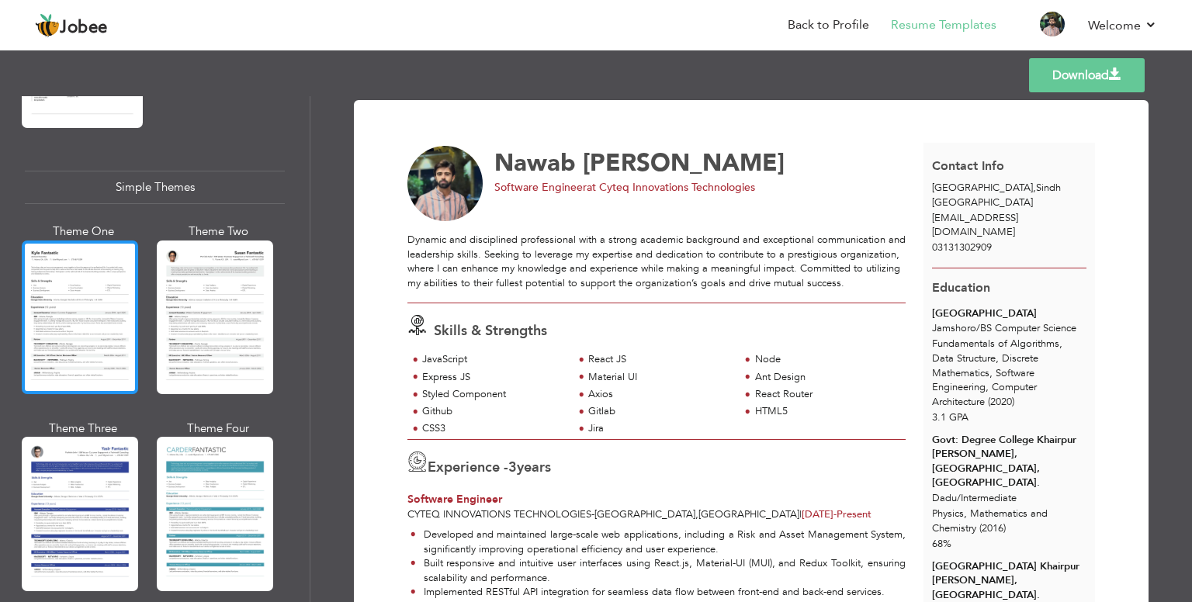
click at [90, 273] on div at bounding box center [80, 318] width 116 height 154
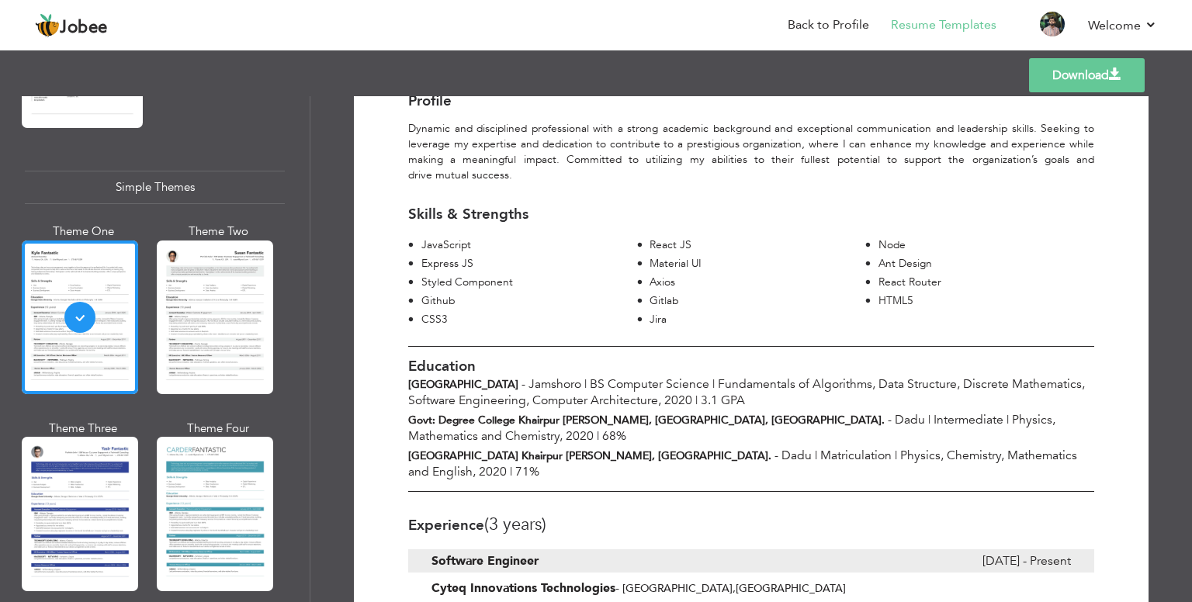
scroll to position [152, 0]
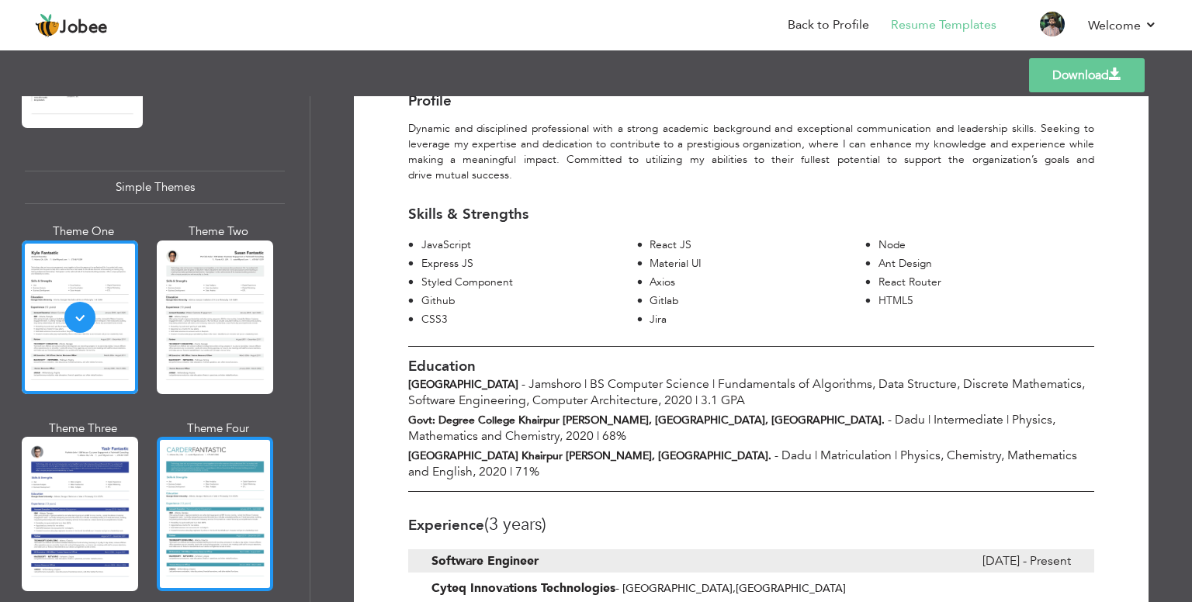
click at [211, 468] on div at bounding box center [215, 514] width 116 height 154
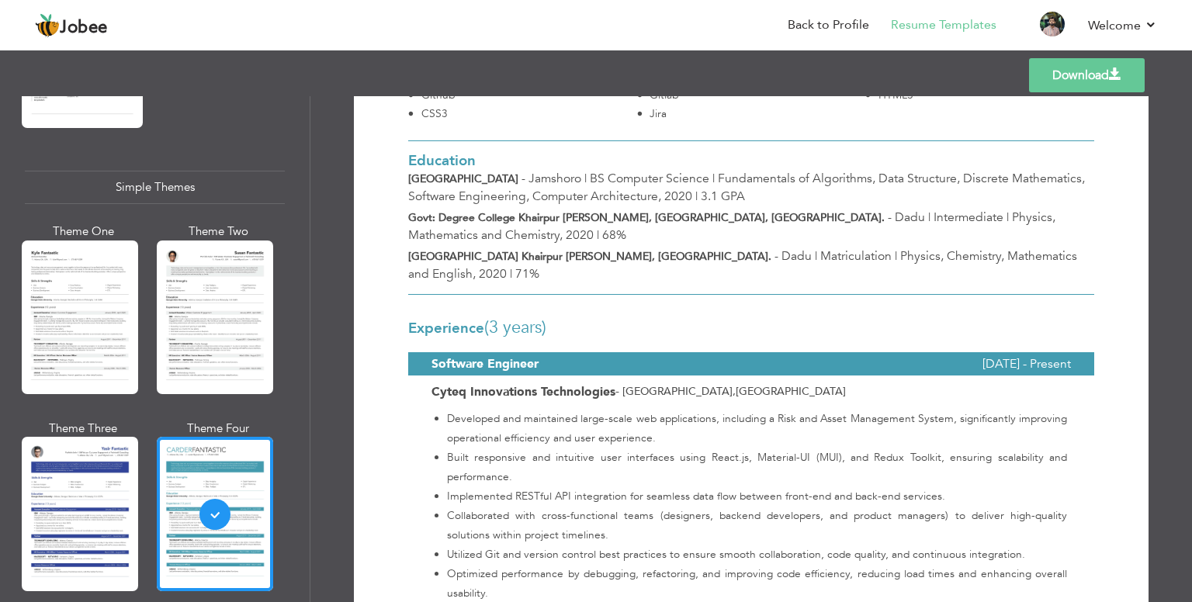
scroll to position [345, 0]
